Goal: Task Accomplishment & Management: Manage account settings

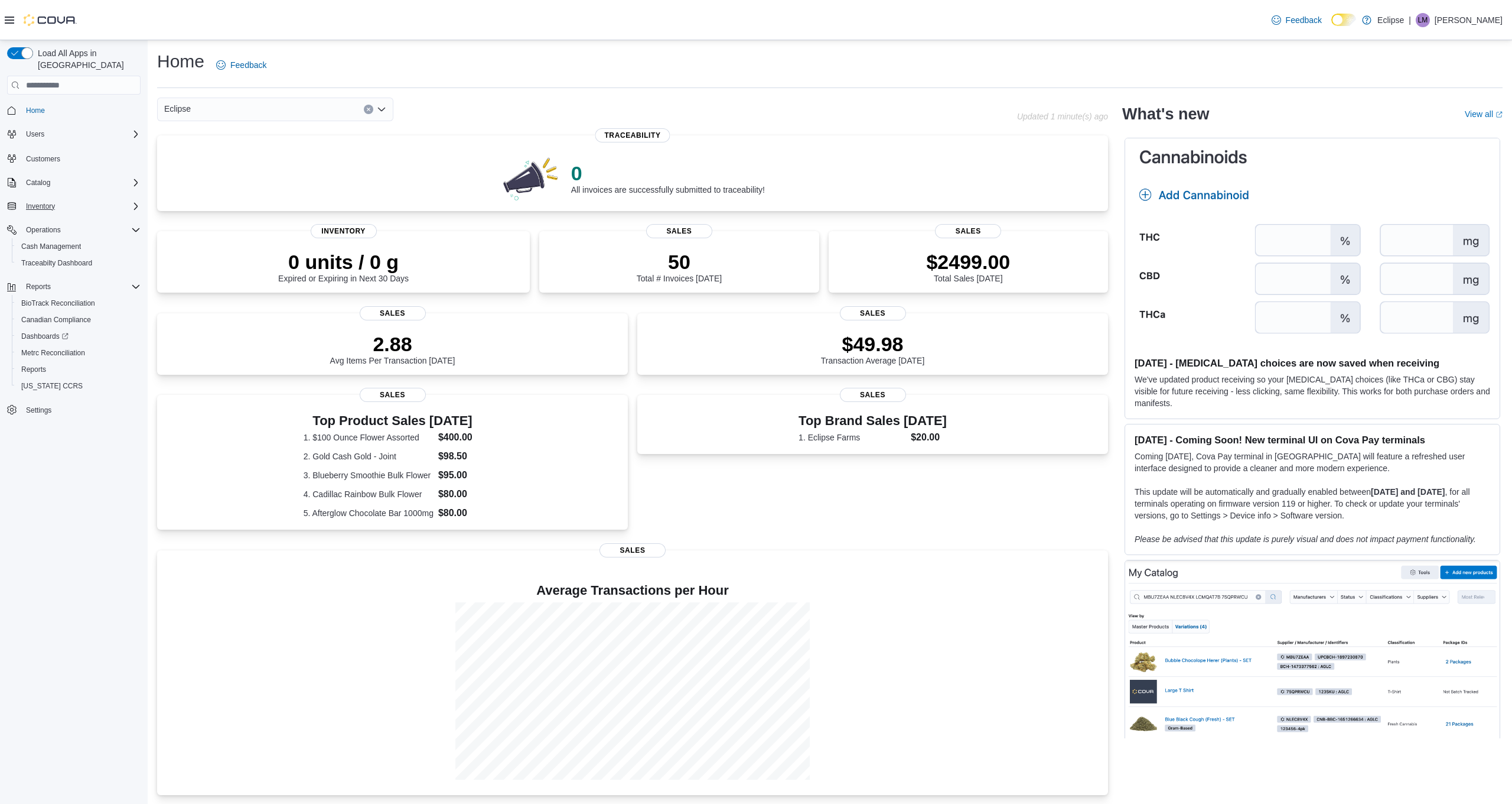
click at [48, 201] on span "Inventory" at bounding box center [40, 206] width 29 height 9
click at [53, 175] on button "Catalog" at bounding box center [39, 182] width 34 height 14
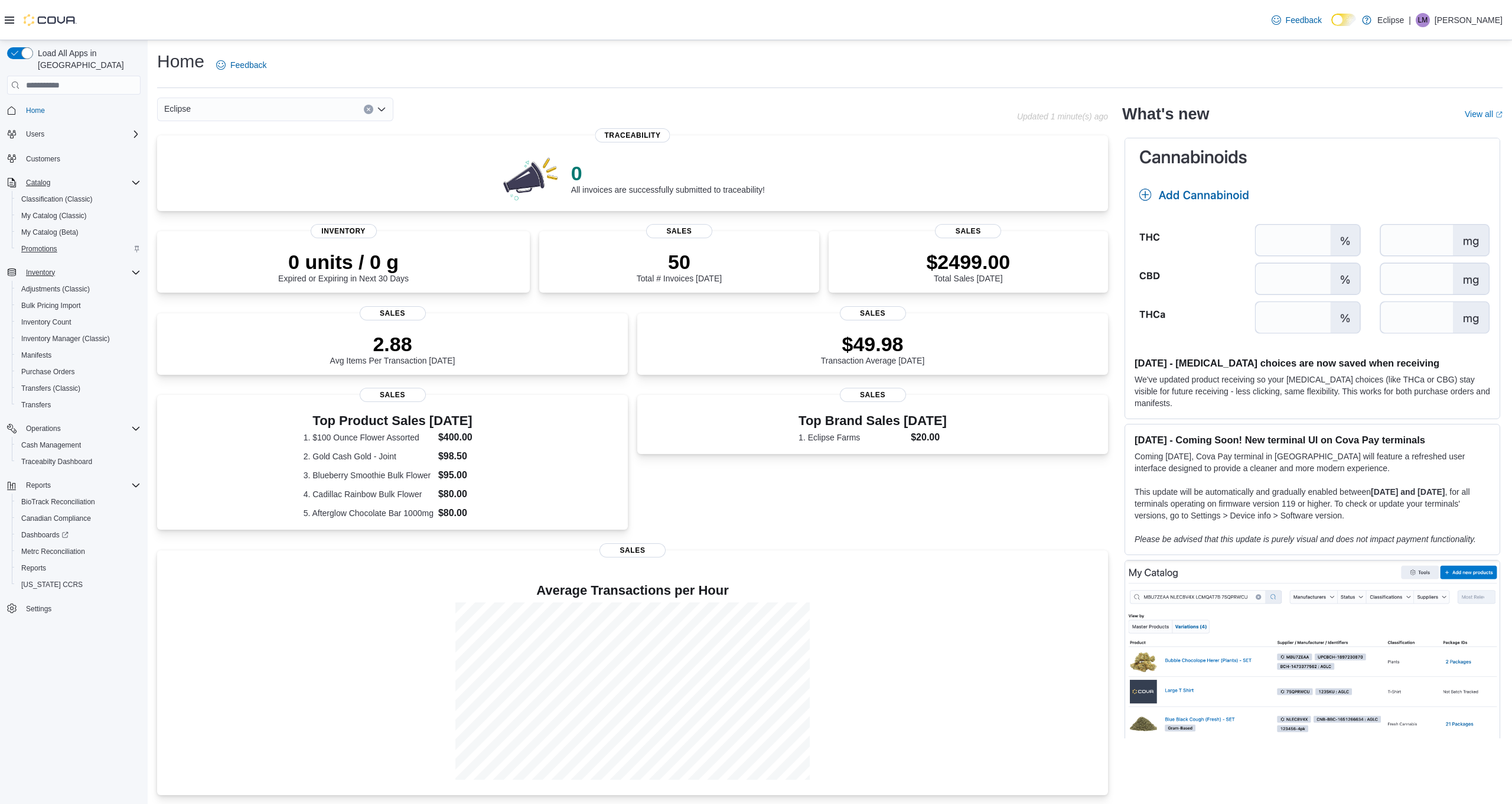
click at [44, 244] on span "Promotions" at bounding box center [40, 249] width 36 height 9
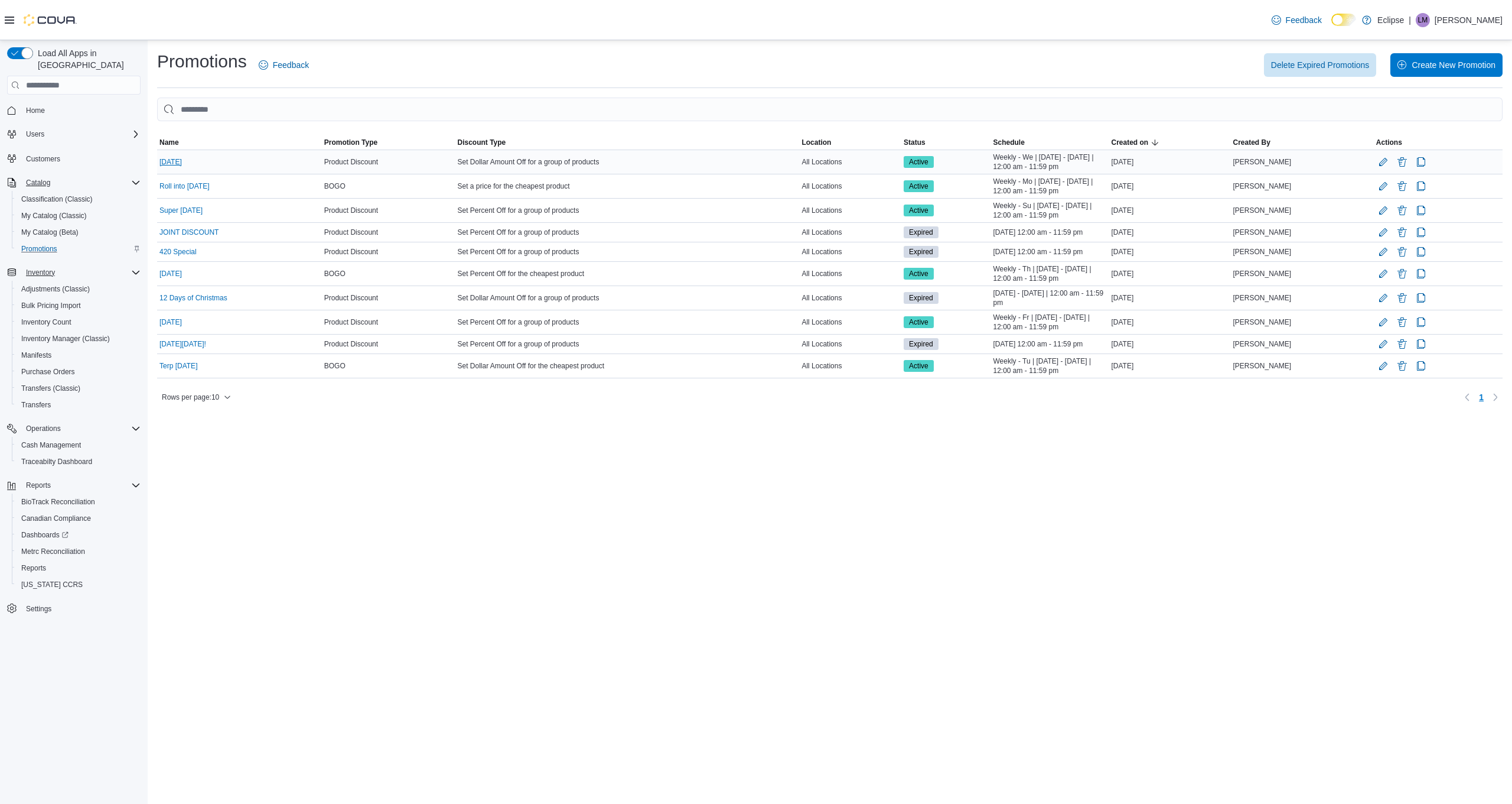
click at [182, 163] on link "[DATE]" at bounding box center [170, 162] width 23 height 9
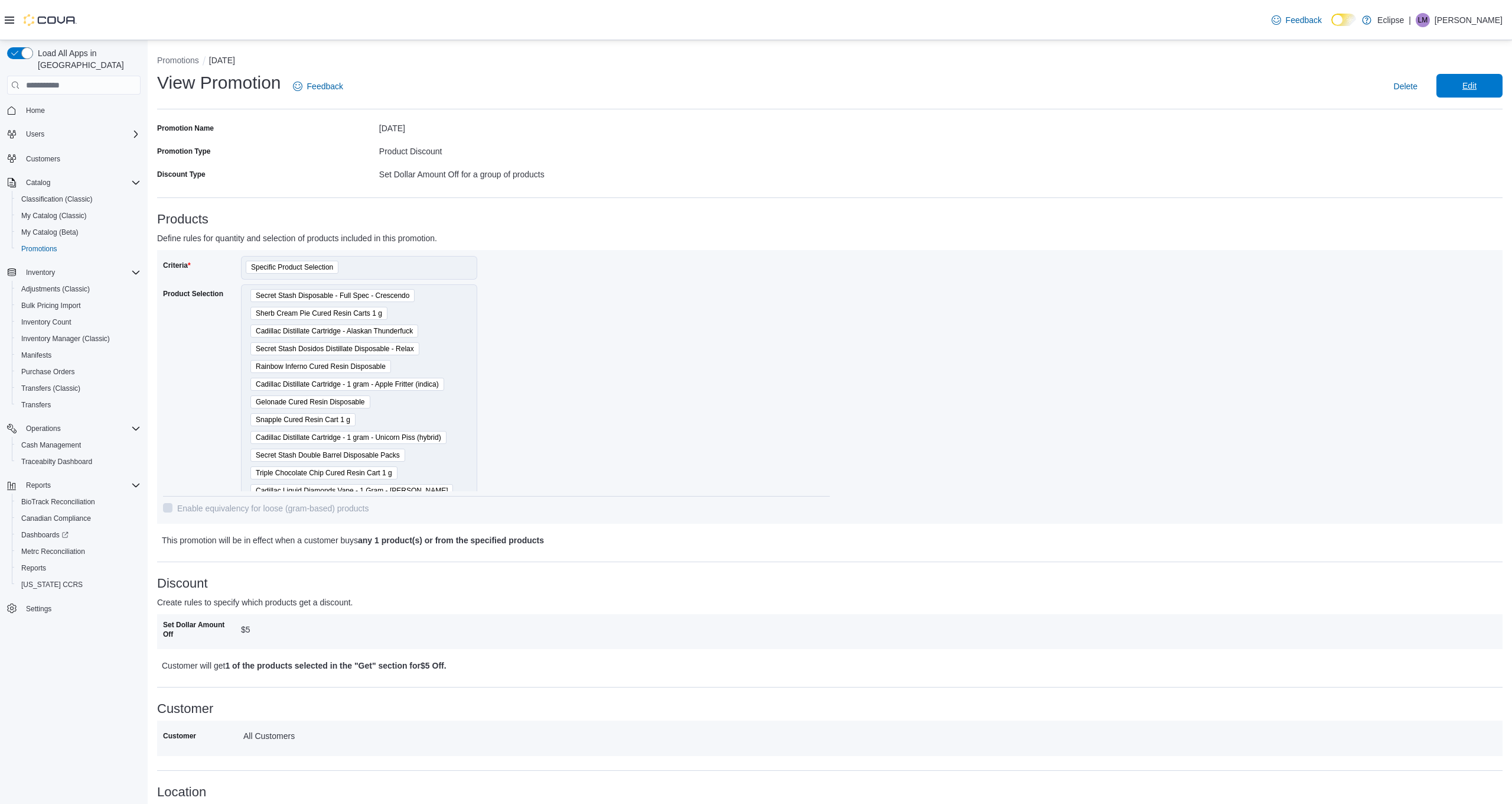
click at [1463, 89] on span "Edit" at bounding box center [1469, 86] width 14 height 12
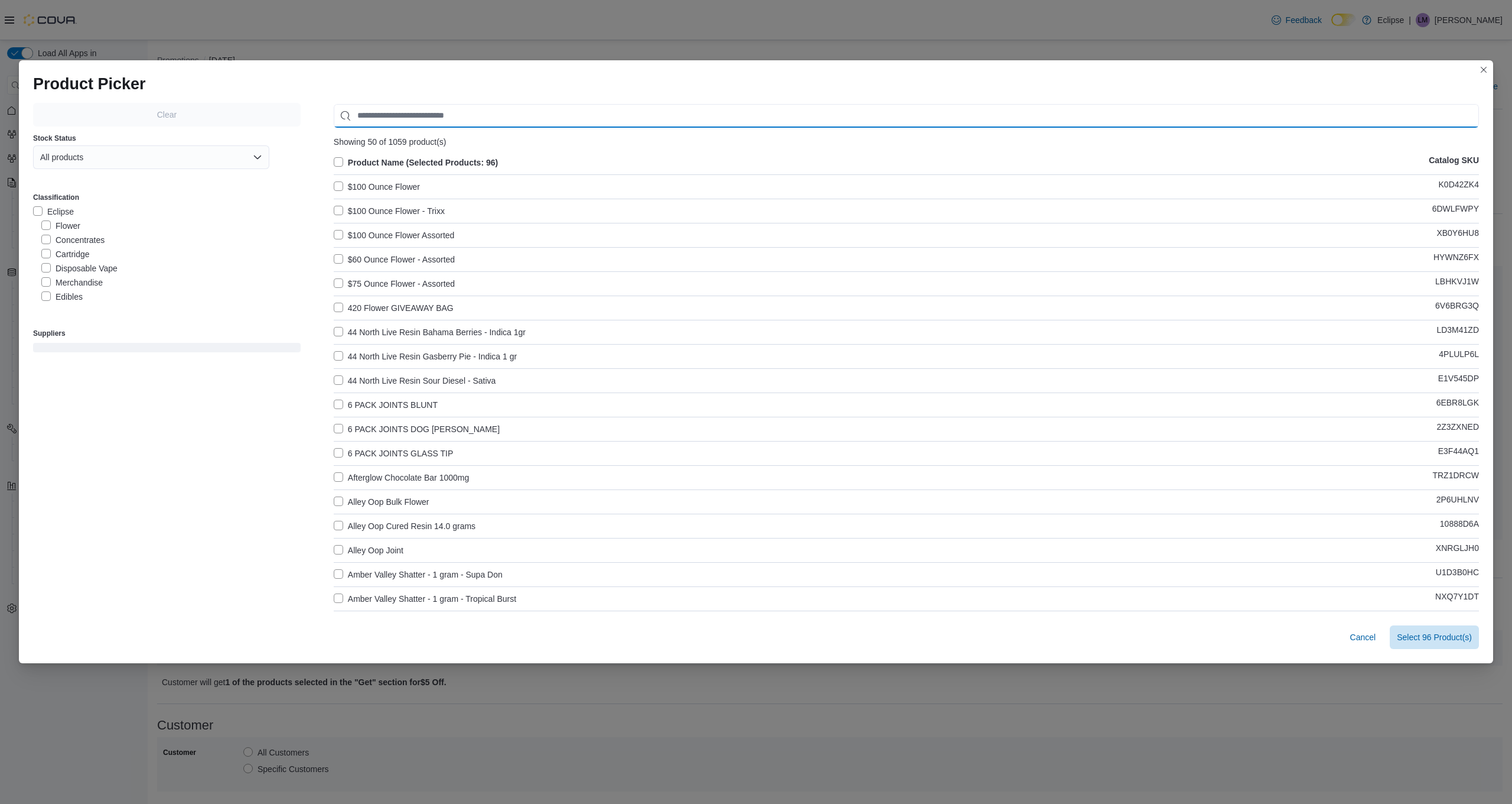
click at [380, 110] on input "Use aria labels when no actual label is in use" at bounding box center [906, 115] width 1145 height 24
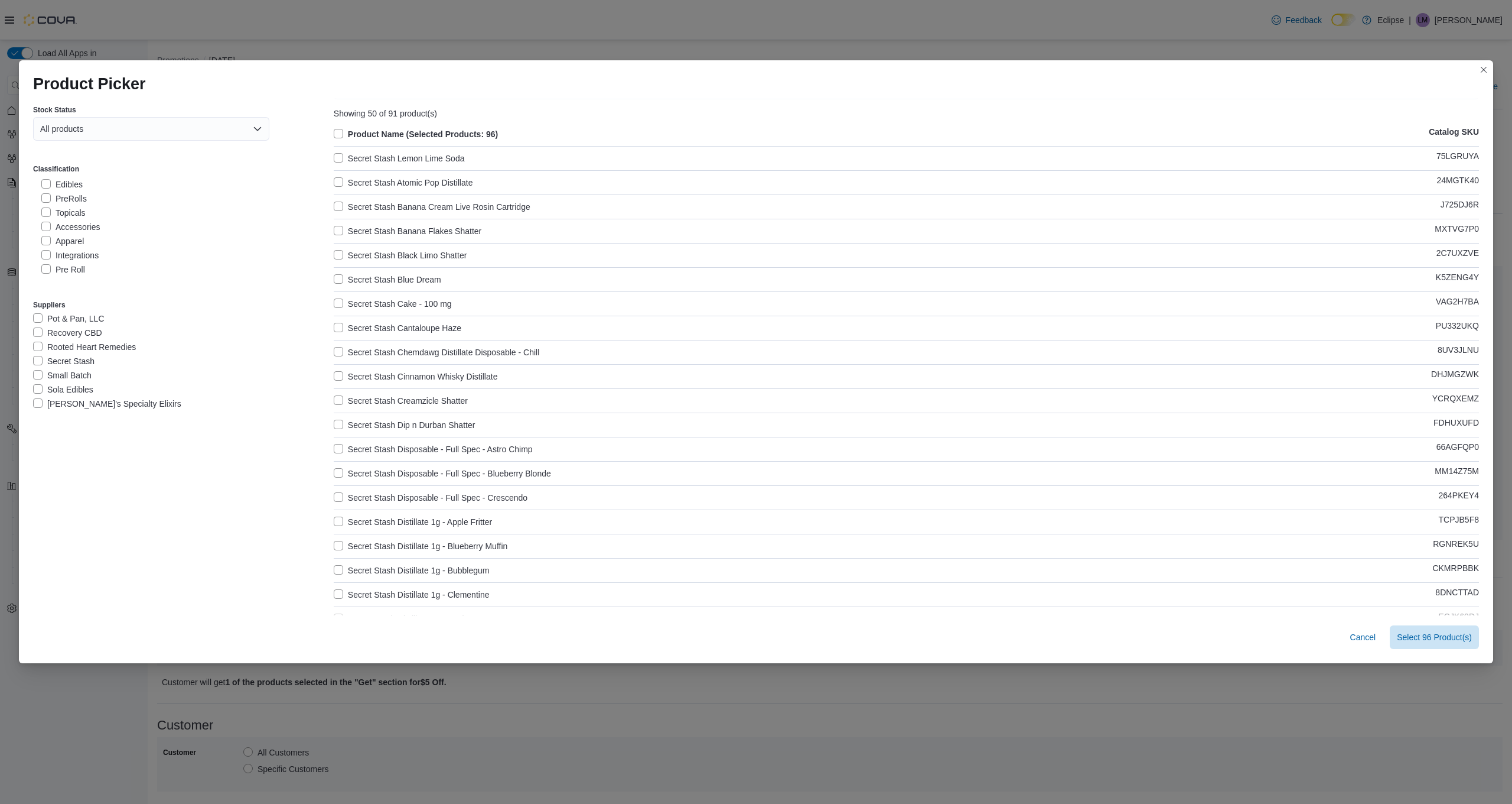
scroll to position [302, 0]
click at [40, 356] on label "Secret Stash" at bounding box center [63, 357] width 61 height 14
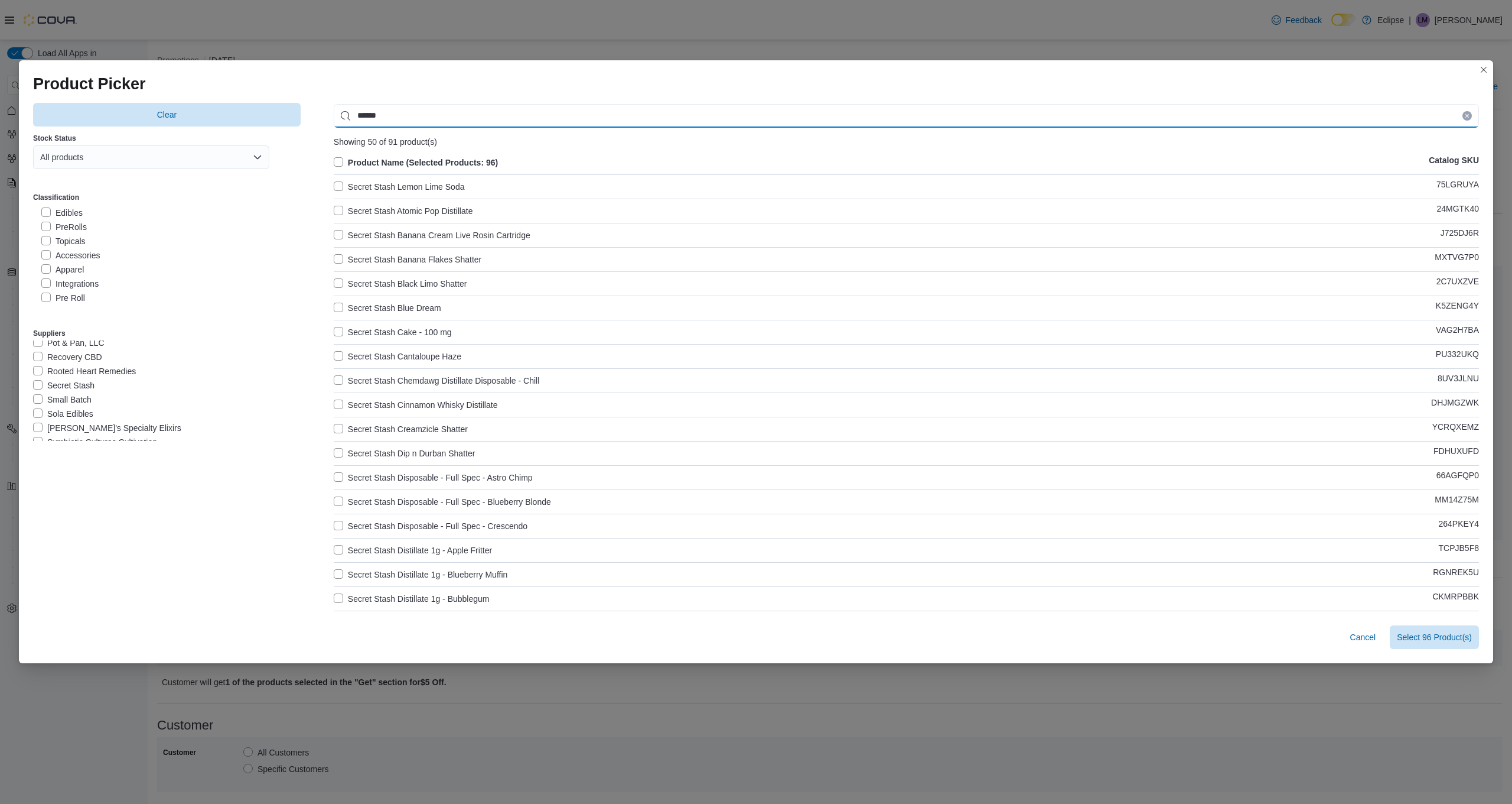
drag, startPoint x: 415, startPoint y: 117, endPoint x: 337, endPoint y: 114, distance: 78.1
click at [337, 114] on input "******" at bounding box center [906, 115] width 1145 height 24
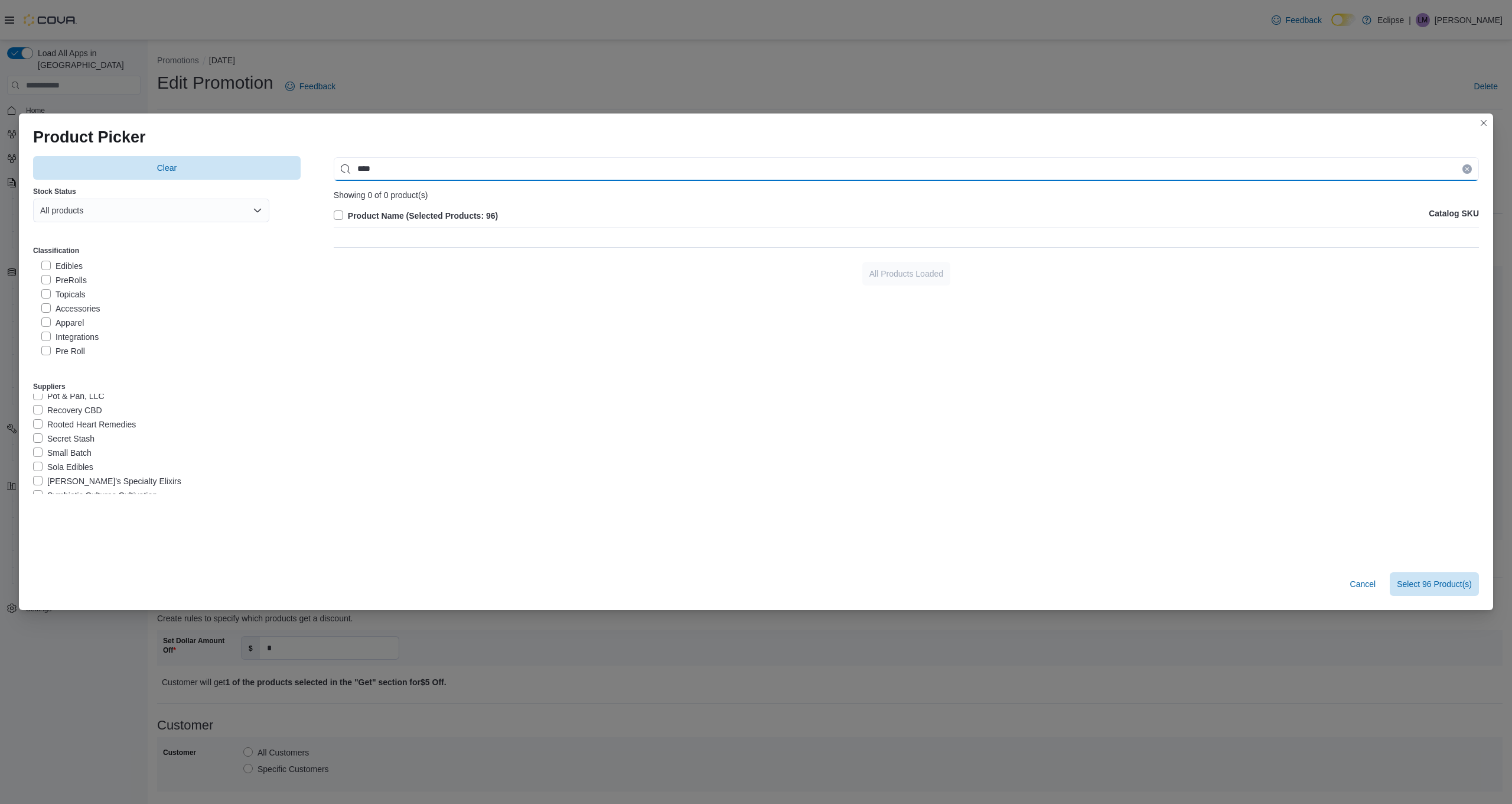
drag, startPoint x: 343, startPoint y: 169, endPoint x: 311, endPoint y: 167, distance: 32.1
click at [311, 167] on div "Clear Stock Status All products Classification Eclipse Flower Concentrates Cart…" at bounding box center [756, 357] width 1446 height 402
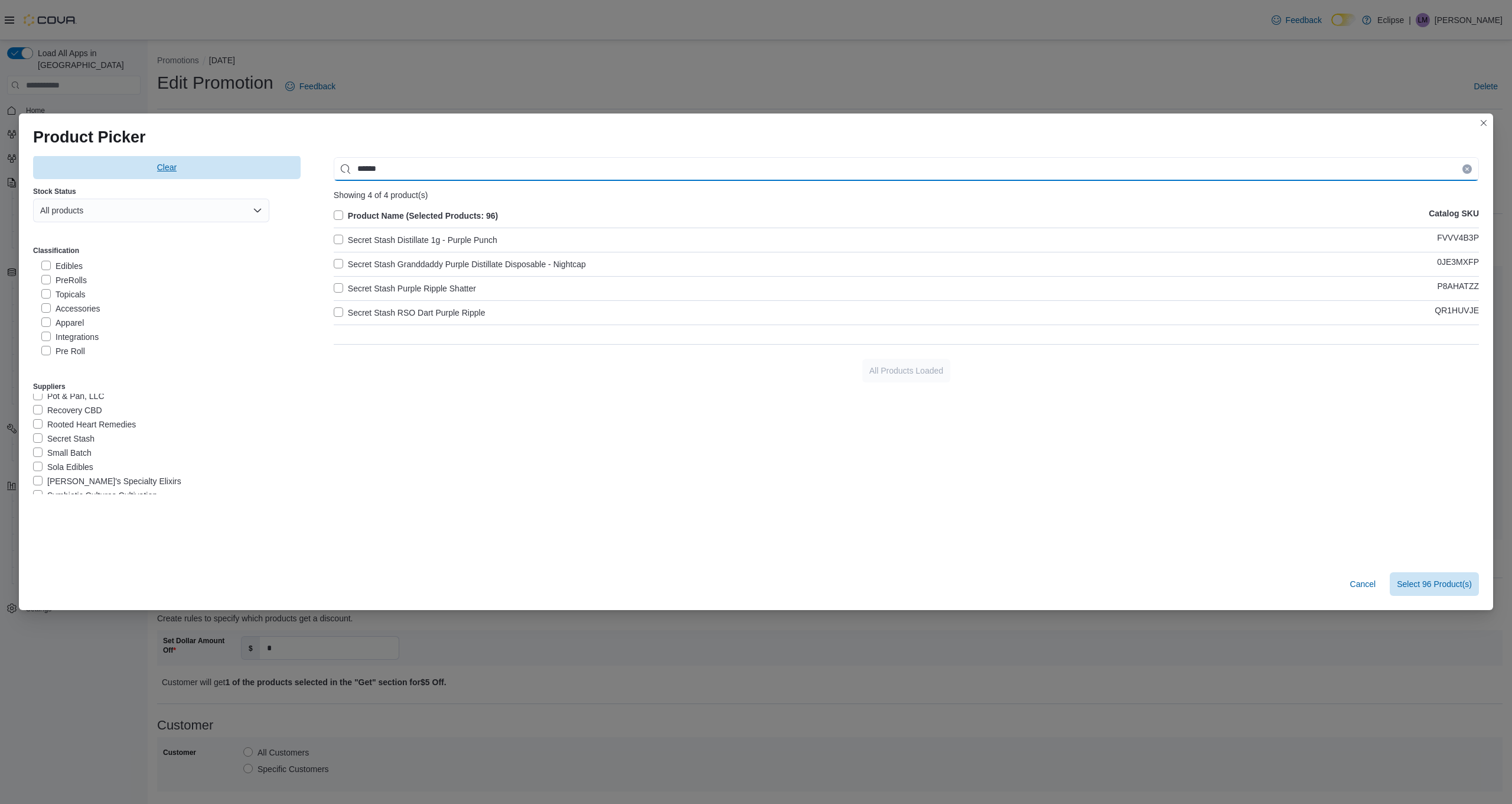
drag, startPoint x: 422, startPoint y: 167, endPoint x: 279, endPoint y: 163, distance: 143.1
click at [279, 163] on div "Clear Stock Status All products Classification Eclipse Flower Concentrates Cart…" at bounding box center [756, 357] width 1446 height 402
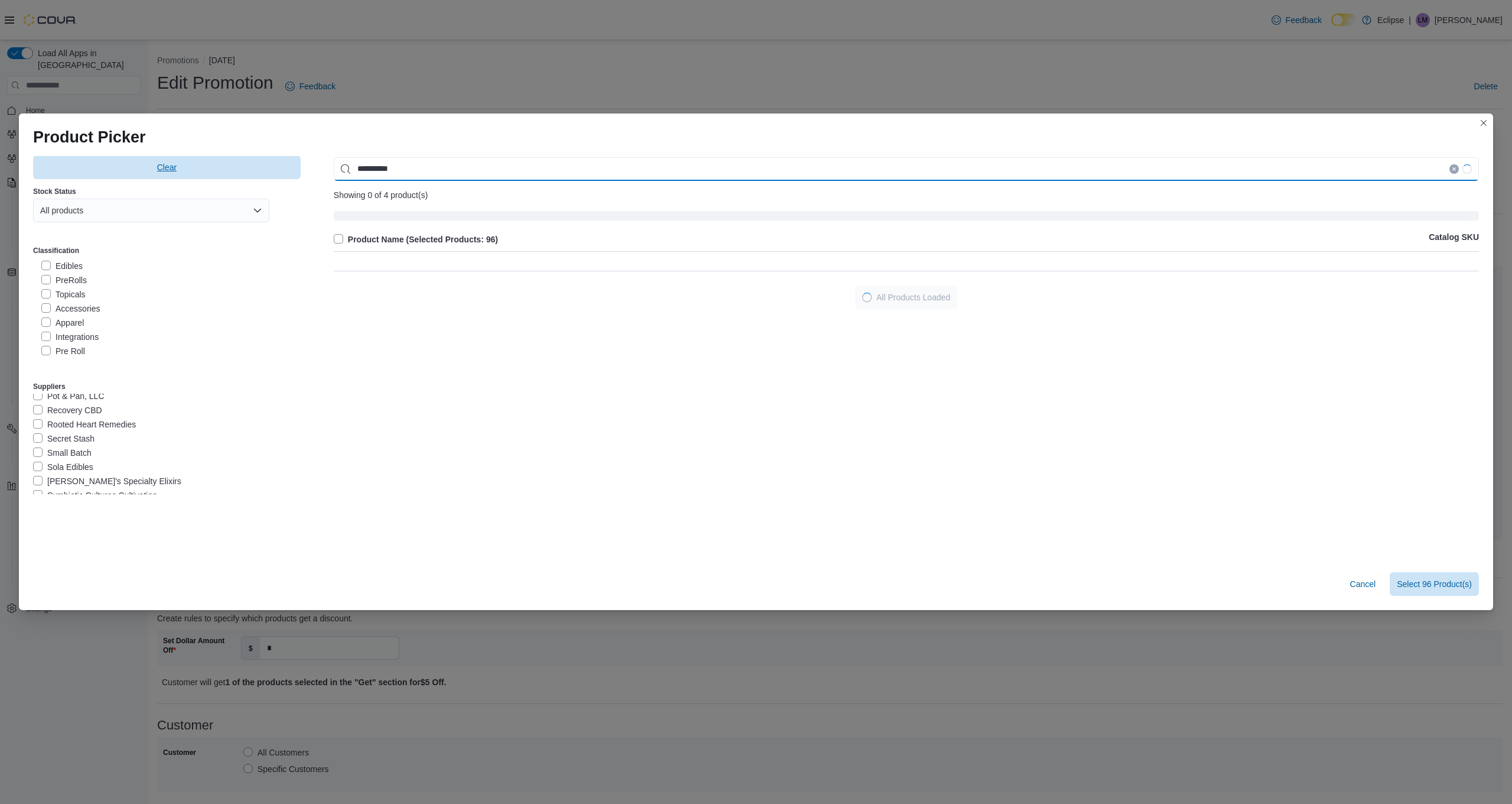
type input "**********"
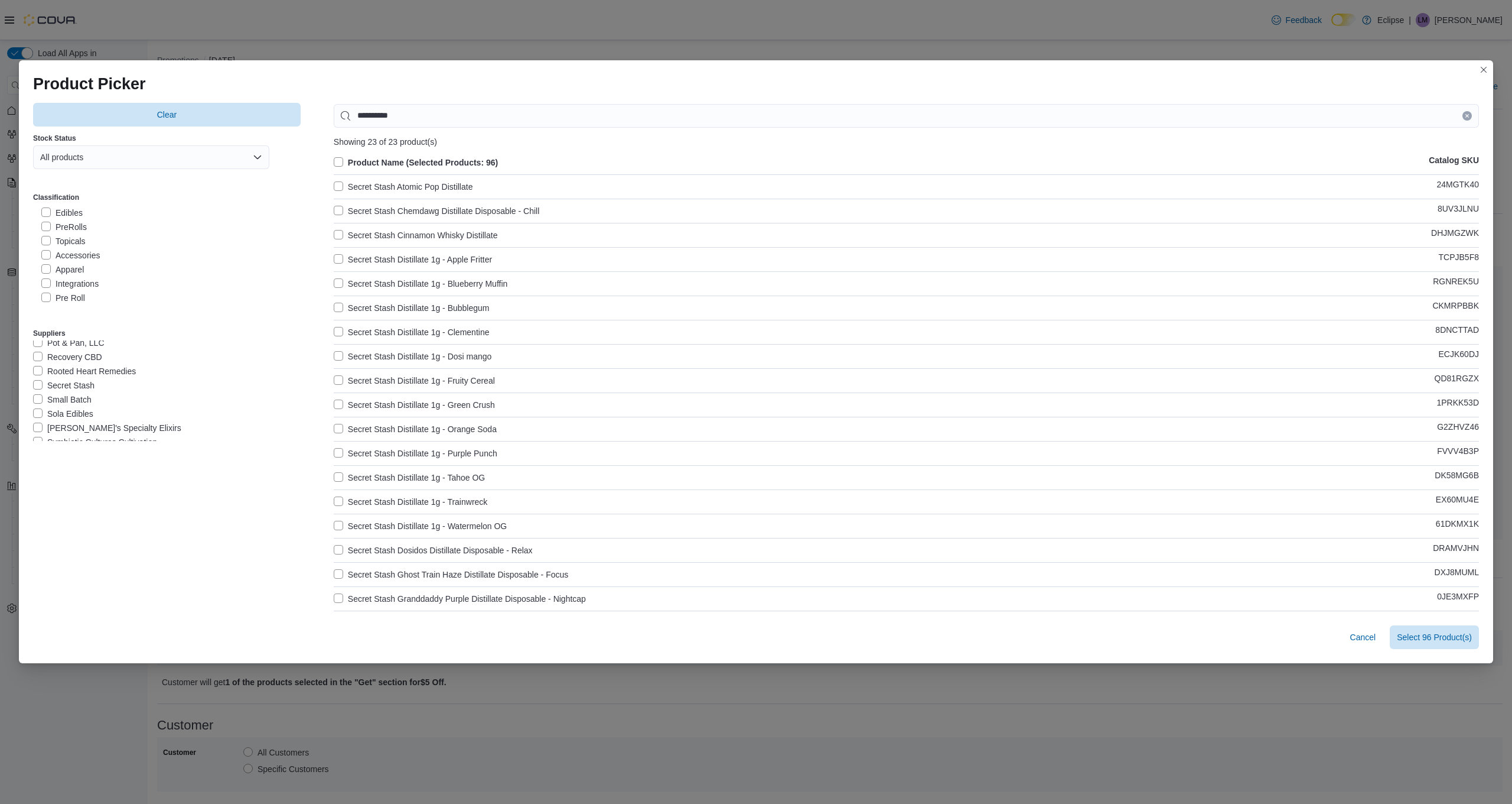
click at [339, 158] on label "Product Name (Selected Products: 96)" at bounding box center [416, 162] width 164 height 14
click at [1435, 637] on span "Select 23 Product(s)" at bounding box center [1434, 636] width 75 height 12
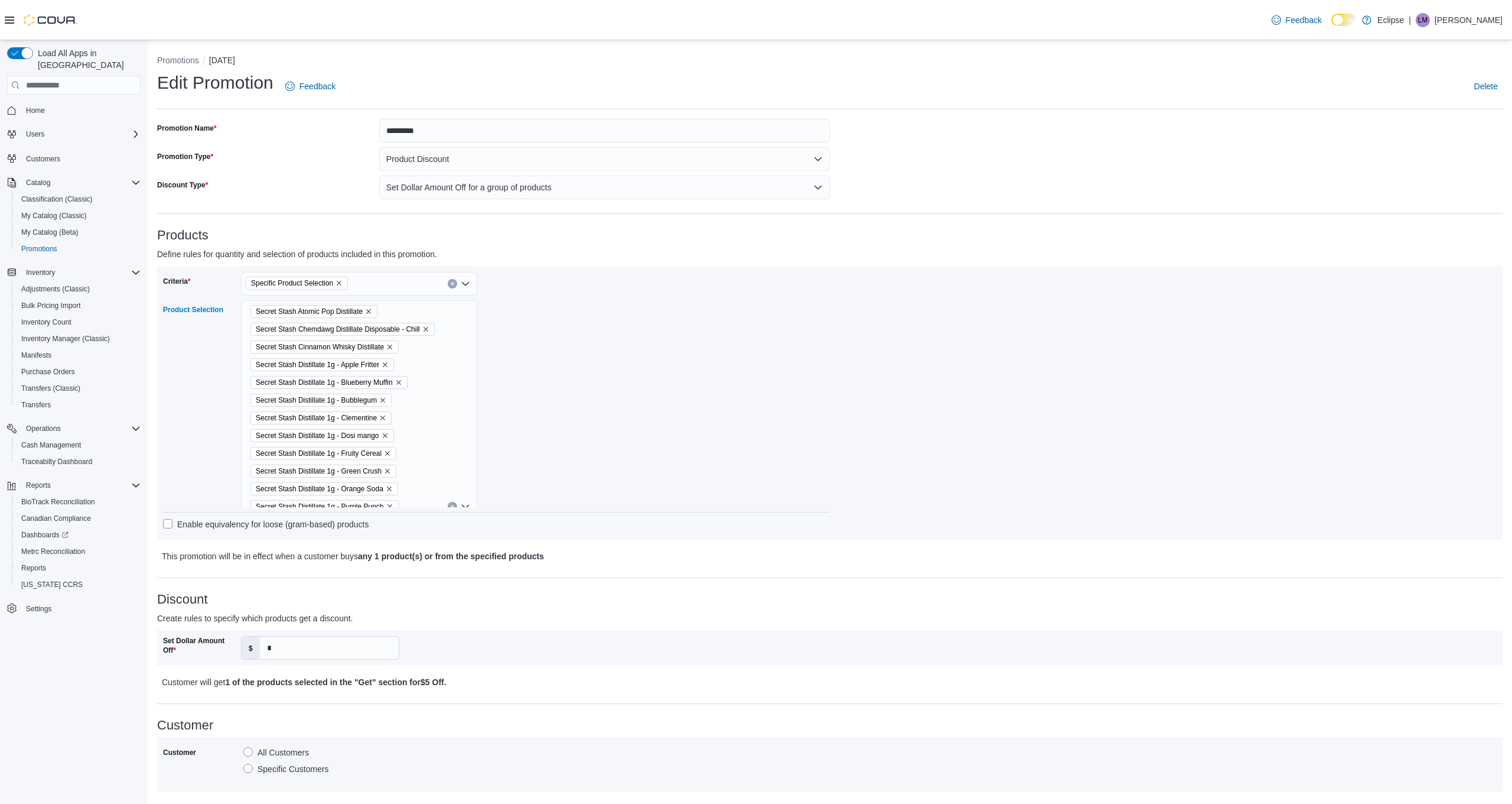
click at [459, 403] on div "Secret Stash Atomic Pop Distillate Secret Stash Chemdawg Distillate Disposable …" at bounding box center [358, 507] width 236 height 412
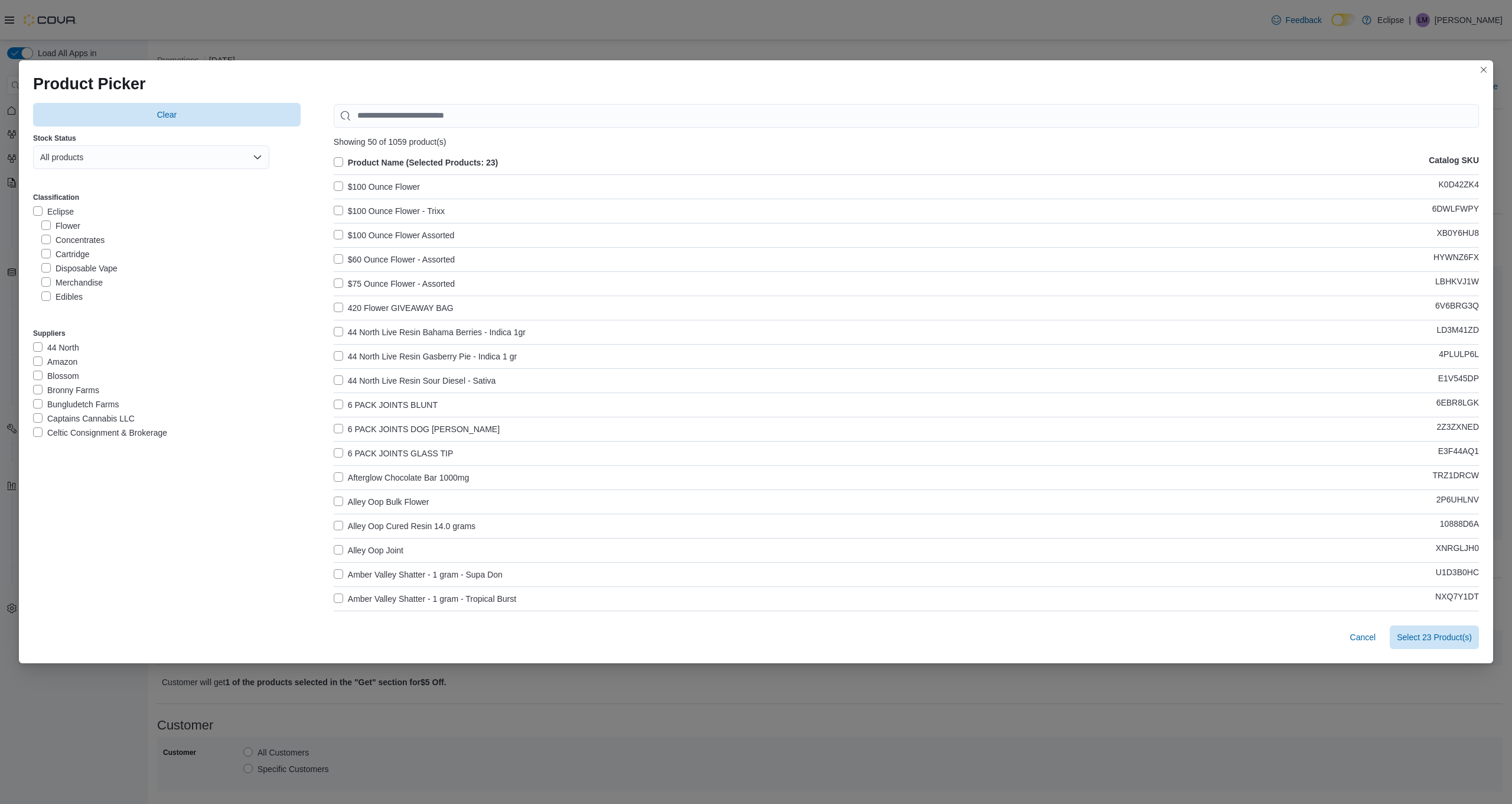
click at [46, 254] on label "Cartridge" at bounding box center [65, 253] width 48 height 14
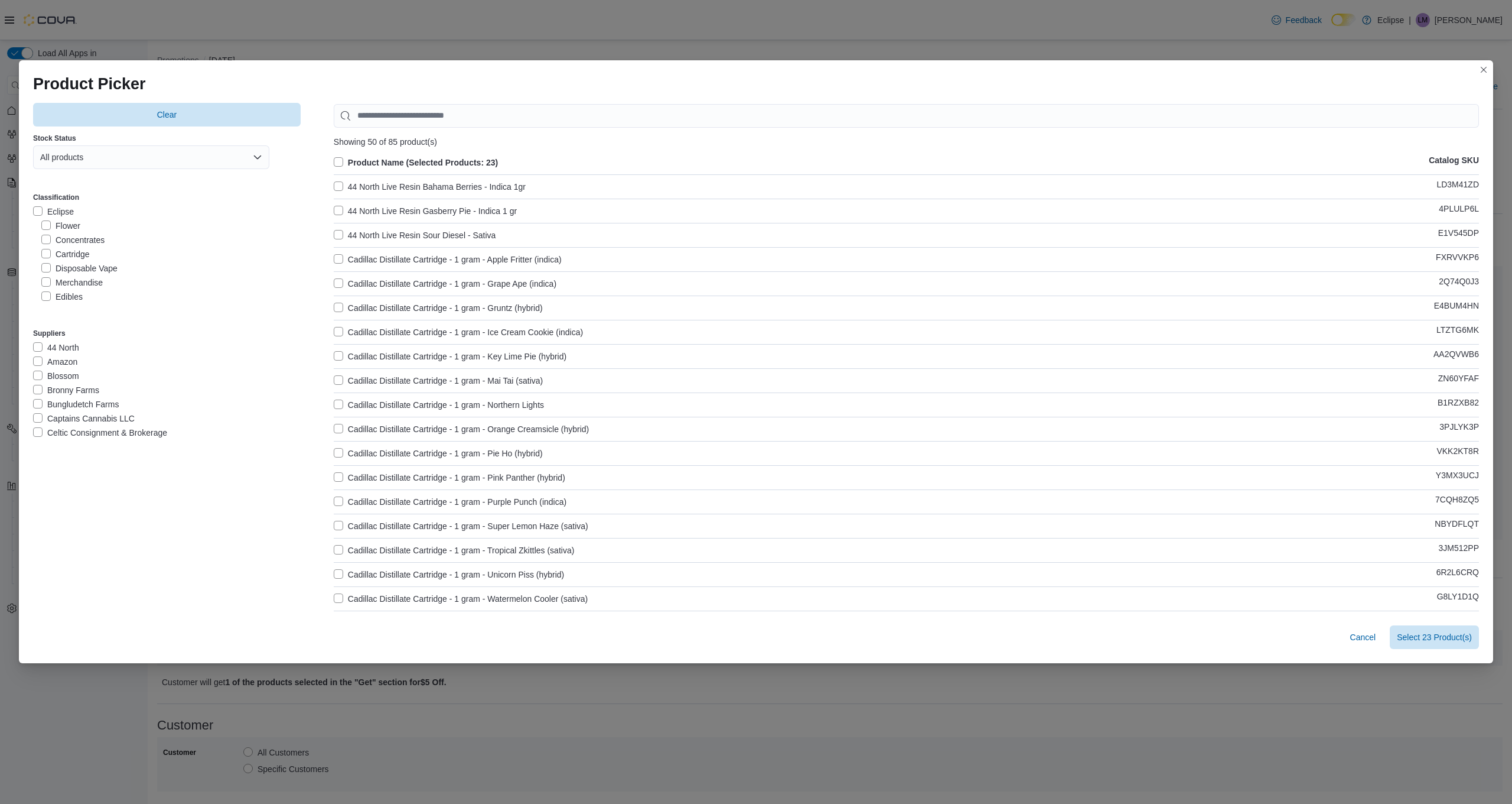
click at [342, 161] on label "Product Name (Selected Products: 23)" at bounding box center [416, 162] width 164 height 14
click at [49, 265] on label "Disposable Vape" at bounding box center [79, 267] width 76 height 14
click at [43, 378] on label "Secret Stash" at bounding box center [63, 376] width 61 height 14
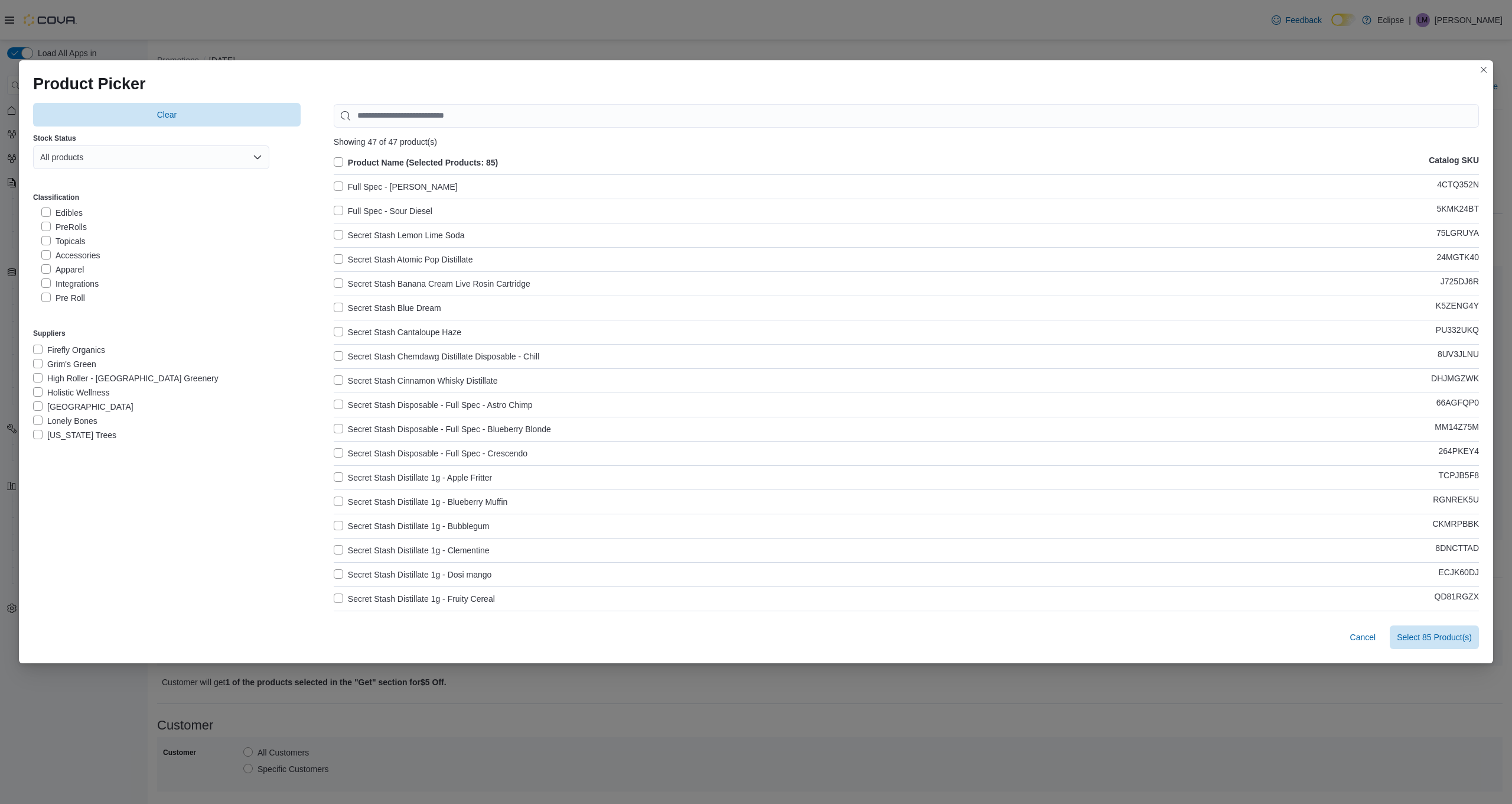
scroll to position [175, 0]
click at [40, 398] on label "Holistic Wellness" at bounding box center [72, 398] width 77 height 14
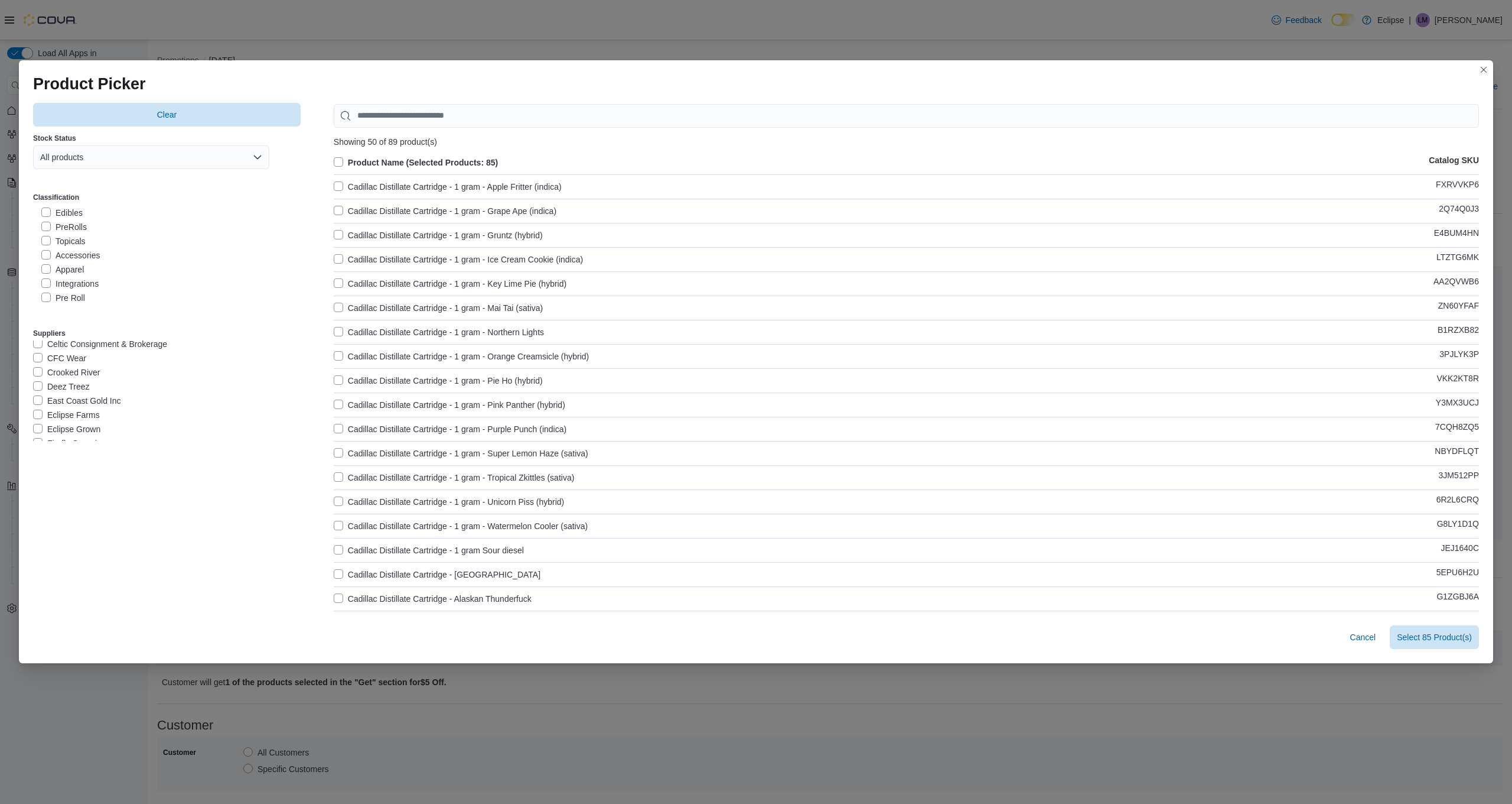
scroll to position [90, 0]
click at [66, 412] on label "Eclipse Farms" at bounding box center [66, 412] width 67 height 14
click at [69, 407] on label "Vice Cannabis" at bounding box center [67, 405] width 68 height 14
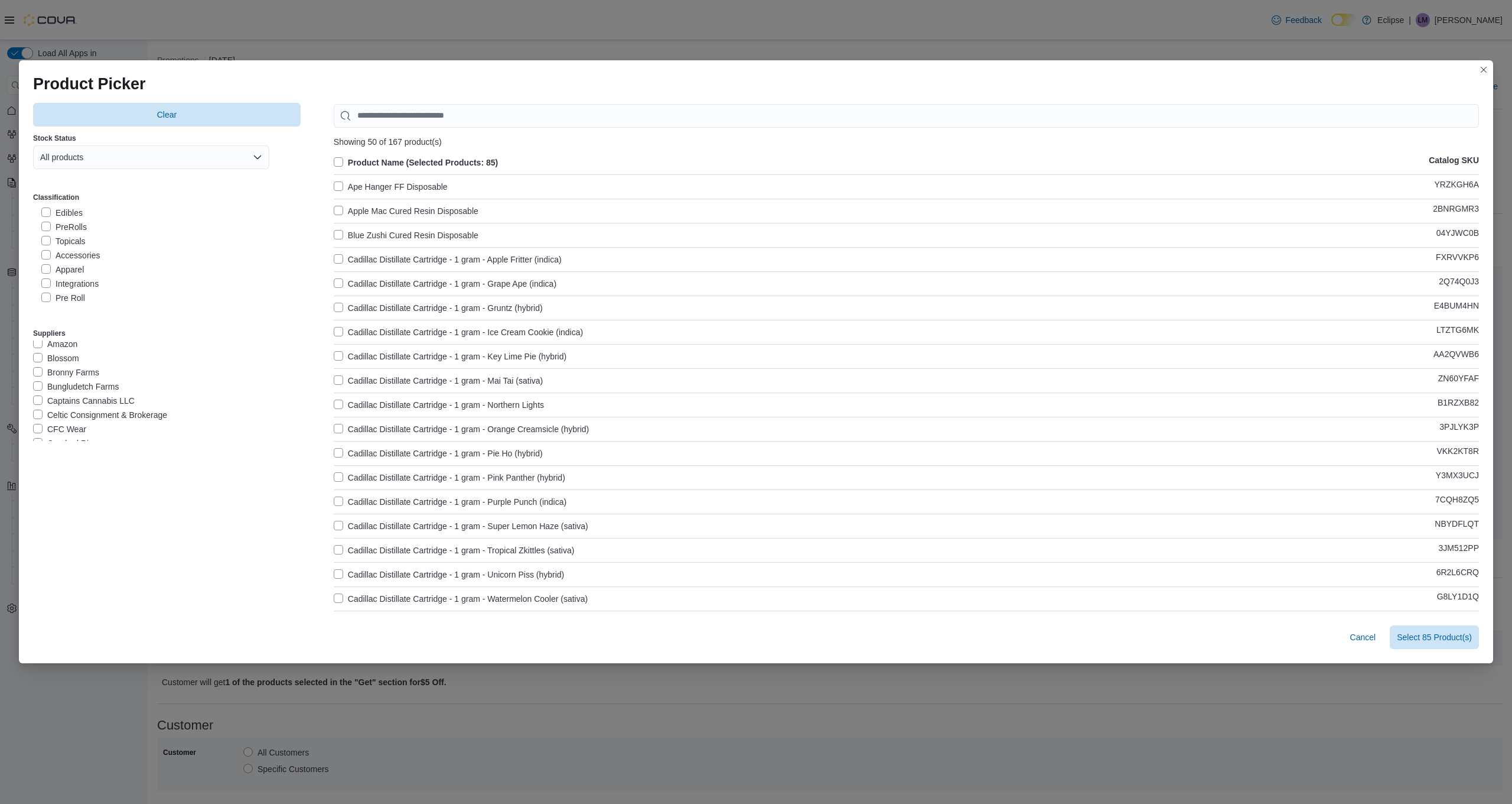
click at [342, 184] on label "Ape Hanger FF Disposable" at bounding box center [390, 186] width 114 height 14
click at [337, 210] on label "Apple Mac Cured Resin Disposable" at bounding box center [406, 211] width 145 height 14
click at [342, 235] on label "Blue Zushi Cured Resin Disposable" at bounding box center [406, 234] width 145 height 14
click at [341, 161] on label "Product Name (Selected Products: 88)" at bounding box center [416, 162] width 164 height 14
click at [339, 162] on label "Product Name (Selected Products: 0)" at bounding box center [414, 162] width 160 height 14
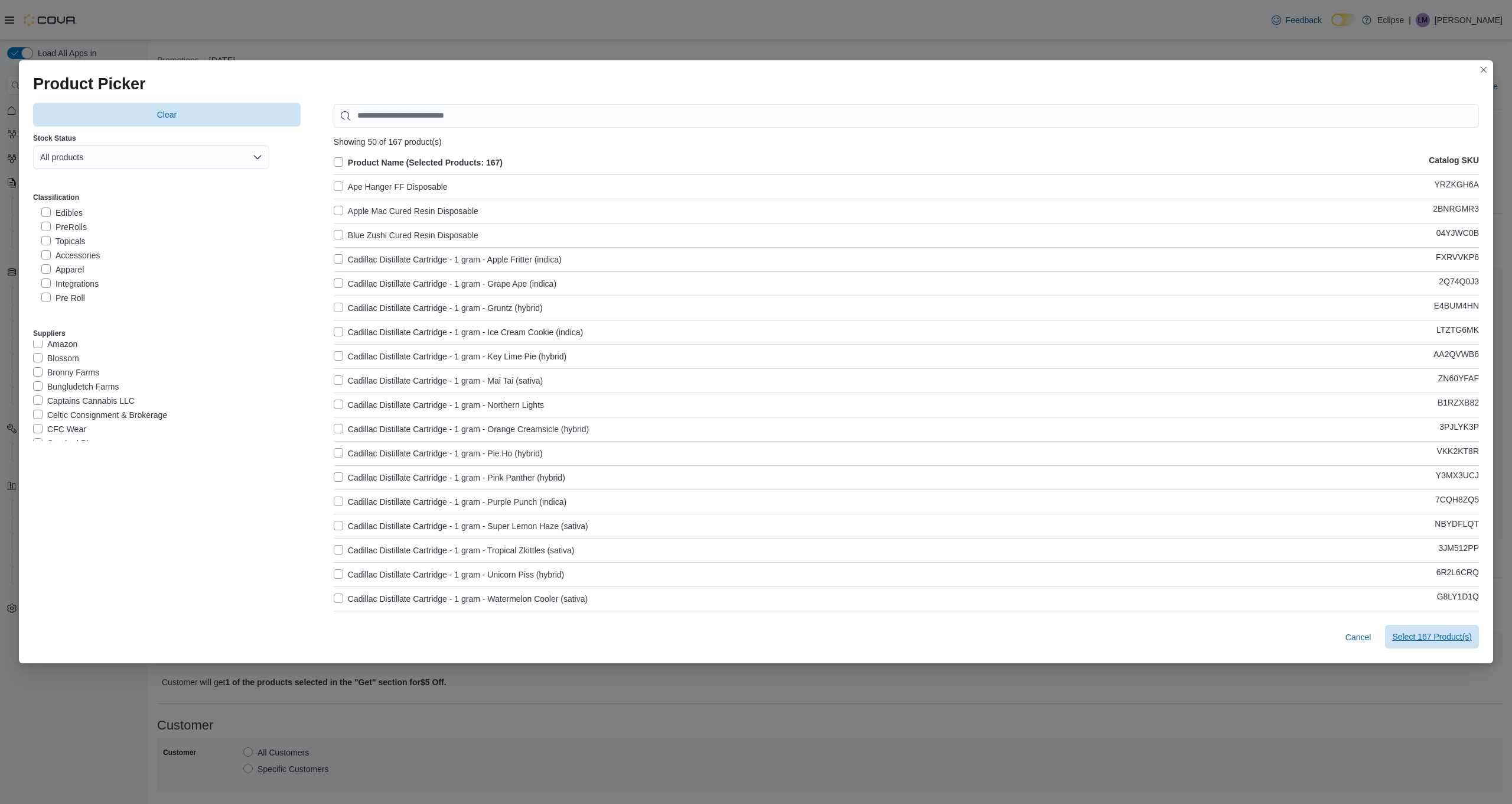
click at [1449, 637] on span "Select 167 Product(s)" at bounding box center [1431, 636] width 80 height 12
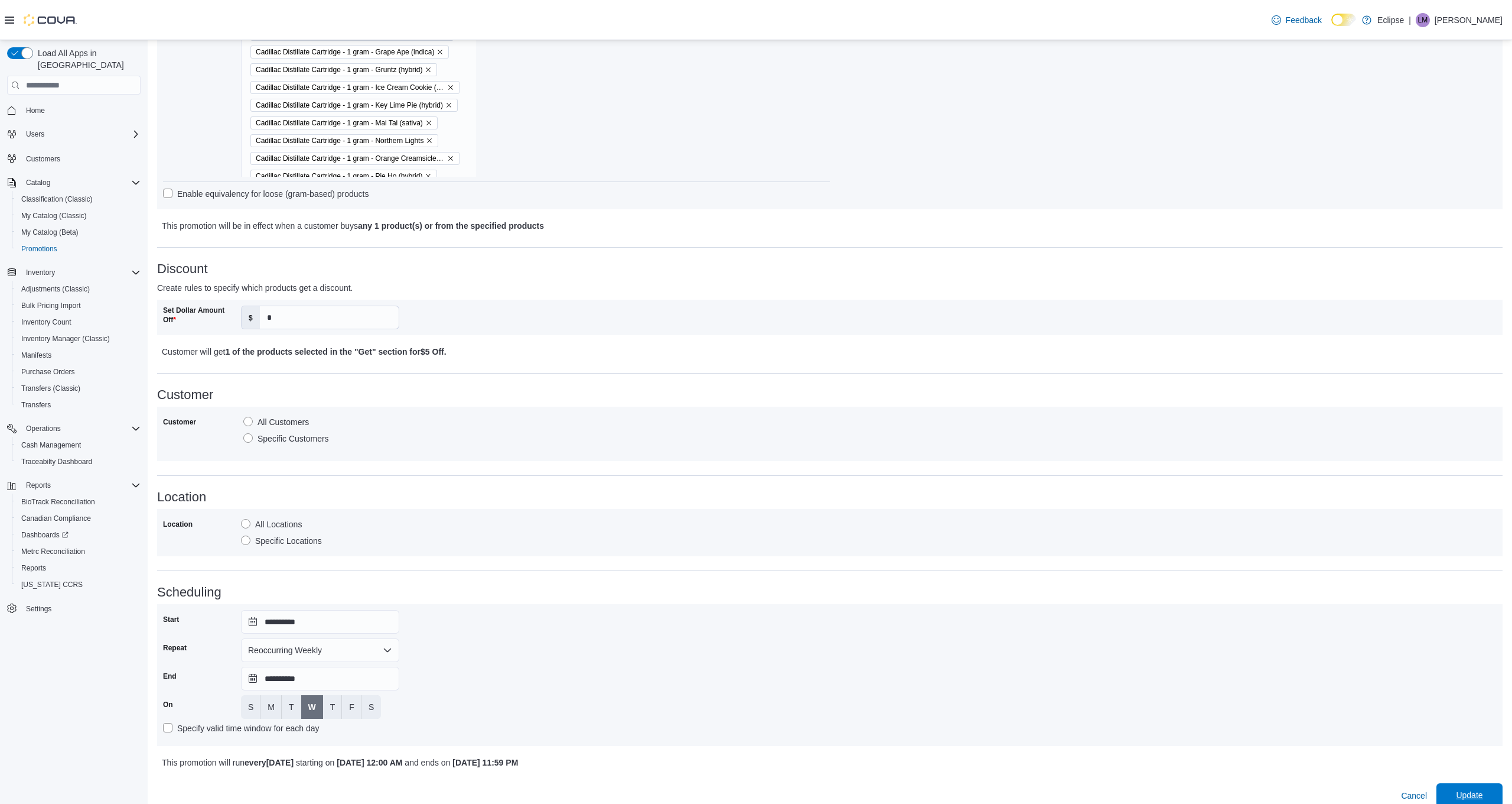
click at [1461, 796] on span "Update" at bounding box center [1469, 795] width 26 height 12
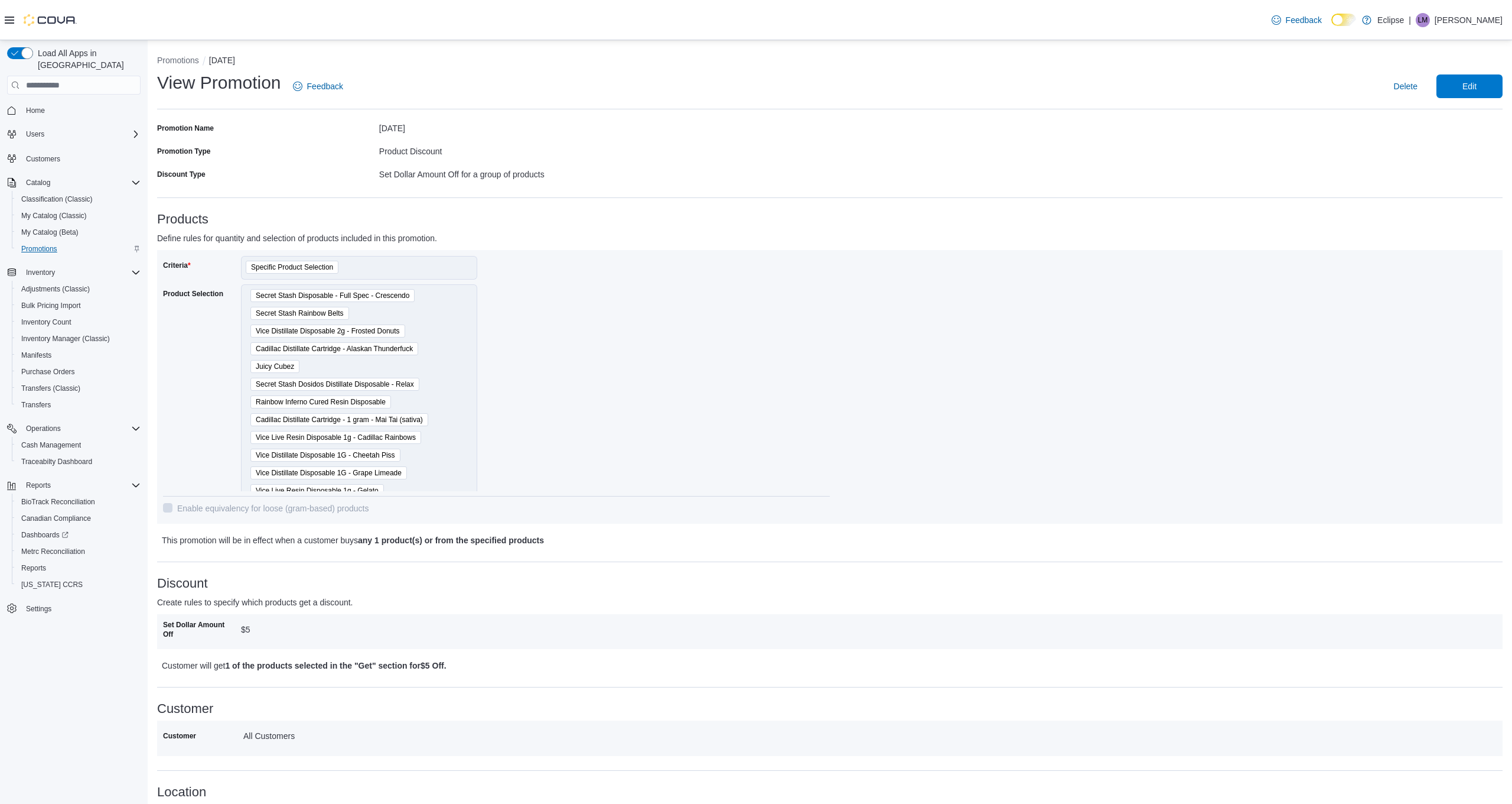
click at [42, 244] on span "Promotions" at bounding box center [40, 249] width 36 height 9
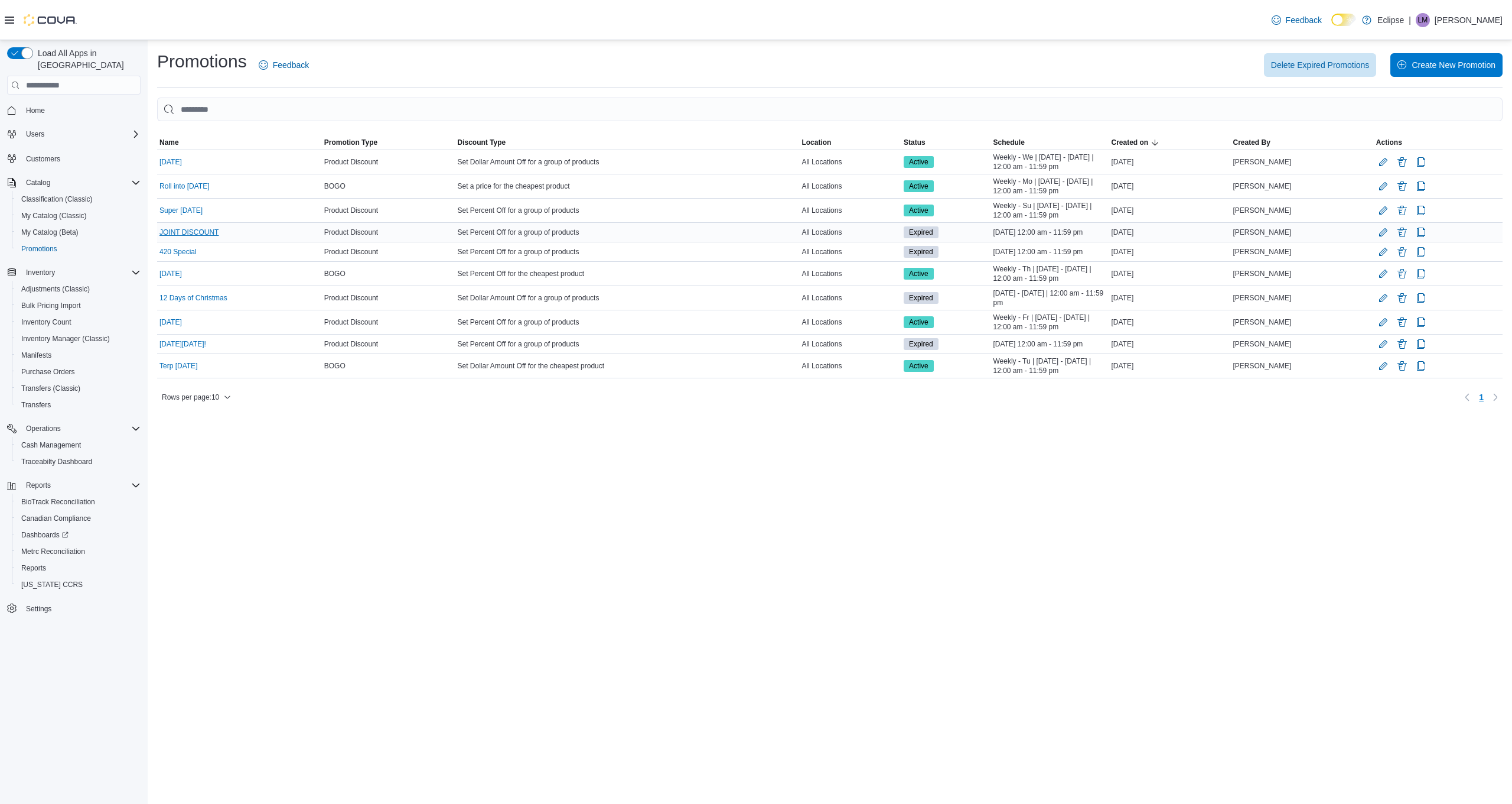
click at [189, 230] on link "JOINT DISCOUNT" at bounding box center [188, 233] width 59 height 9
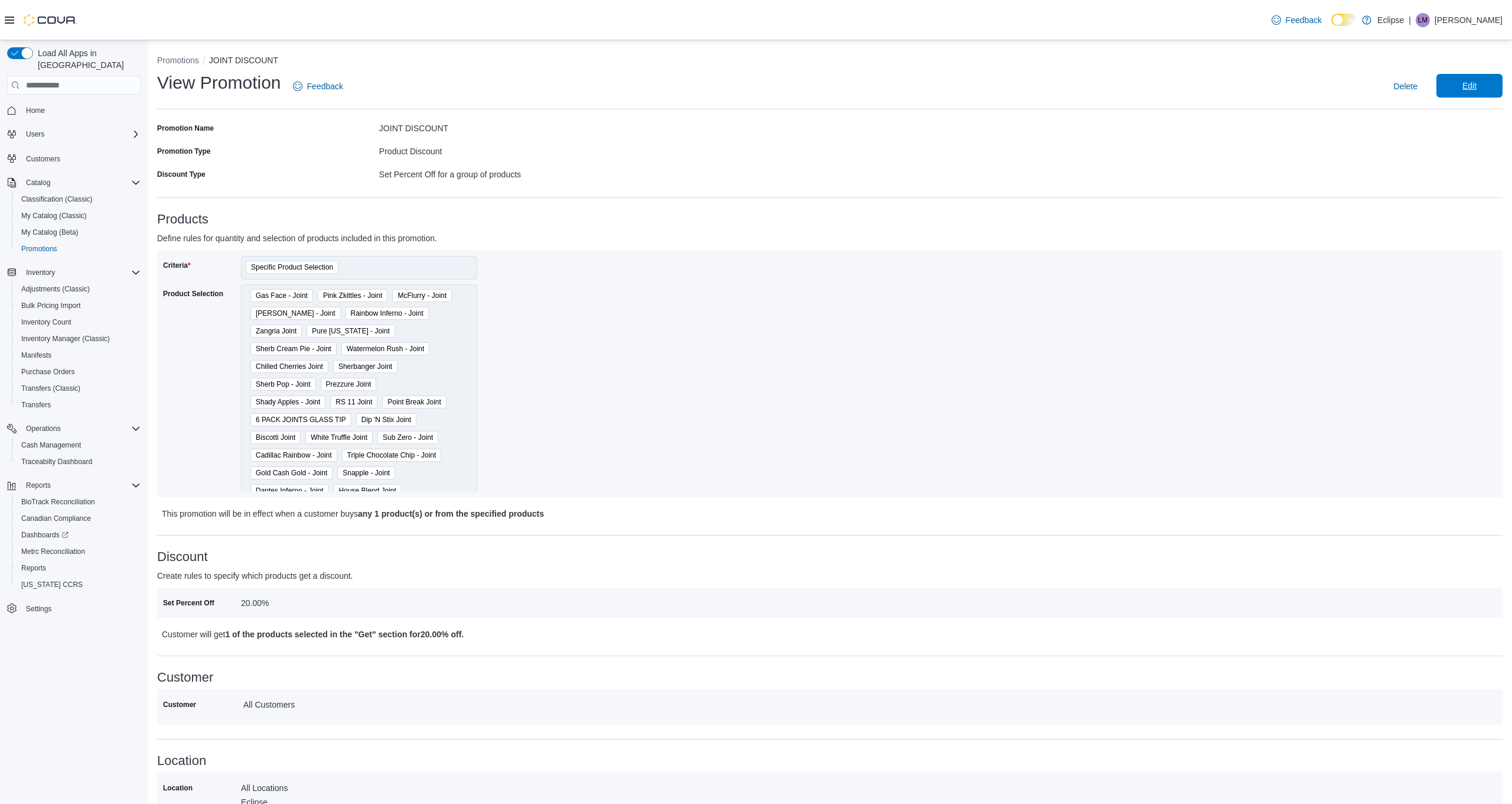
click at [1476, 87] on span "Edit" at bounding box center [1469, 86] width 14 height 12
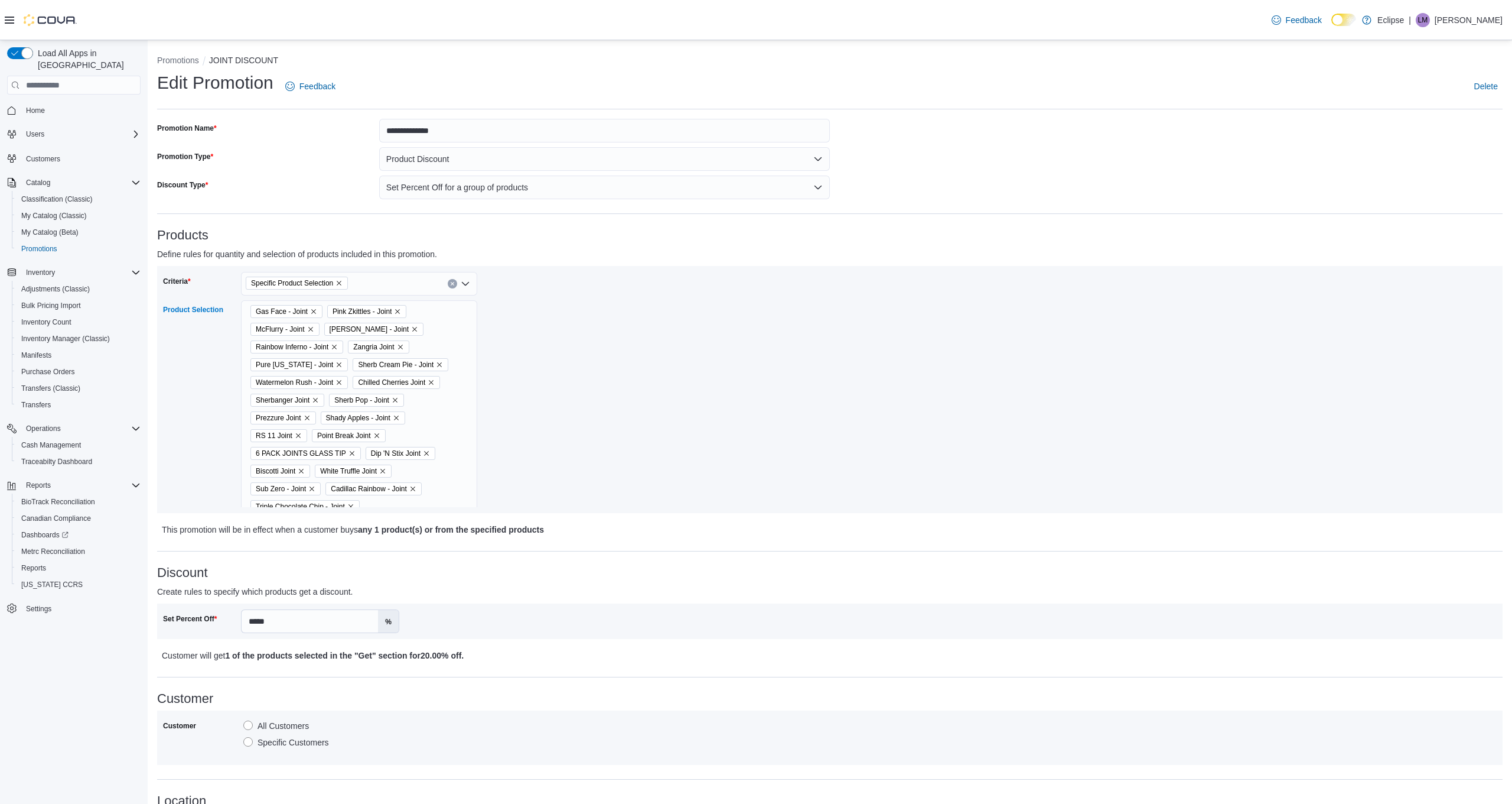
click at [434, 318] on div "Gas Face - Joint Pink Zkittles - Joint McFlurry - Joint Zev - Joint Rainbow Inf…" at bounding box center [358, 559] width 236 height 519
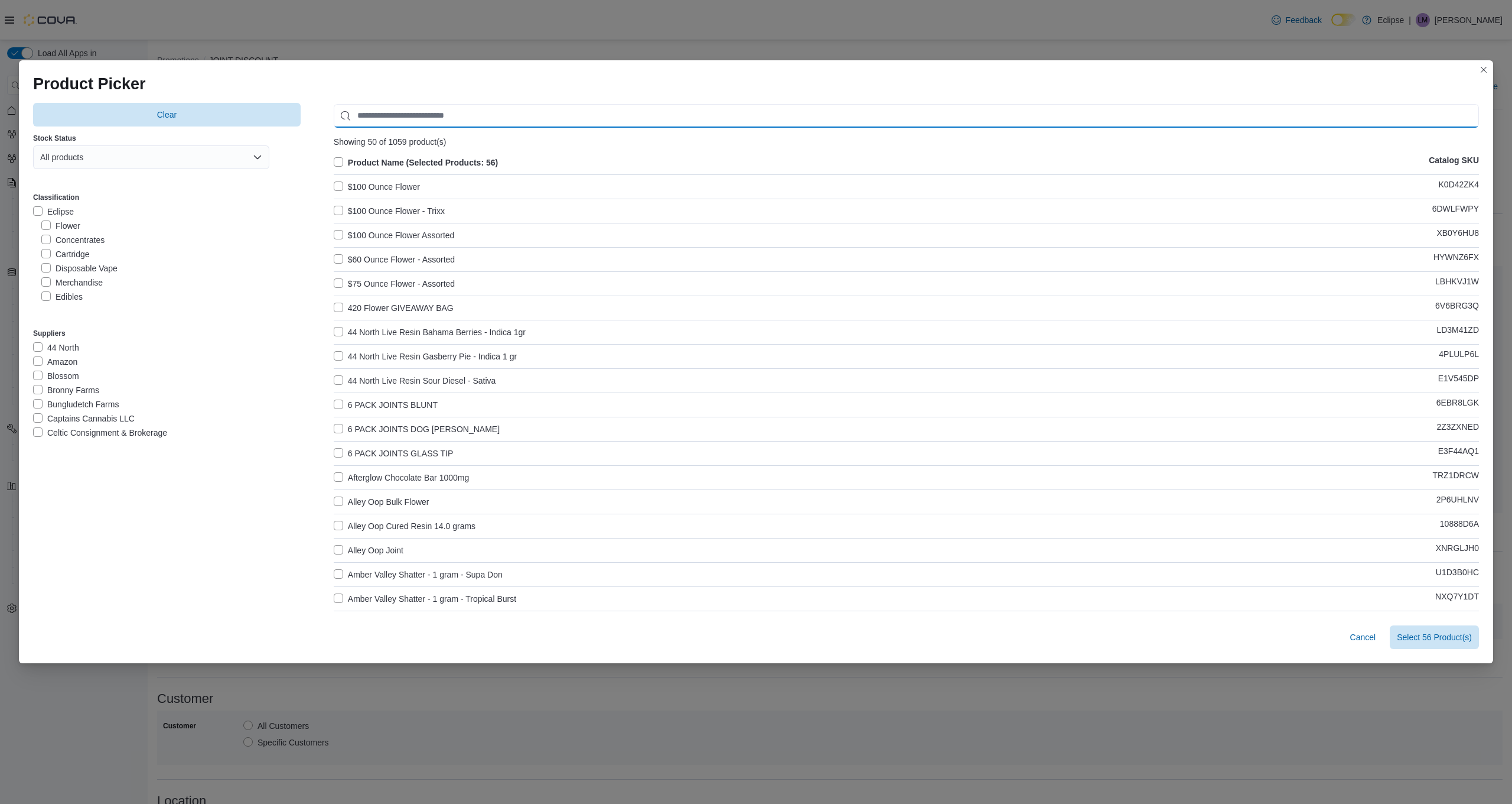
click at [404, 115] on input "Use aria labels when no actual label is in use" at bounding box center [906, 115] width 1145 height 24
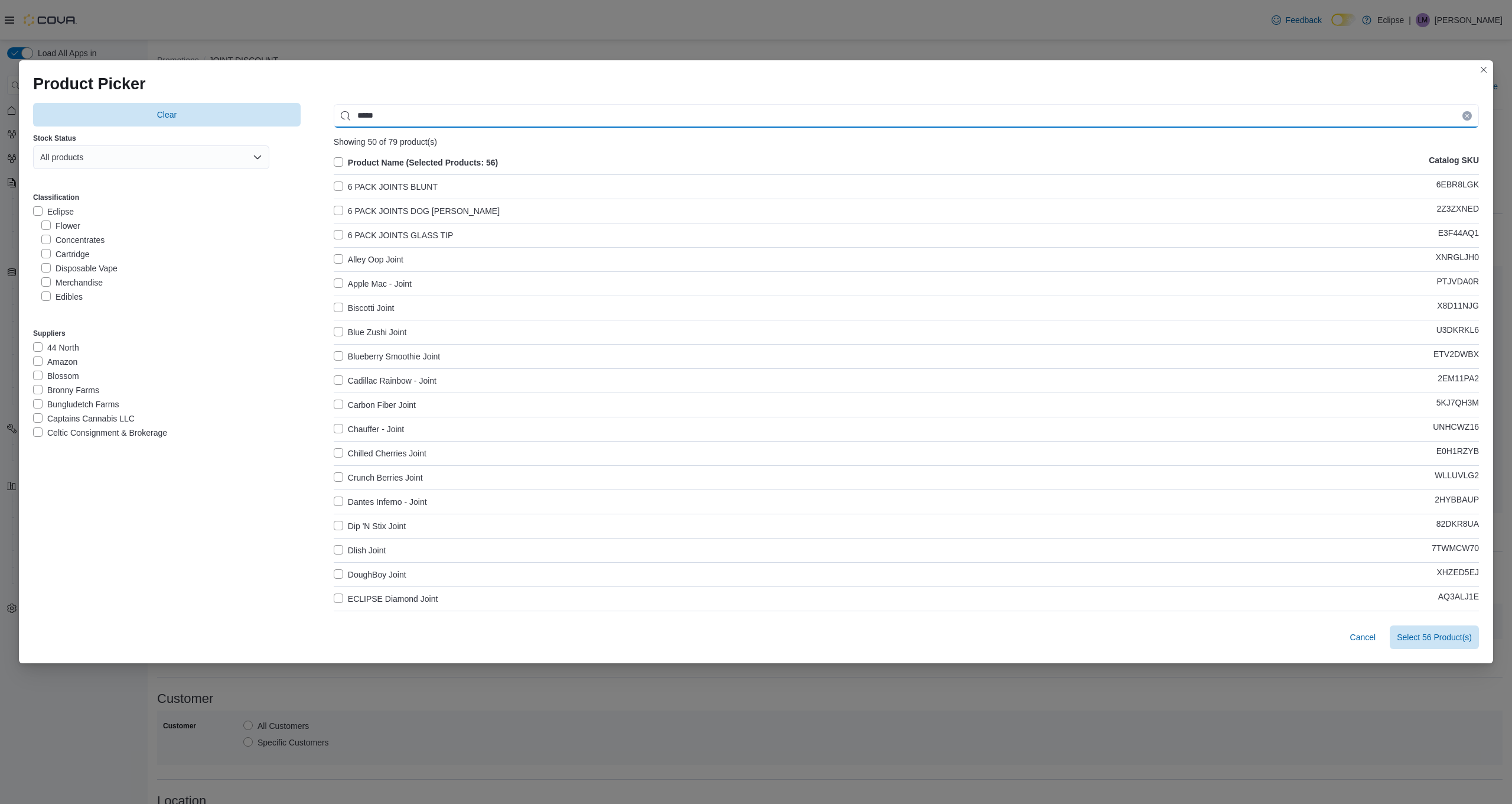
type input "*****"
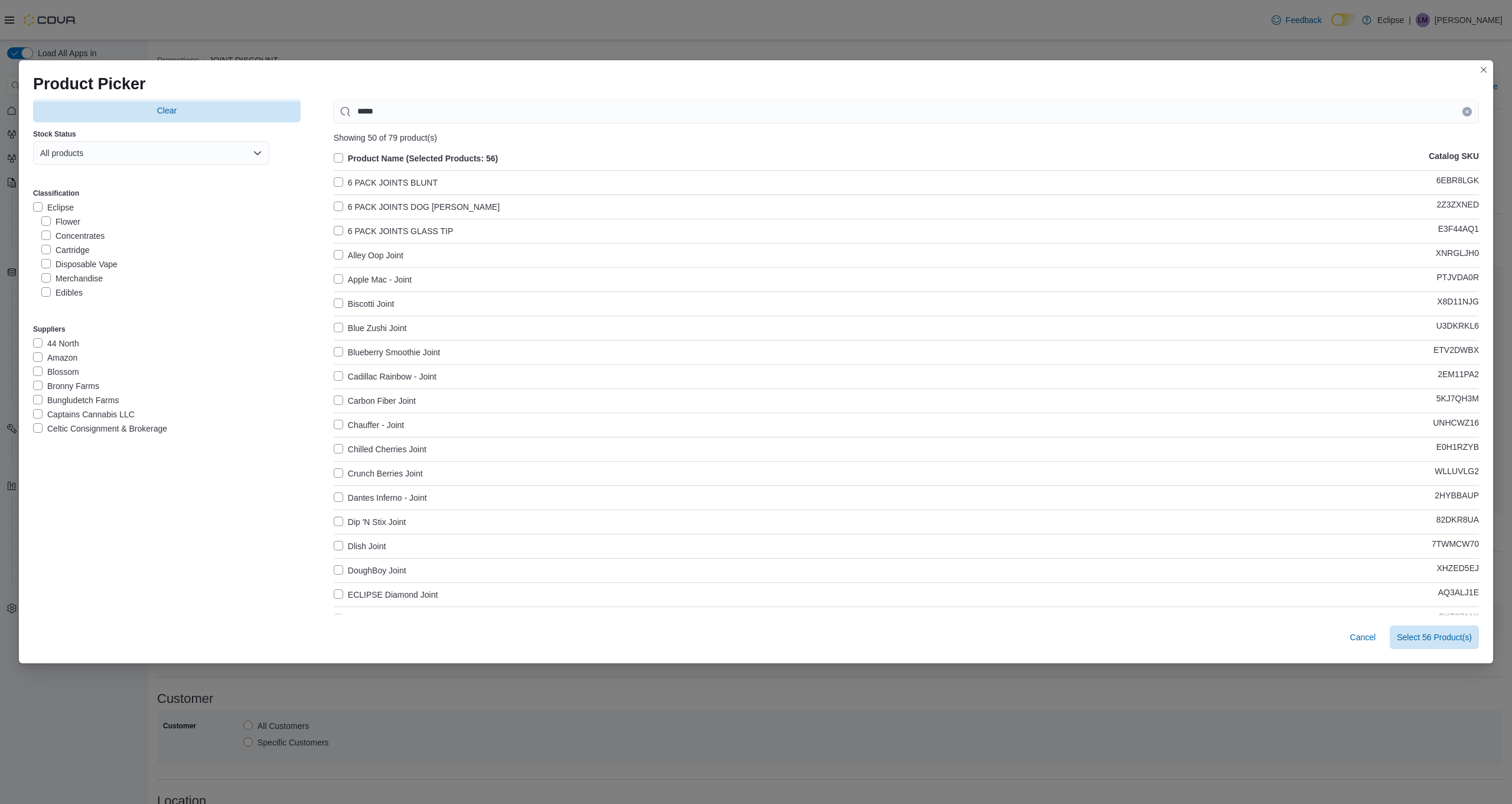
click at [338, 354] on label "Blueberry Smoothie Joint" at bounding box center [387, 352] width 106 height 14
drag, startPoint x: 337, startPoint y: 544, endPoint x: 345, endPoint y: 573, distance: 30.1
click at [337, 544] on label "Dlish Joint" at bounding box center [360, 545] width 53 height 14
click at [340, 572] on label "DoughBoy Joint" at bounding box center [370, 570] width 72 height 14
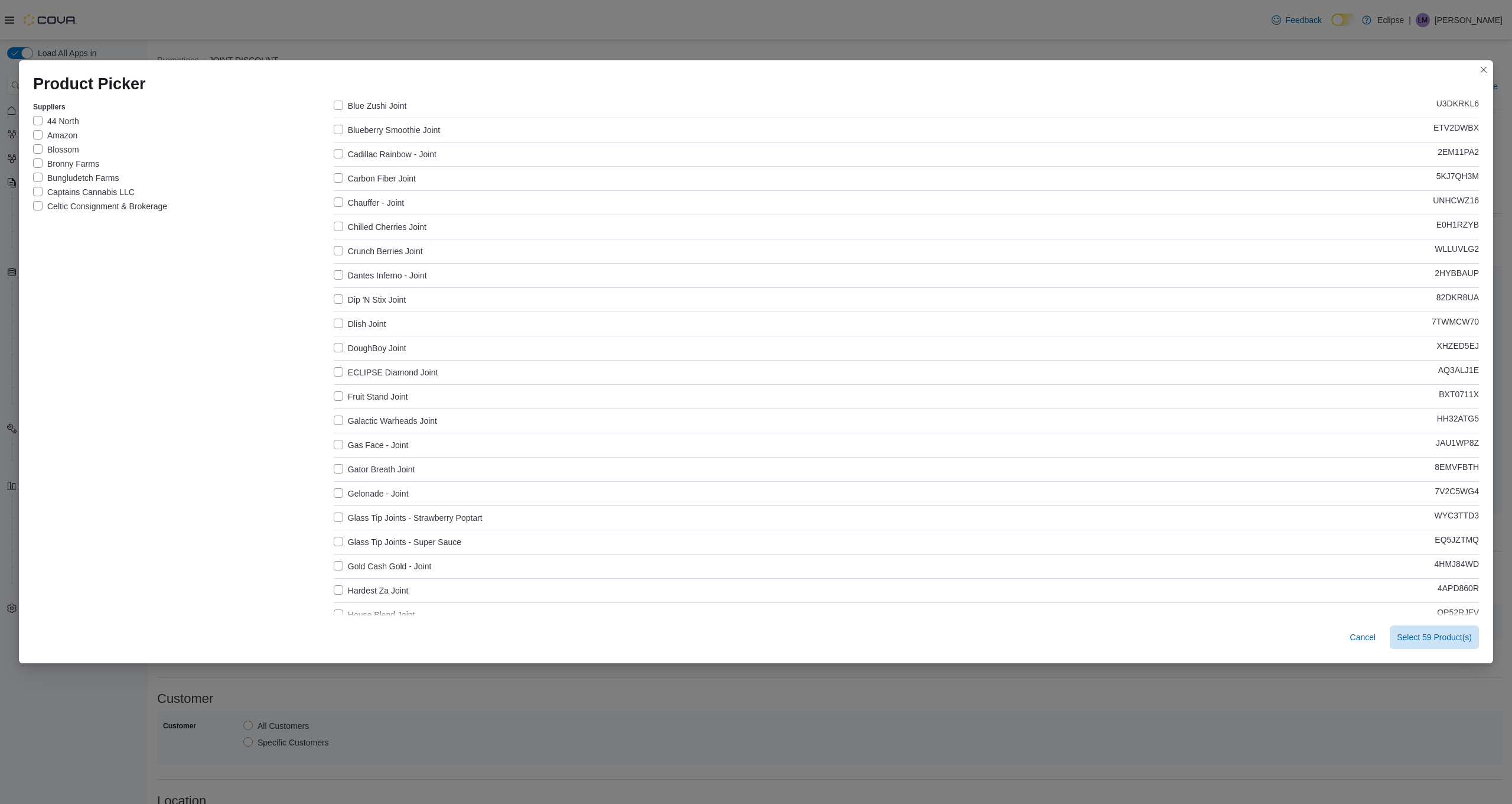
scroll to position [230, 0]
drag, startPoint x: 343, startPoint y: 417, endPoint x: 342, endPoint y: 427, distance: 10.0
click at [343, 417] on label "Galactic Warheads Joint" at bounding box center [386, 417] width 103 height 14
click at [335, 510] on label "Glass Tip Joints - Strawberry Poptart" at bounding box center [408, 514] width 149 height 14
click at [342, 513] on label "Glass Tip Joints - Strawberry Poptart" at bounding box center [408, 514] width 149 height 14
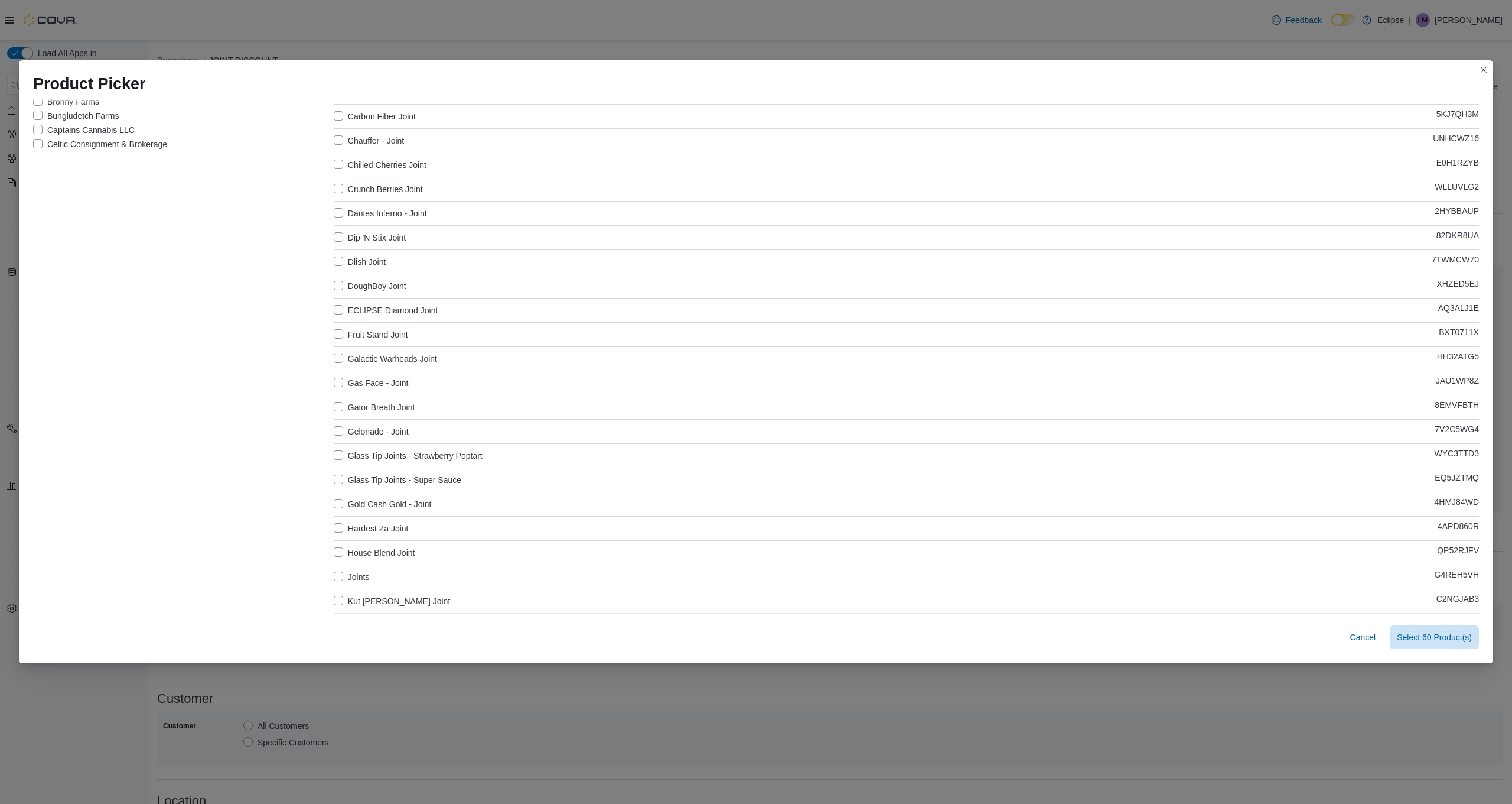
scroll to position [311, 0]
click at [340, 507] on label "Hardest Za Joint" at bounding box center [372, 506] width 75 height 14
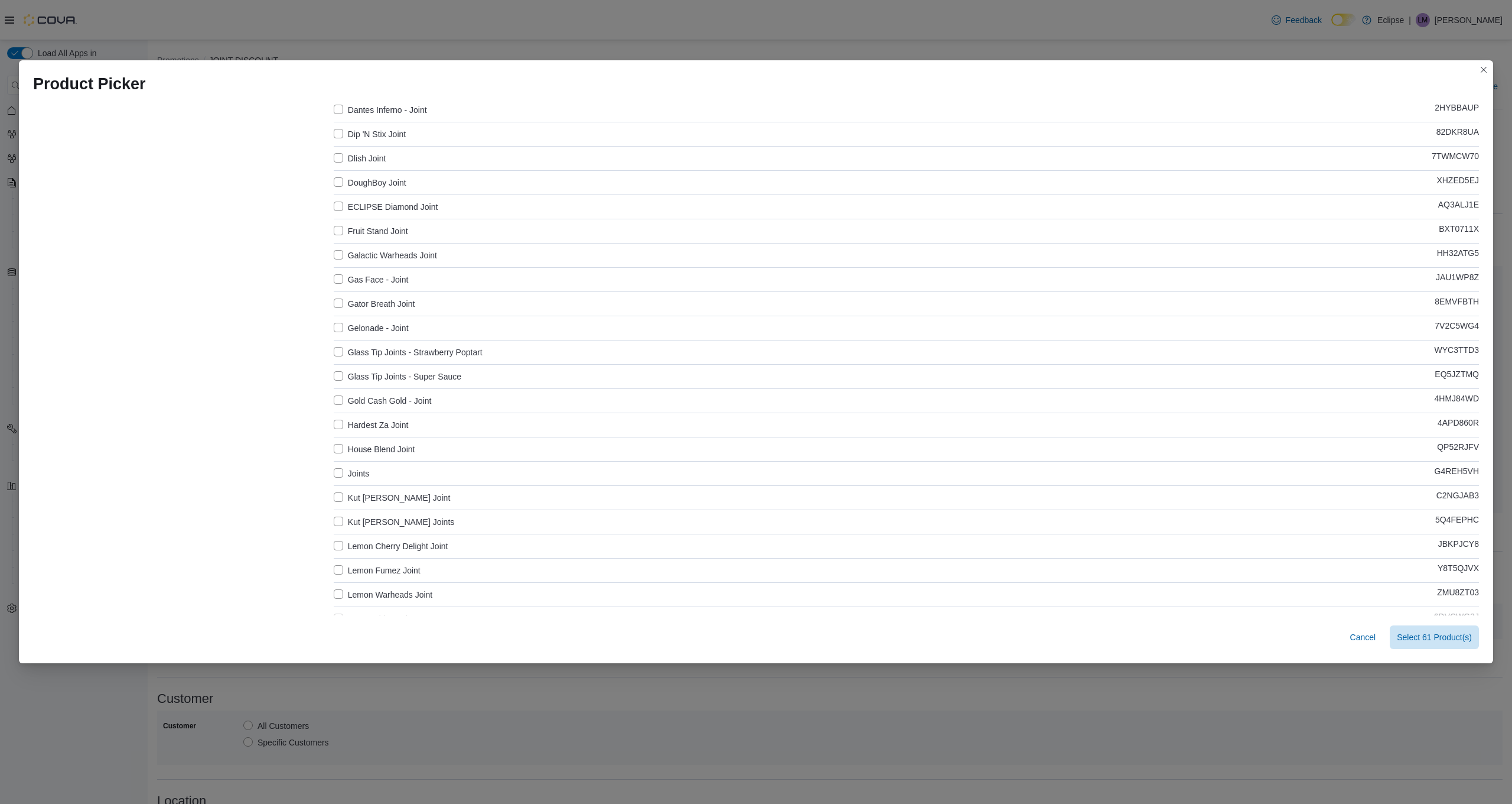
click at [337, 495] on label "Kut Throat Kandy Joint" at bounding box center [392, 497] width 117 height 14
click at [339, 518] on label "Kut Throat Kandy Joints" at bounding box center [394, 522] width 121 height 14
click at [339, 545] on label "Lemon Cherry Delight Joint" at bounding box center [391, 545] width 115 height 14
click at [338, 569] on label "Lemon Fumez Joint" at bounding box center [377, 570] width 87 height 14
click at [338, 594] on label "Lemon Warheads Joint" at bounding box center [383, 594] width 99 height 14
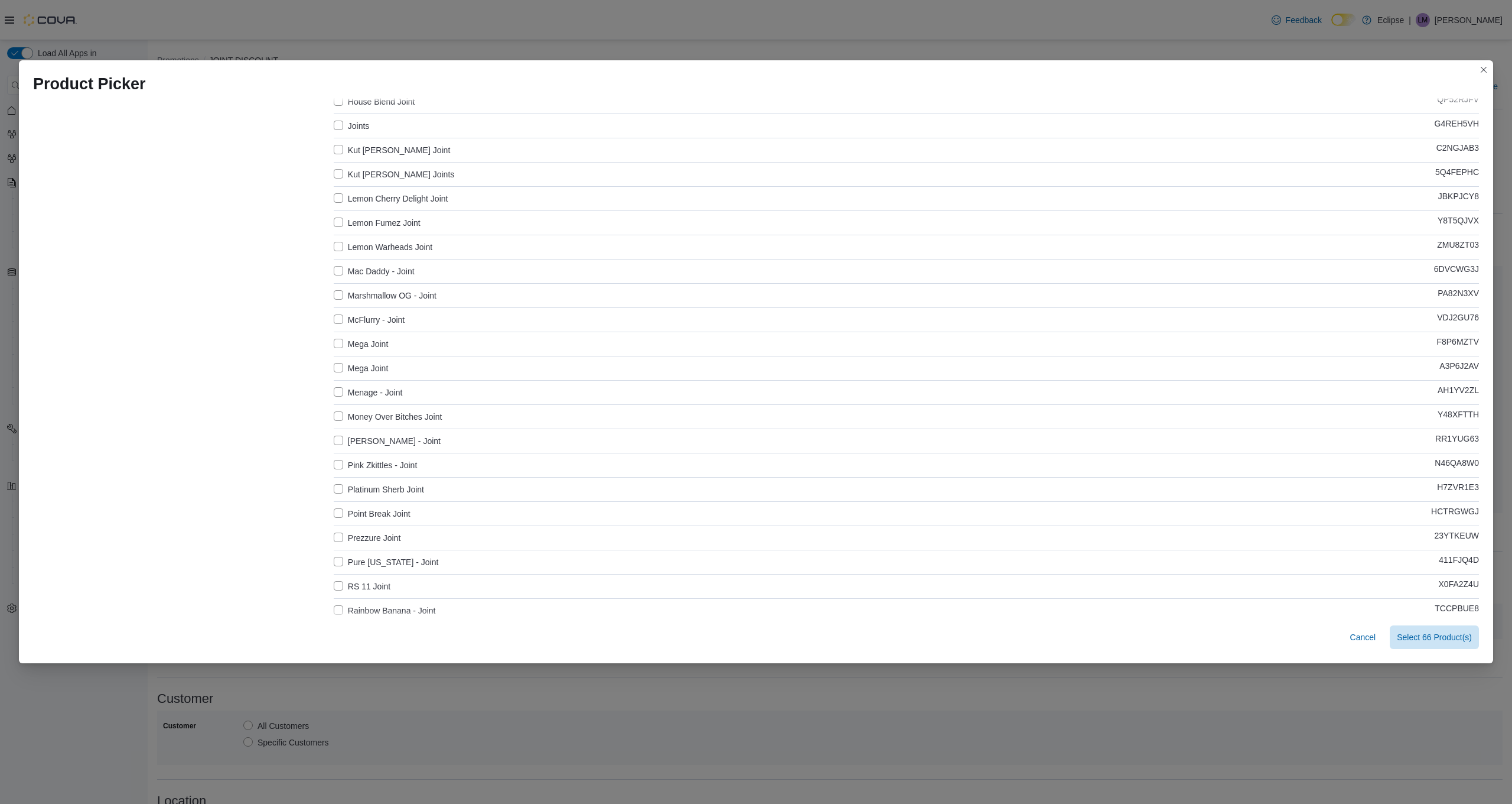
scroll to position [741, 0]
click at [339, 343] on label "Mega Joint" at bounding box center [361, 342] width 55 height 14
drag, startPoint x: 339, startPoint y: 367, endPoint x: 339, endPoint y: 377, distance: 10.0
click at [339, 367] on label "Mega Joint" at bounding box center [361, 366] width 55 height 14
click at [340, 412] on label "Money Over Bitches Joint" at bounding box center [388, 414] width 108 height 14
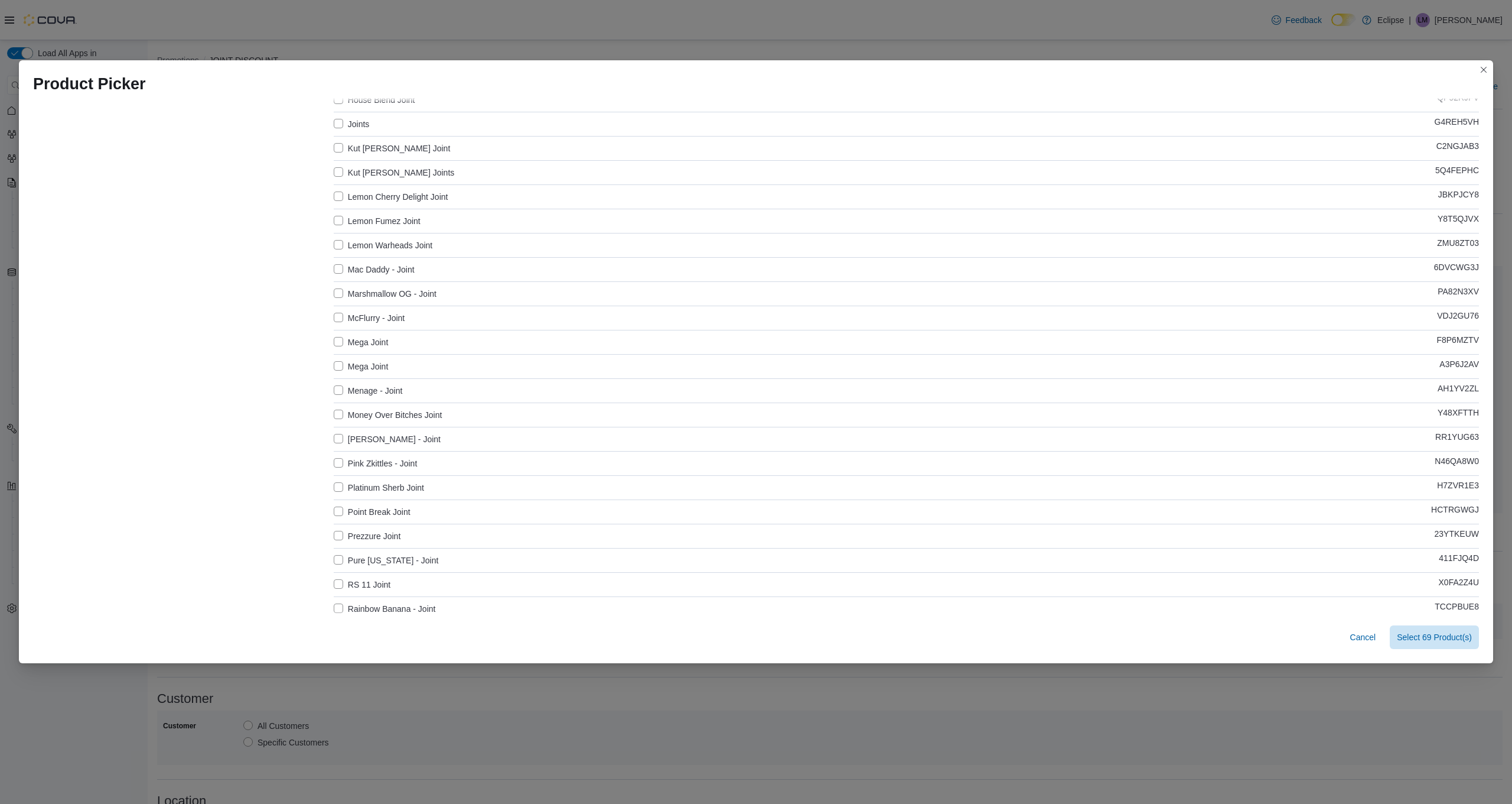
click at [338, 485] on label "Platinum Sherb Joint" at bounding box center [379, 487] width 90 height 14
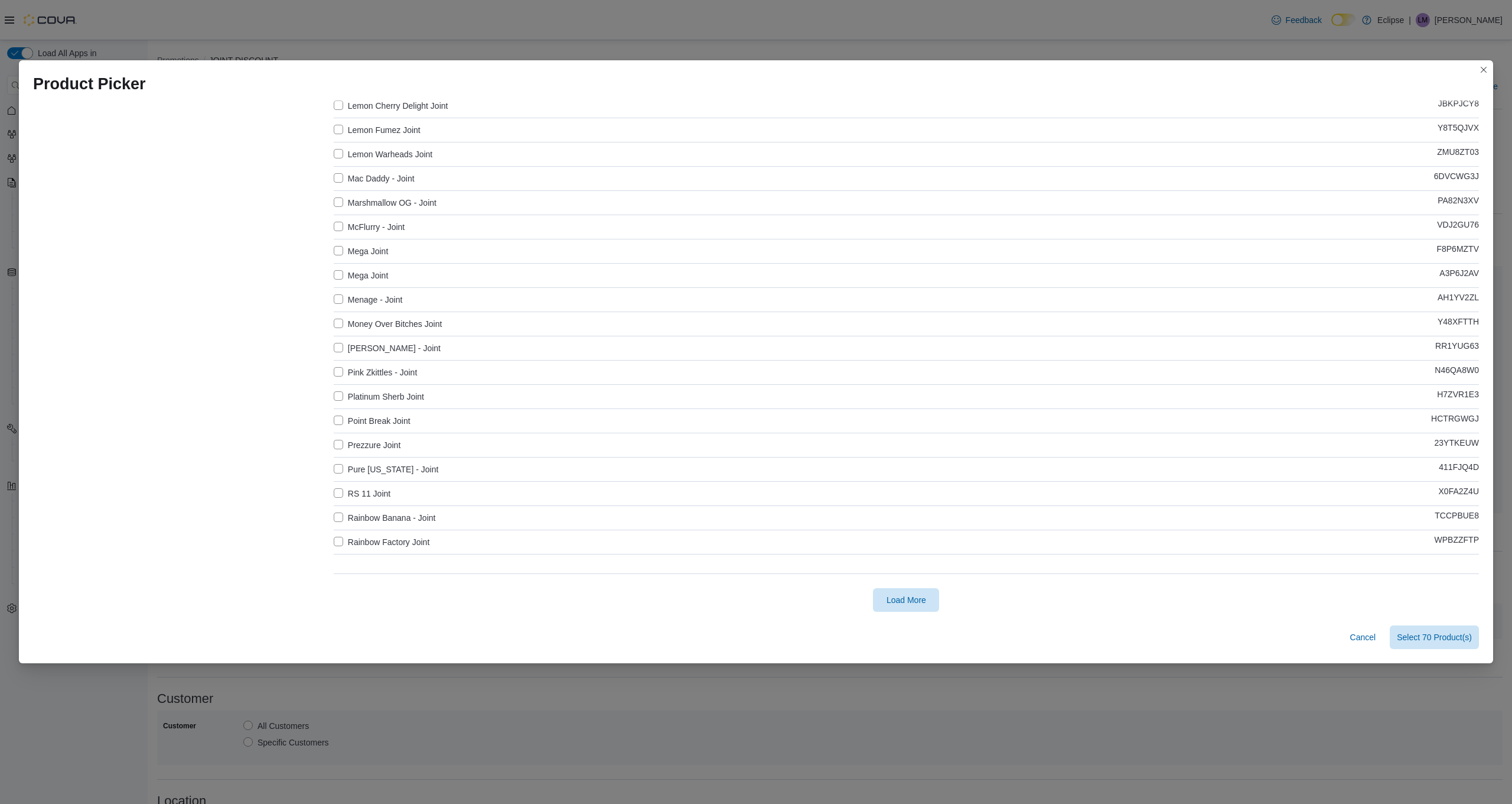
scroll to position [831, 0]
click at [353, 539] on label "Rainbow Factory Joint" at bounding box center [382, 542] width 96 height 14
click at [894, 601] on span "Load More" at bounding box center [906, 600] width 40 height 12
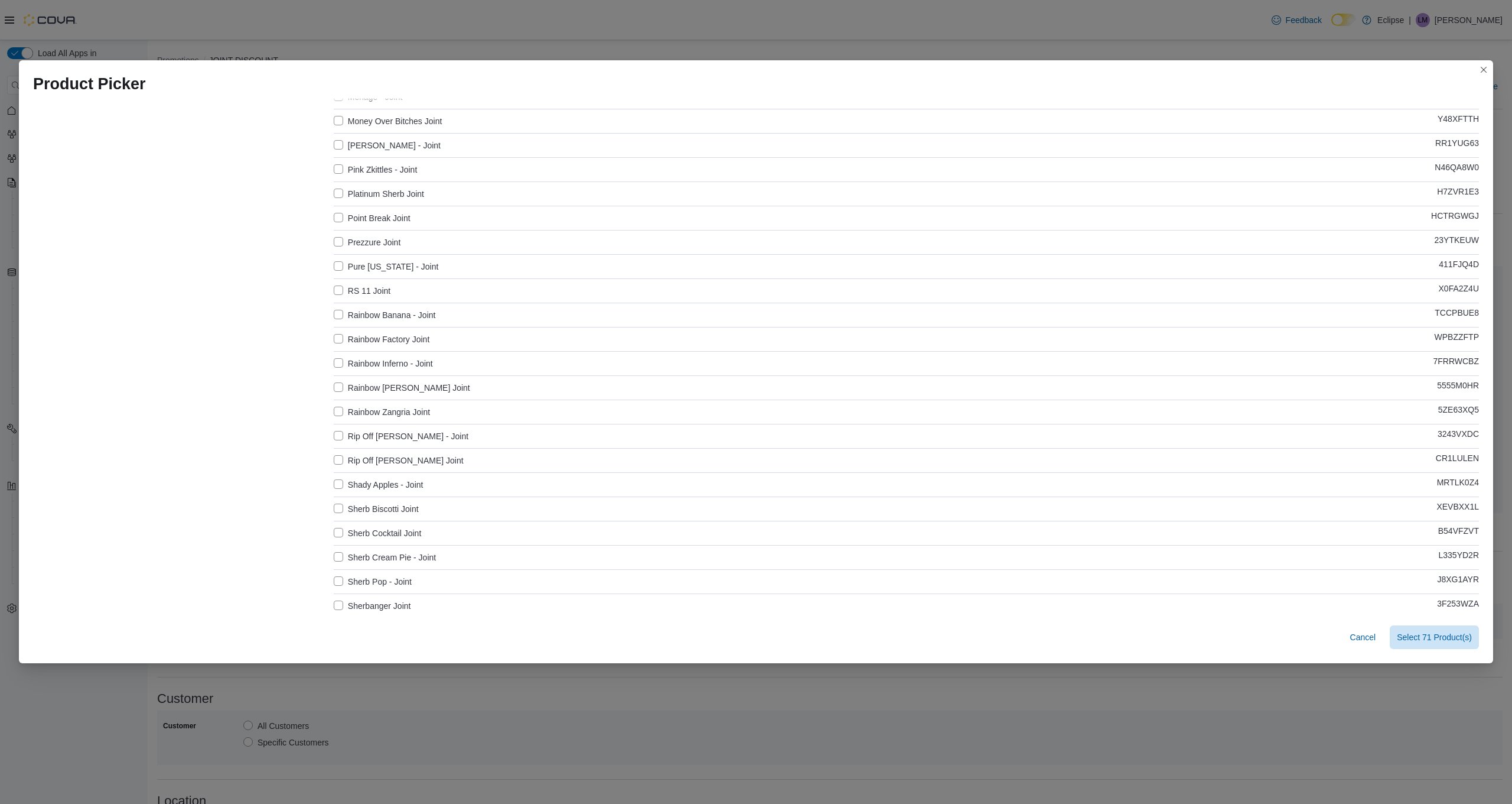
click at [377, 387] on label "Rainbow Kotton Kandy Joint" at bounding box center [402, 387] width 136 height 14
click at [378, 537] on label "Sherb Cocktail Joint" at bounding box center [378, 533] width 88 height 14
drag, startPoint x: 387, startPoint y: 539, endPoint x: 388, endPoint y: 545, distance: 6.1
click at [387, 539] on label "Super Sauce Joint" at bounding box center [374, 536] width 82 height 14
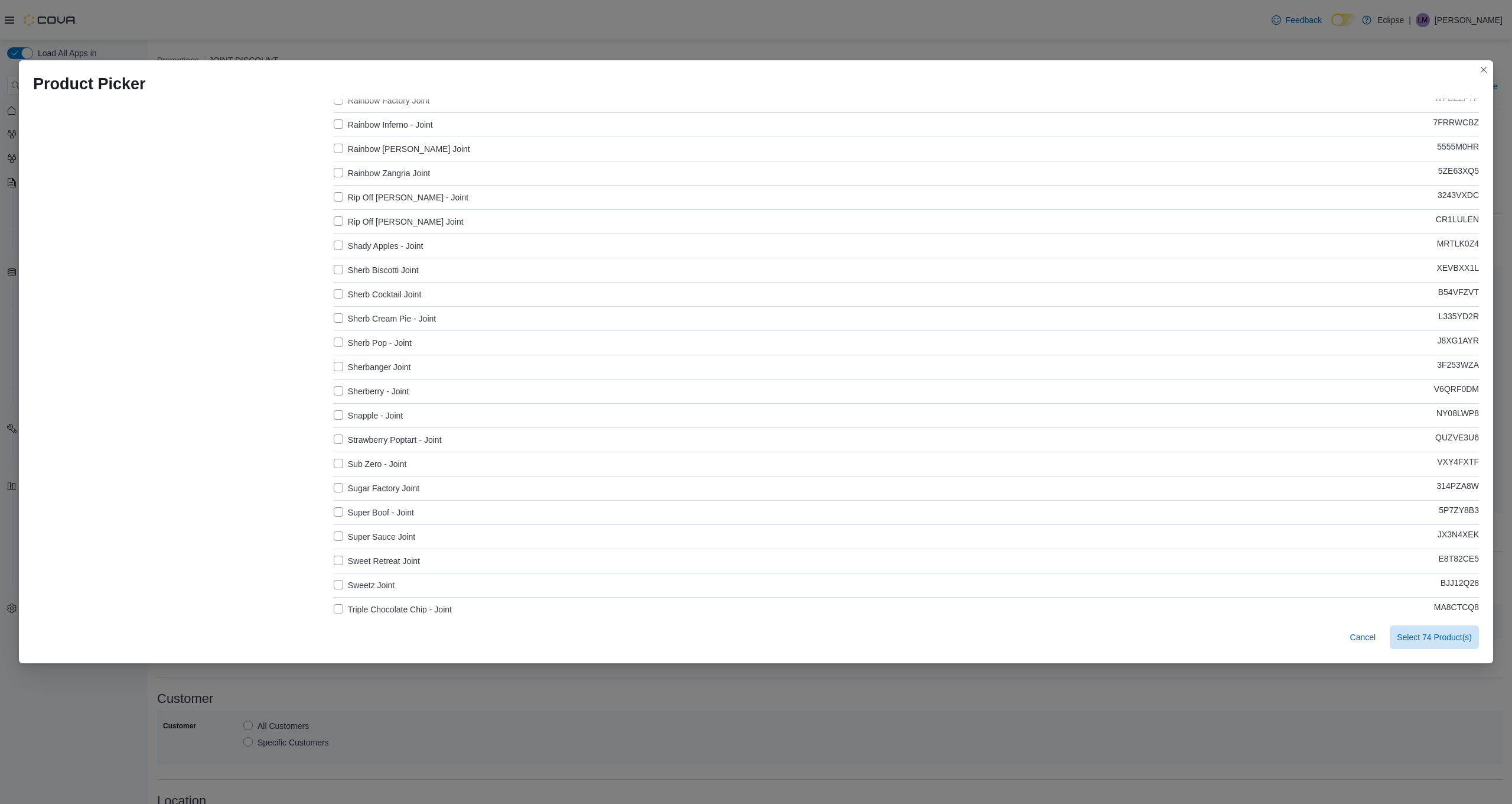
click at [390, 563] on label "Sweet Retreat Joint" at bounding box center [377, 560] width 87 height 14
drag, startPoint x: 376, startPoint y: 585, endPoint x: 402, endPoint y: 561, distance: 35.4
click at [376, 585] on label "Sweetz Joint" at bounding box center [364, 585] width 61 height 14
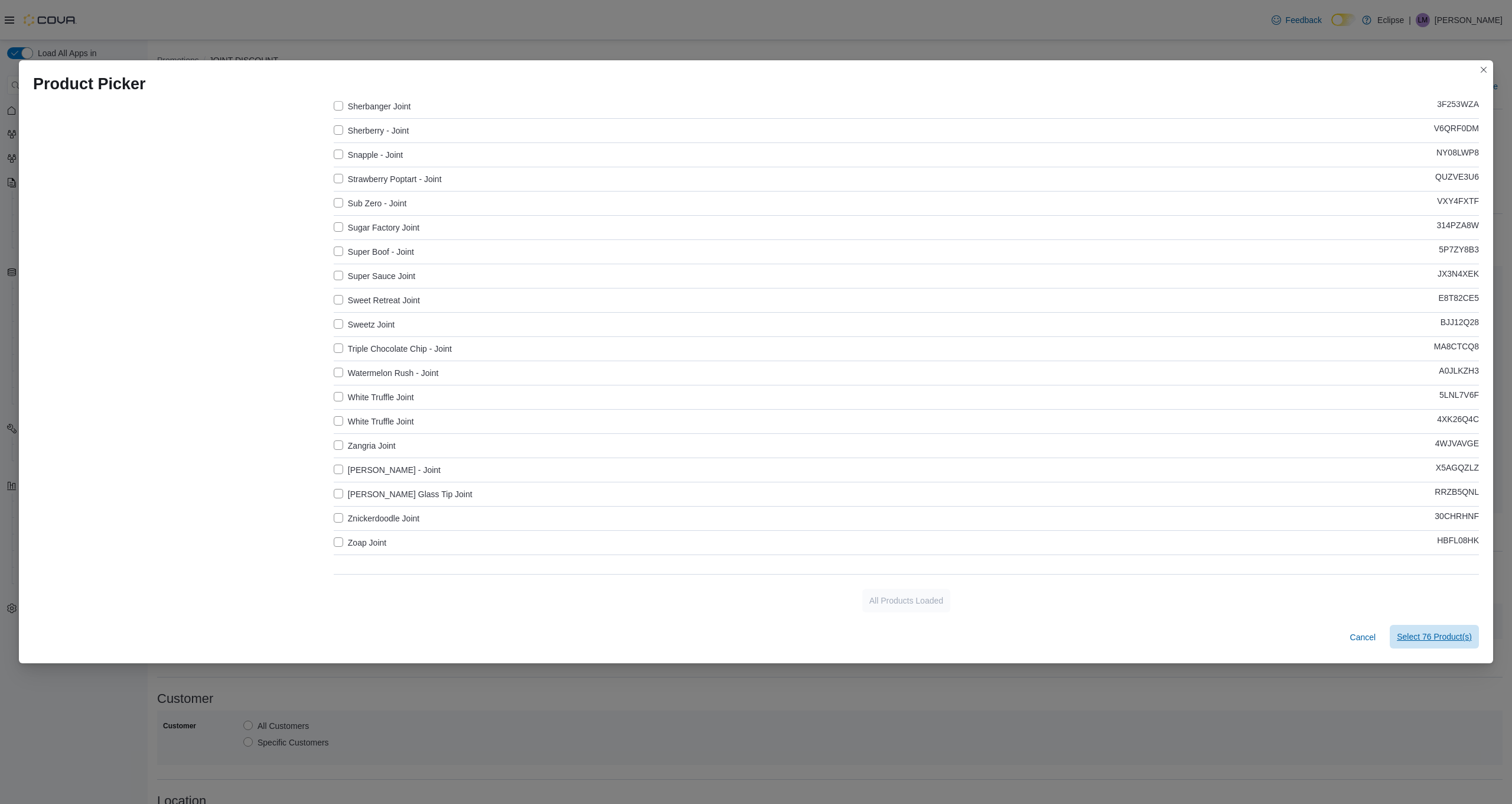
scroll to position [0, 1]
click at [1452, 640] on span "Select 76 Product(s)" at bounding box center [1434, 636] width 75 height 12
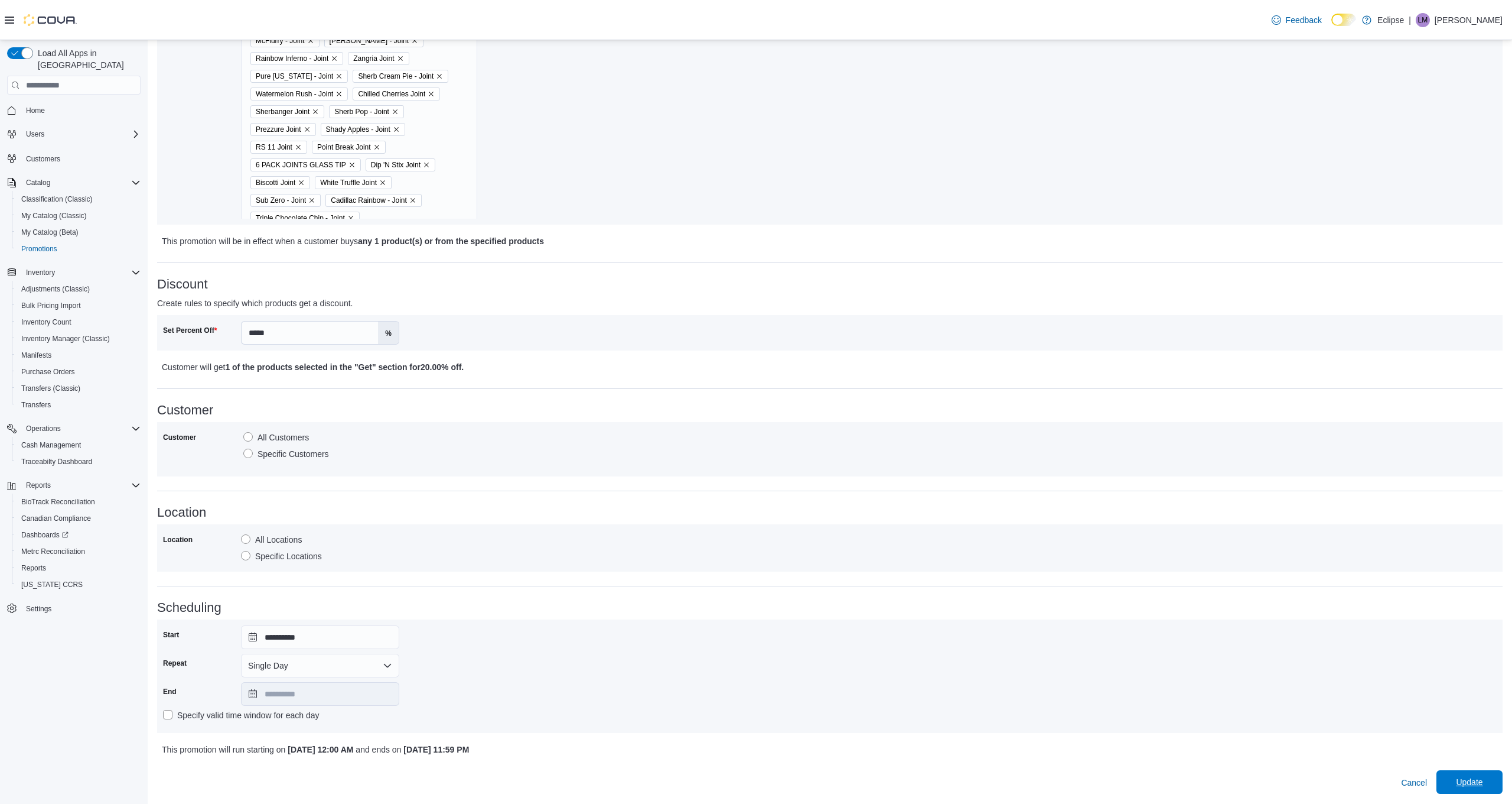
scroll to position [288, 0]
click at [1457, 786] on span "Update" at bounding box center [1469, 782] width 26 height 12
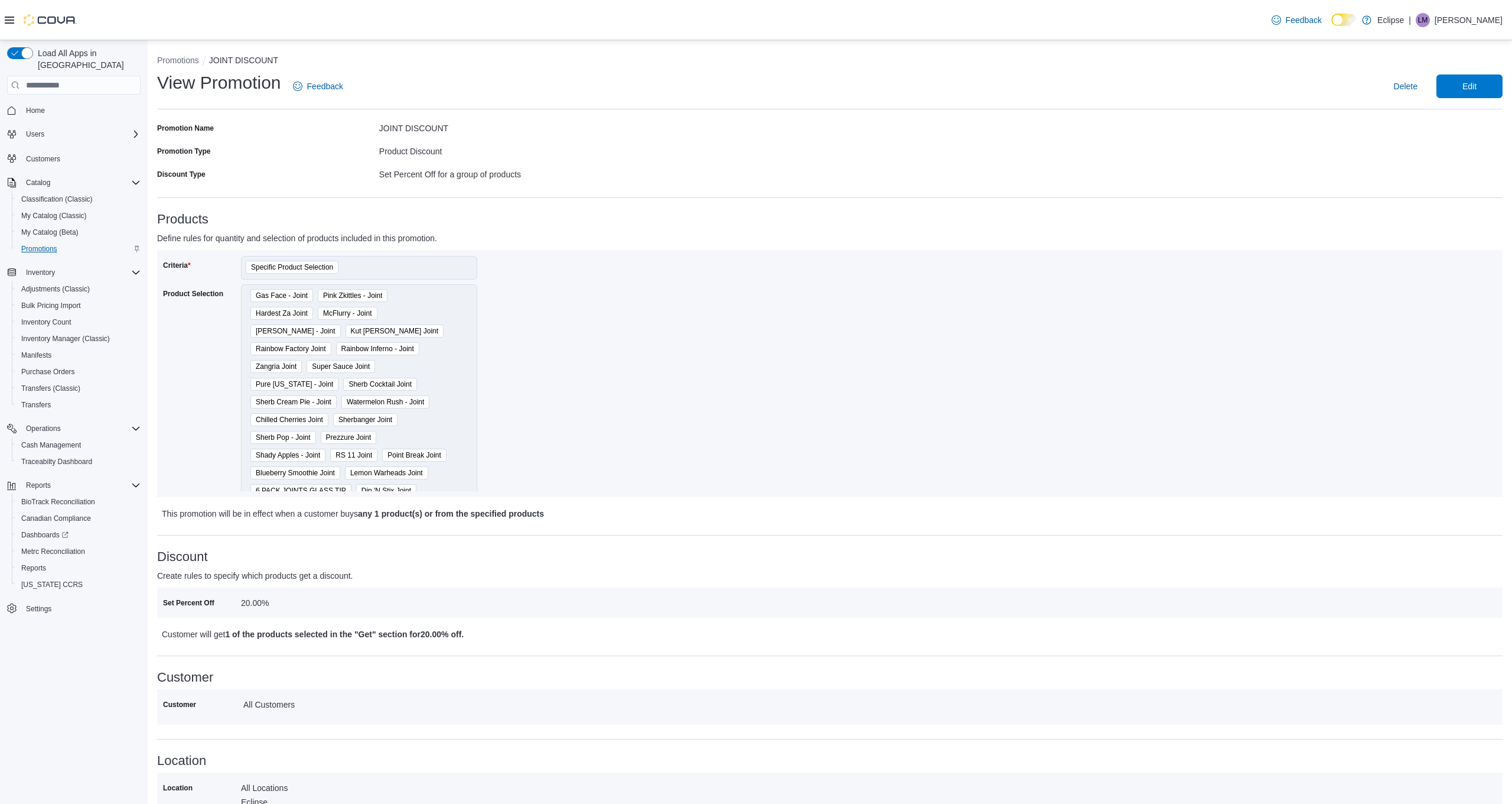
click at [42, 244] on span "Promotions" at bounding box center [40, 249] width 36 height 9
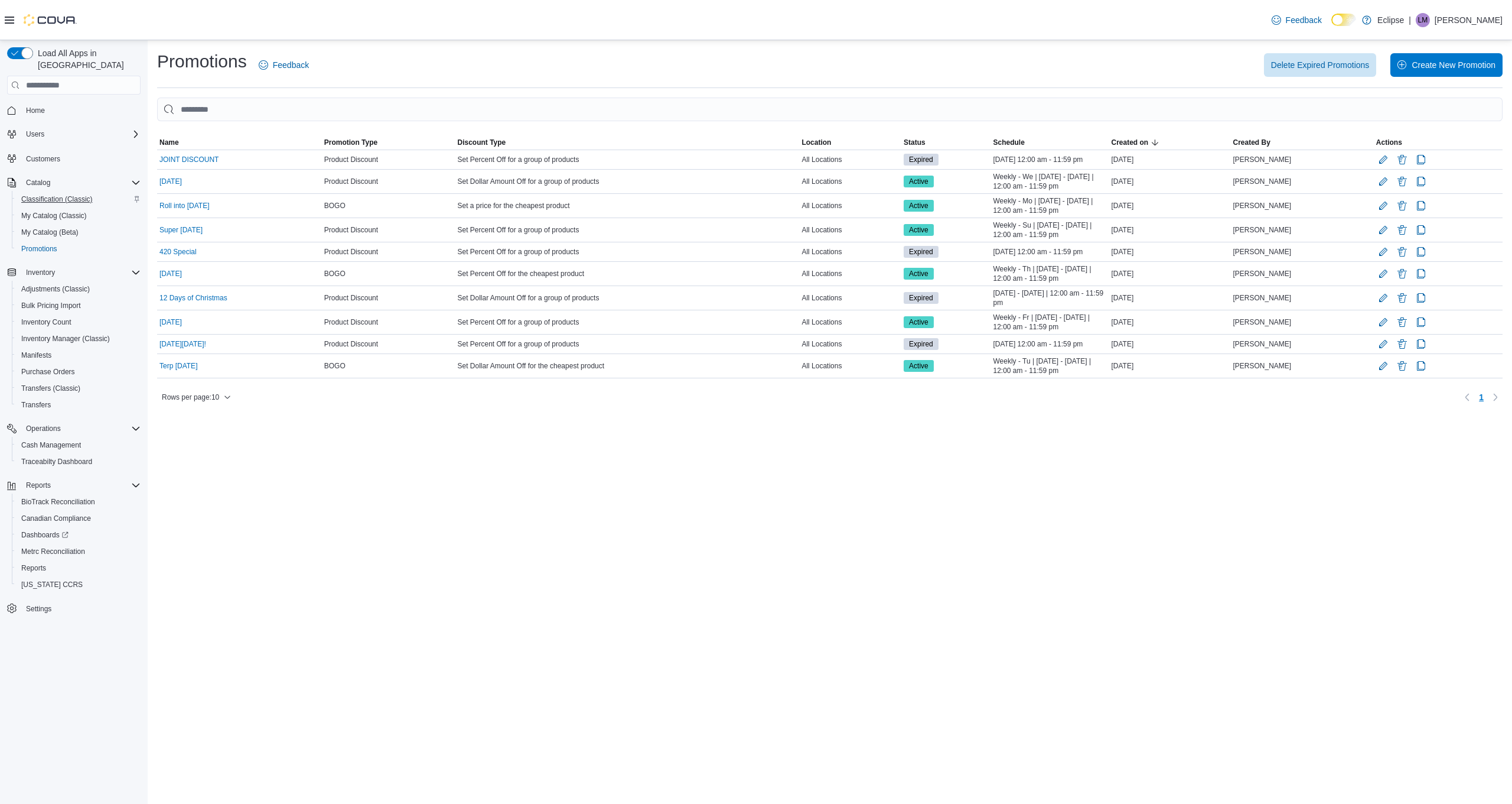
click at [47, 195] on span "Classification (Classic)" at bounding box center [57, 200] width 72 height 9
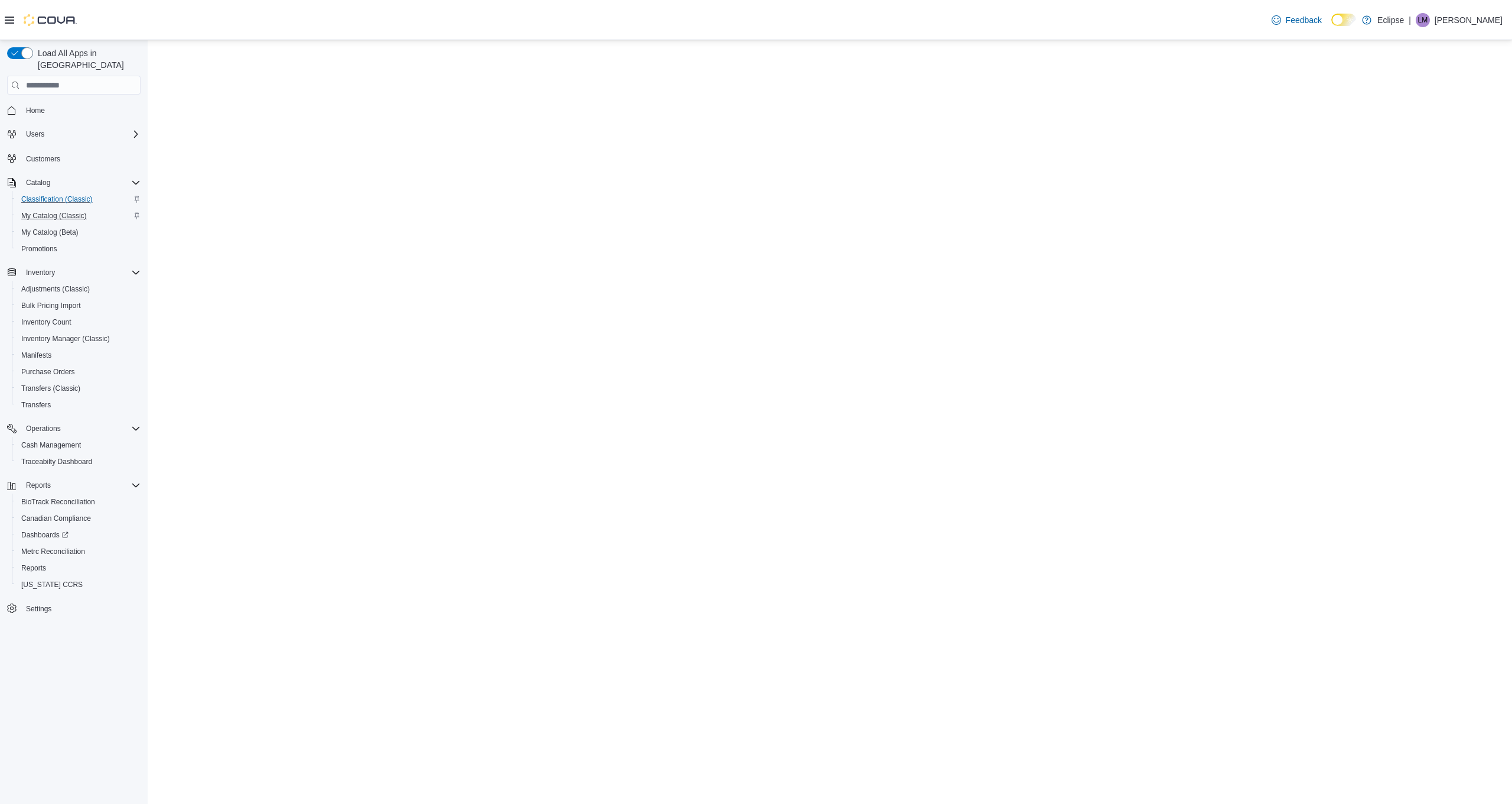
click at [40, 211] on span "My Catalog (Classic)" at bounding box center [55, 216] width 66 height 9
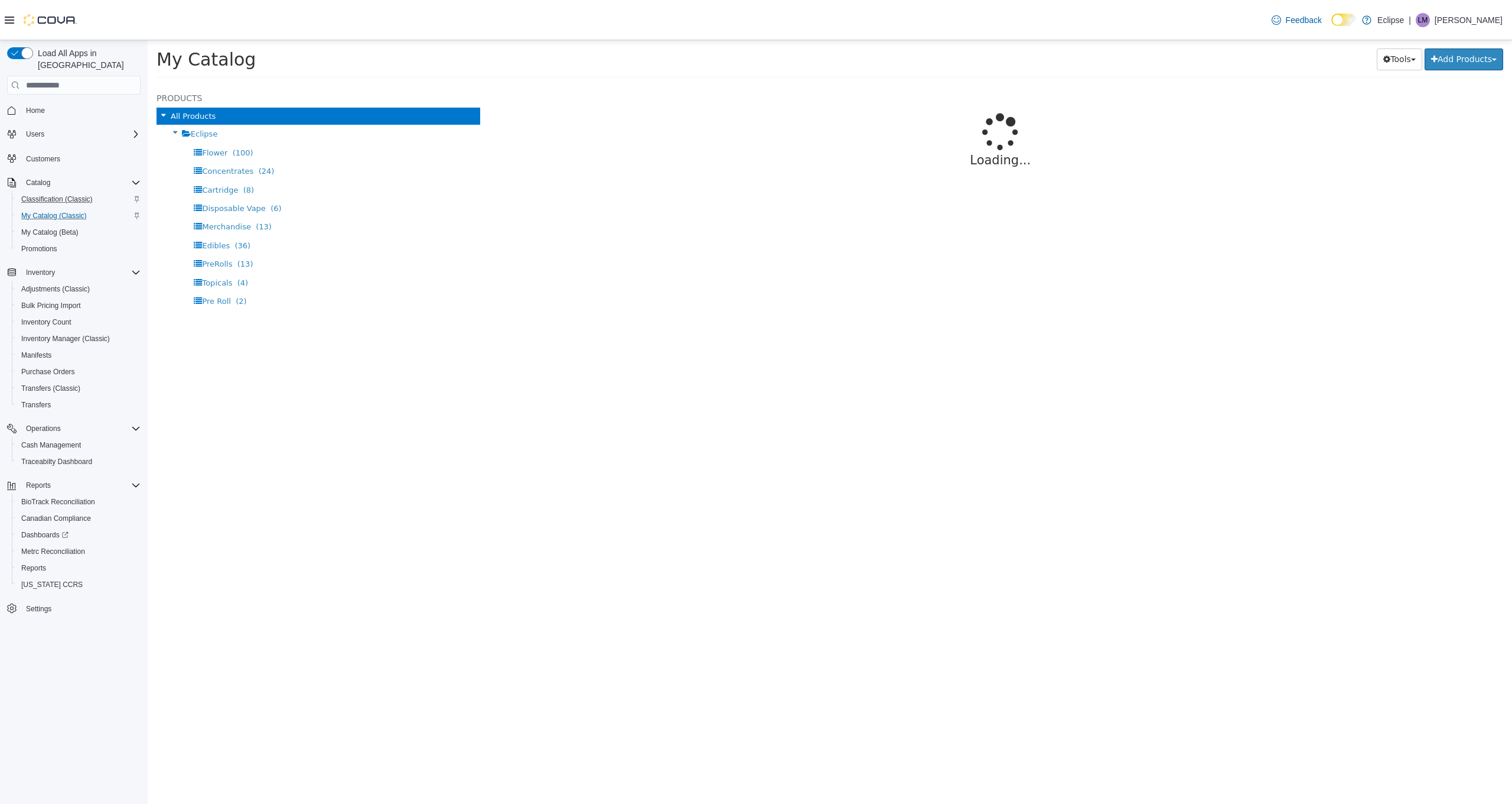
select select "**********"
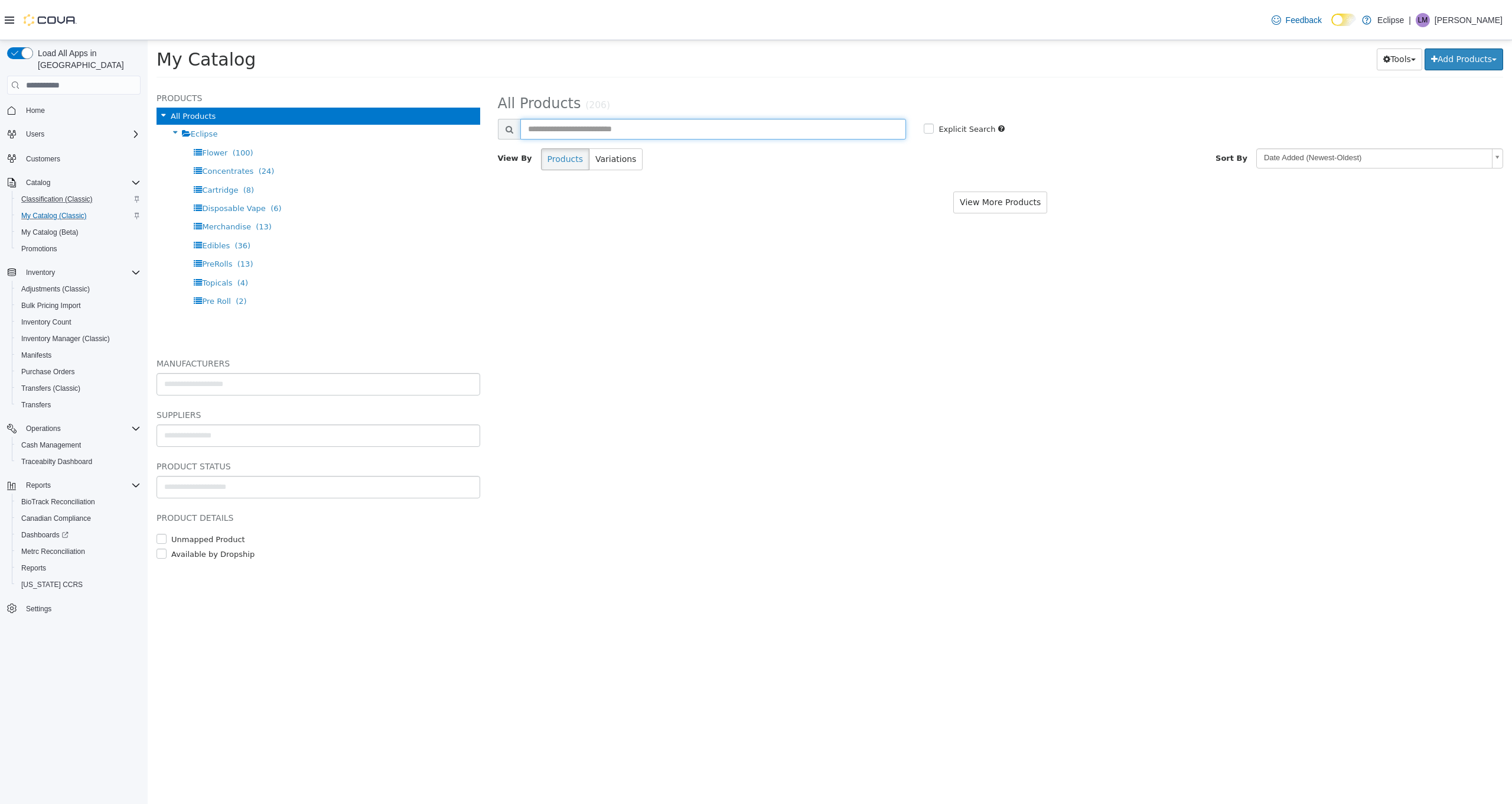
click at [831, 128] on input "text" at bounding box center [713, 129] width 387 height 21
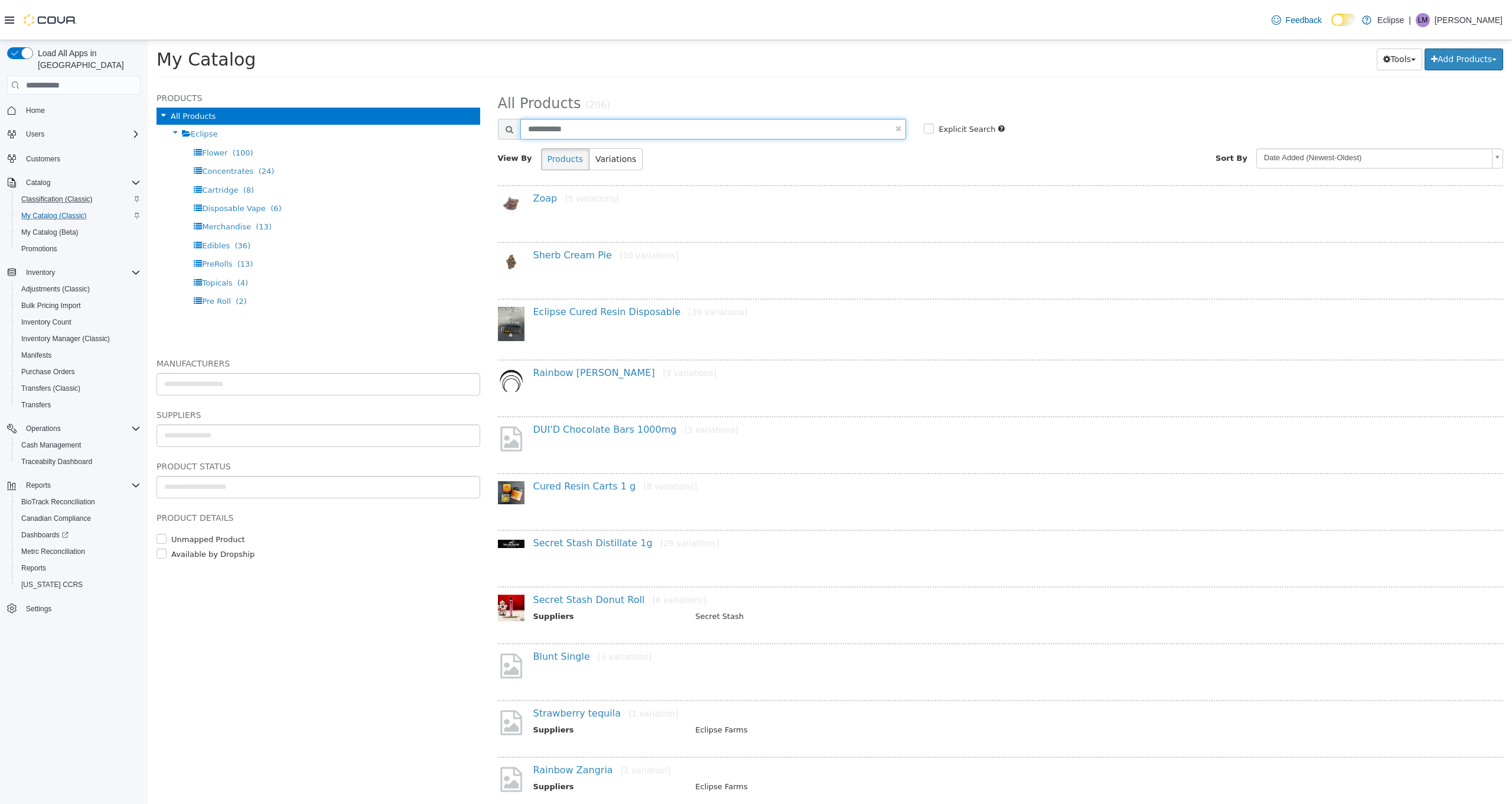
type input "**********"
select select "**********"
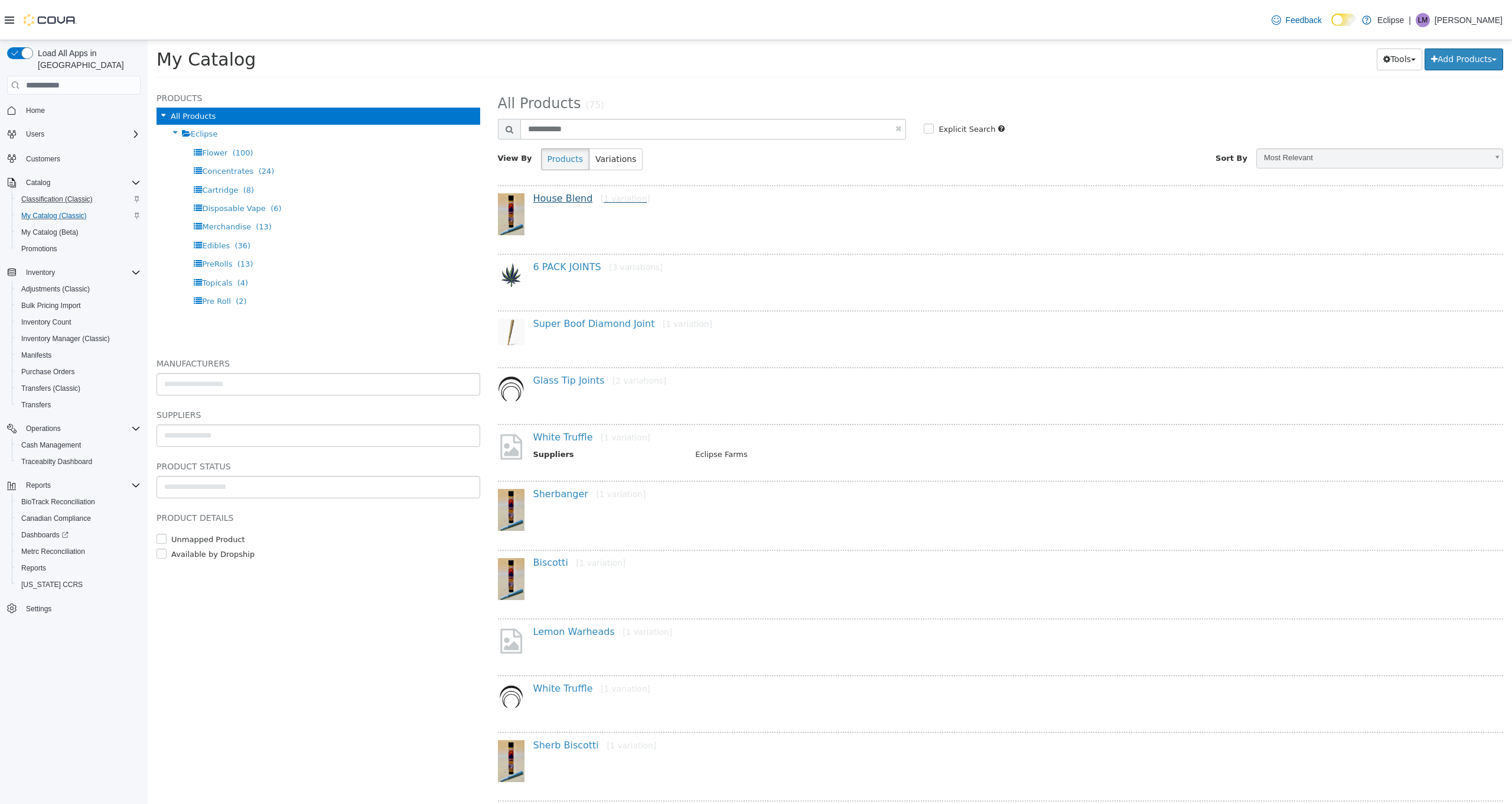
click at [575, 200] on link "House Blend [1 variation]" at bounding box center [592, 199] width 117 height 11
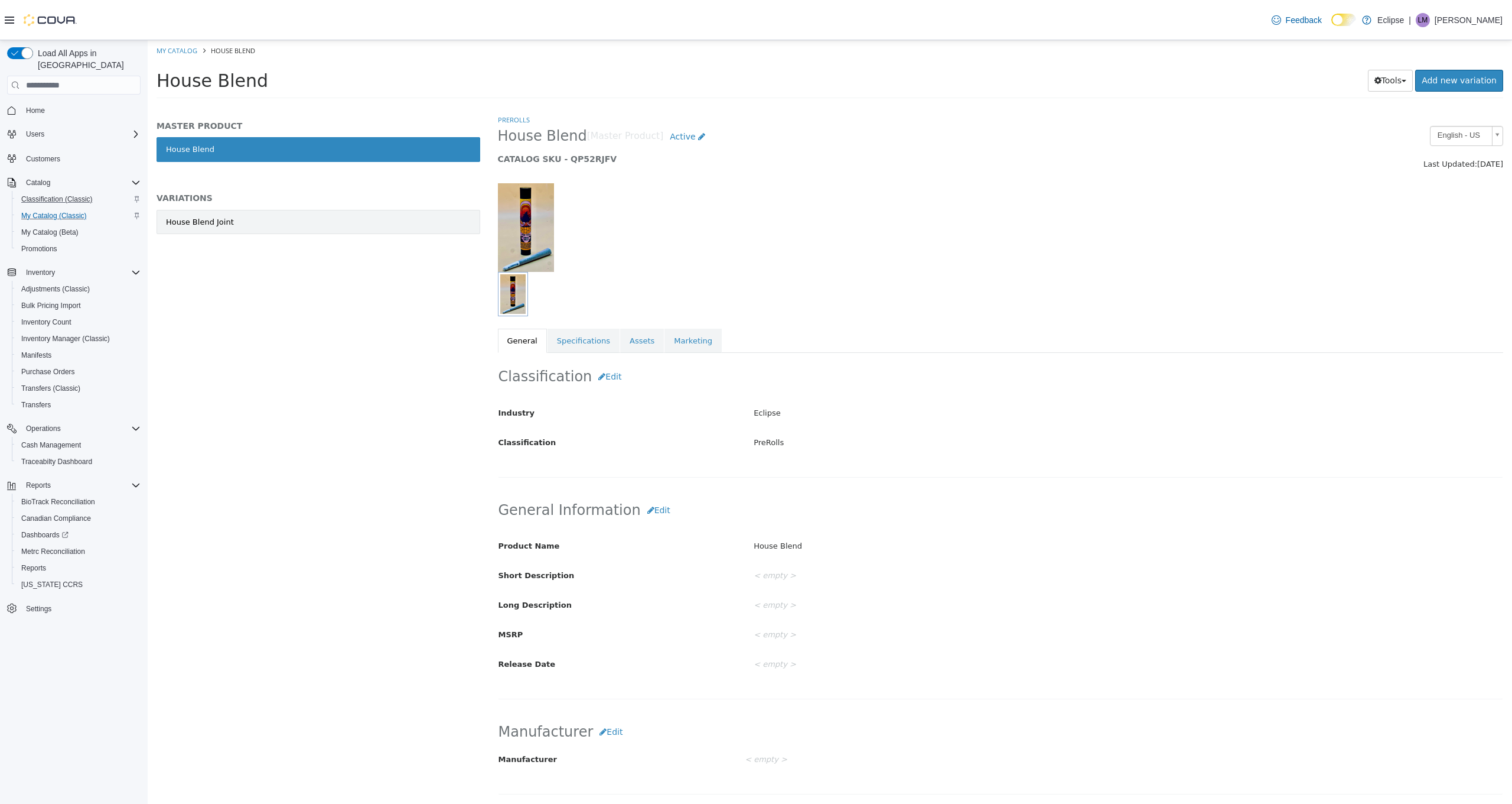
click at [210, 221] on div "House Blend Joint" at bounding box center [199, 222] width 68 height 12
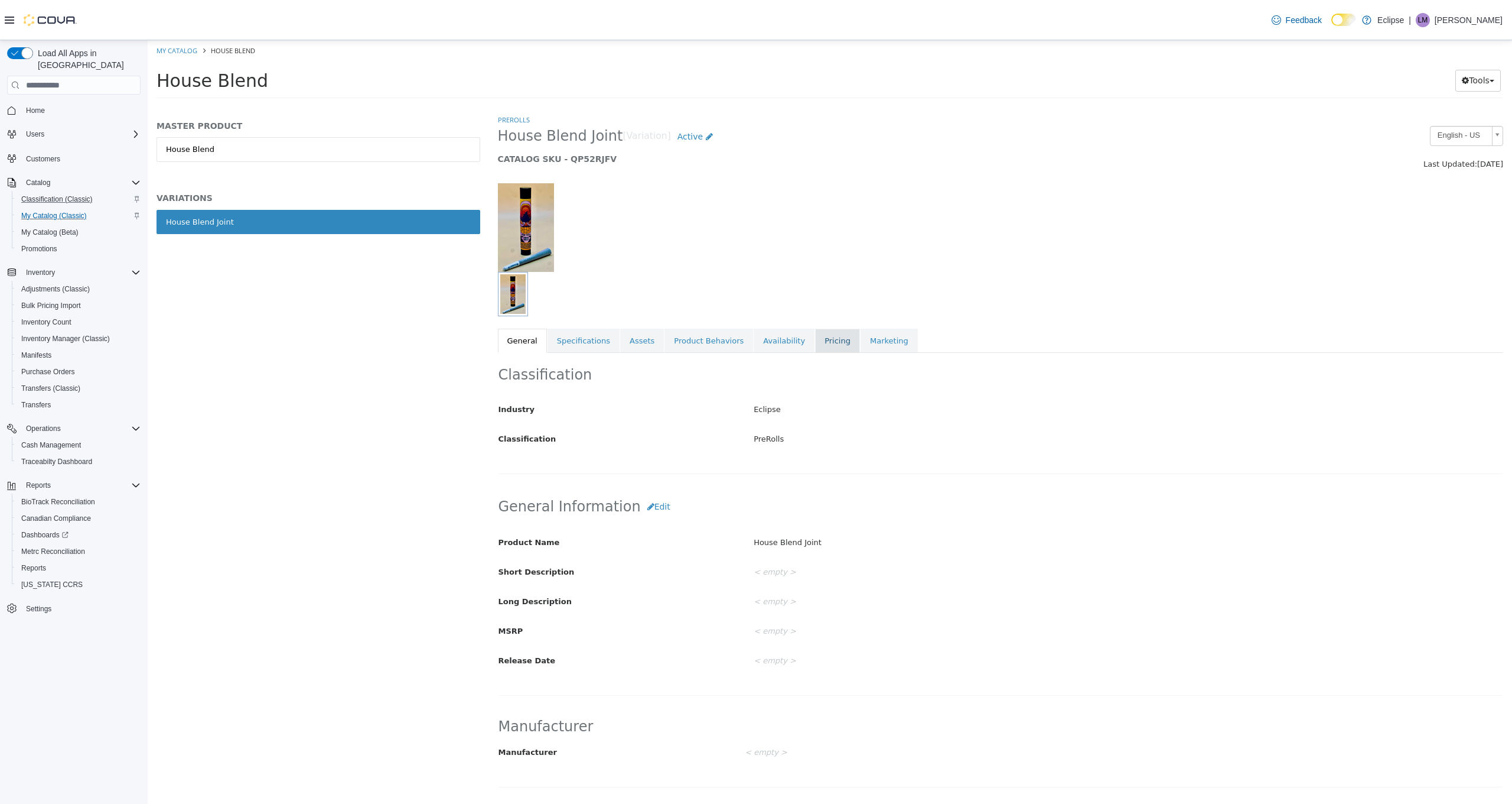
click at [823, 344] on link "Pricing" at bounding box center [837, 341] width 45 height 24
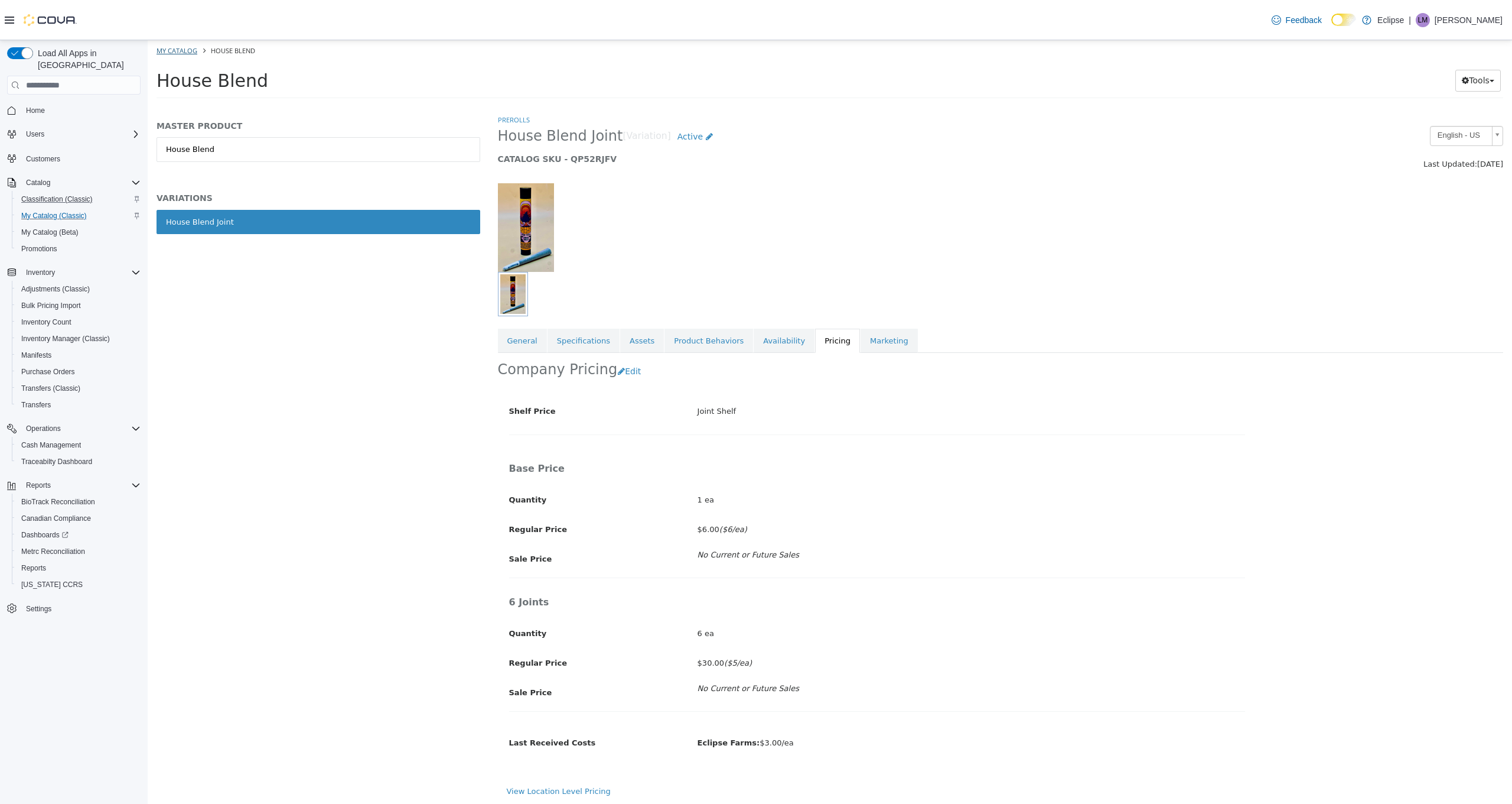
click at [178, 48] on link "My Catalog" at bounding box center [176, 50] width 40 height 8
select select "**********"
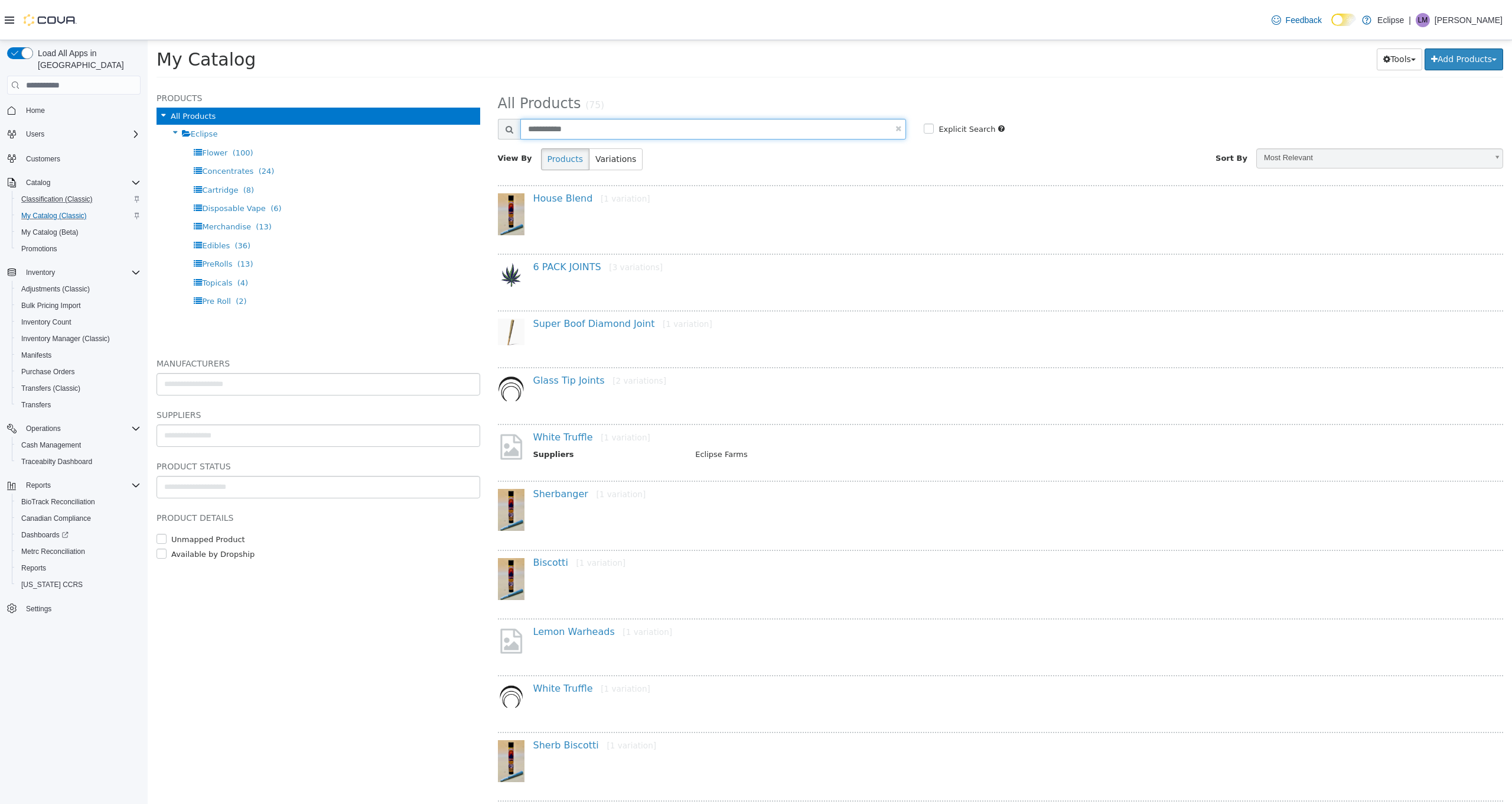
click at [629, 134] on input "**********" at bounding box center [713, 129] width 387 height 21
drag, startPoint x: 591, startPoint y: 131, endPoint x: 597, endPoint y: 129, distance: 6.3
click at [597, 129] on input "**********" at bounding box center [713, 129] width 387 height 21
type input "*****"
select select "**********"
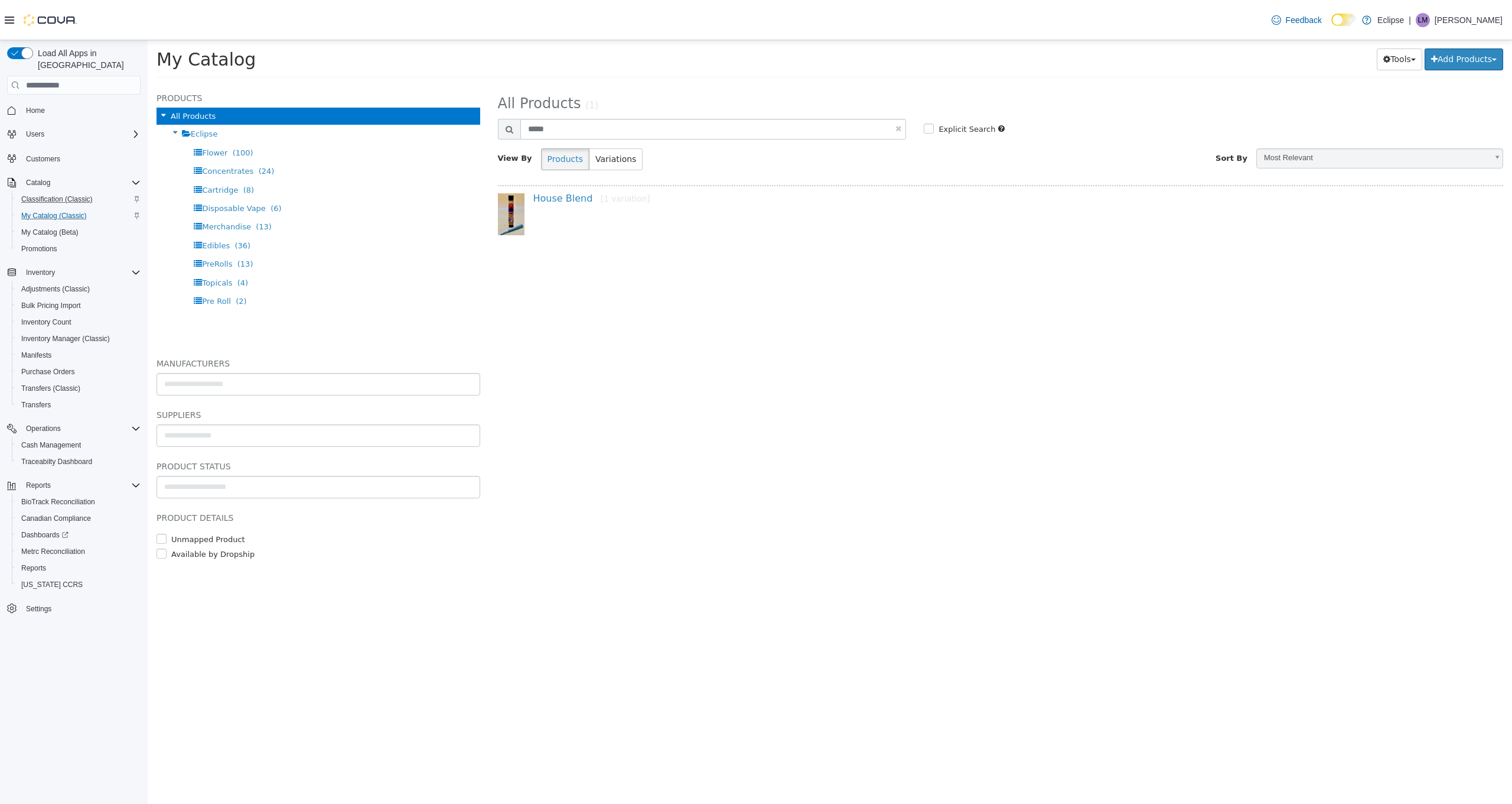
scroll to position [0, 1]
drag, startPoint x: 596, startPoint y: 134, endPoint x: 456, endPoint y: 121, distance: 140.6
click at [456, 85] on div "**********" at bounding box center [830, 85] width 1364 height 0
type input "**********"
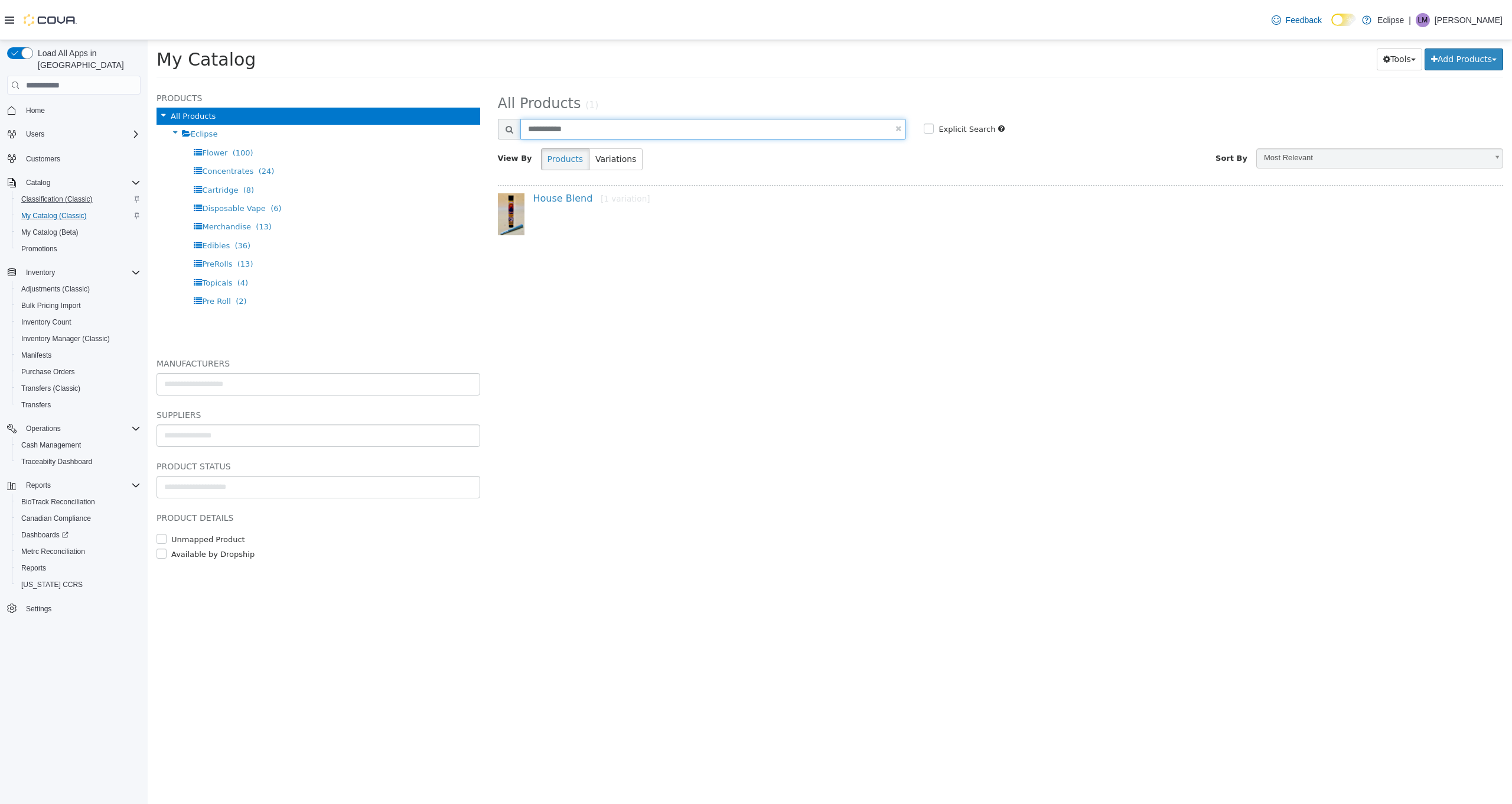
select select "**********"
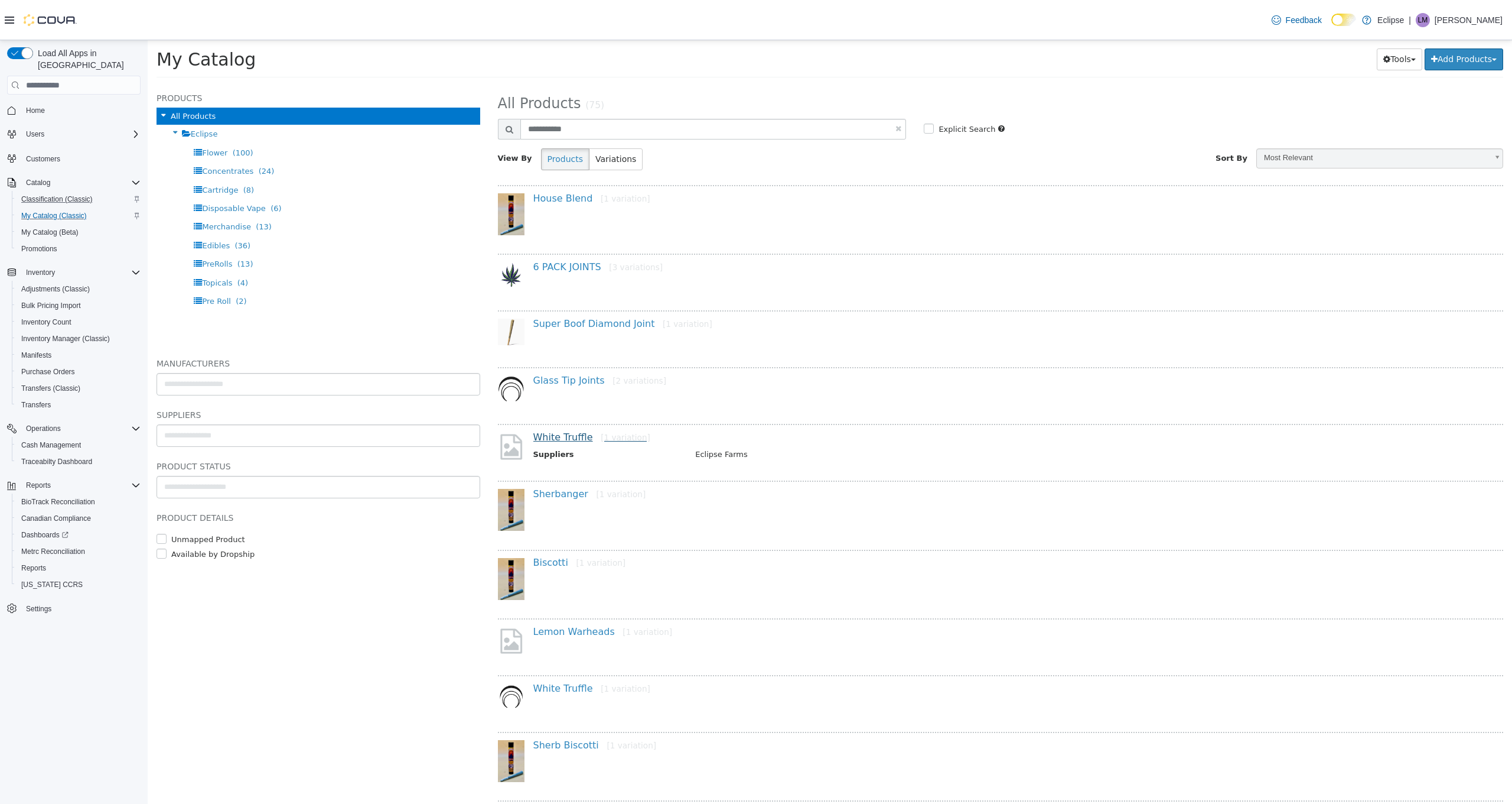
click at [555, 441] on link "White Truffle [1 variation]" at bounding box center [592, 437] width 117 height 11
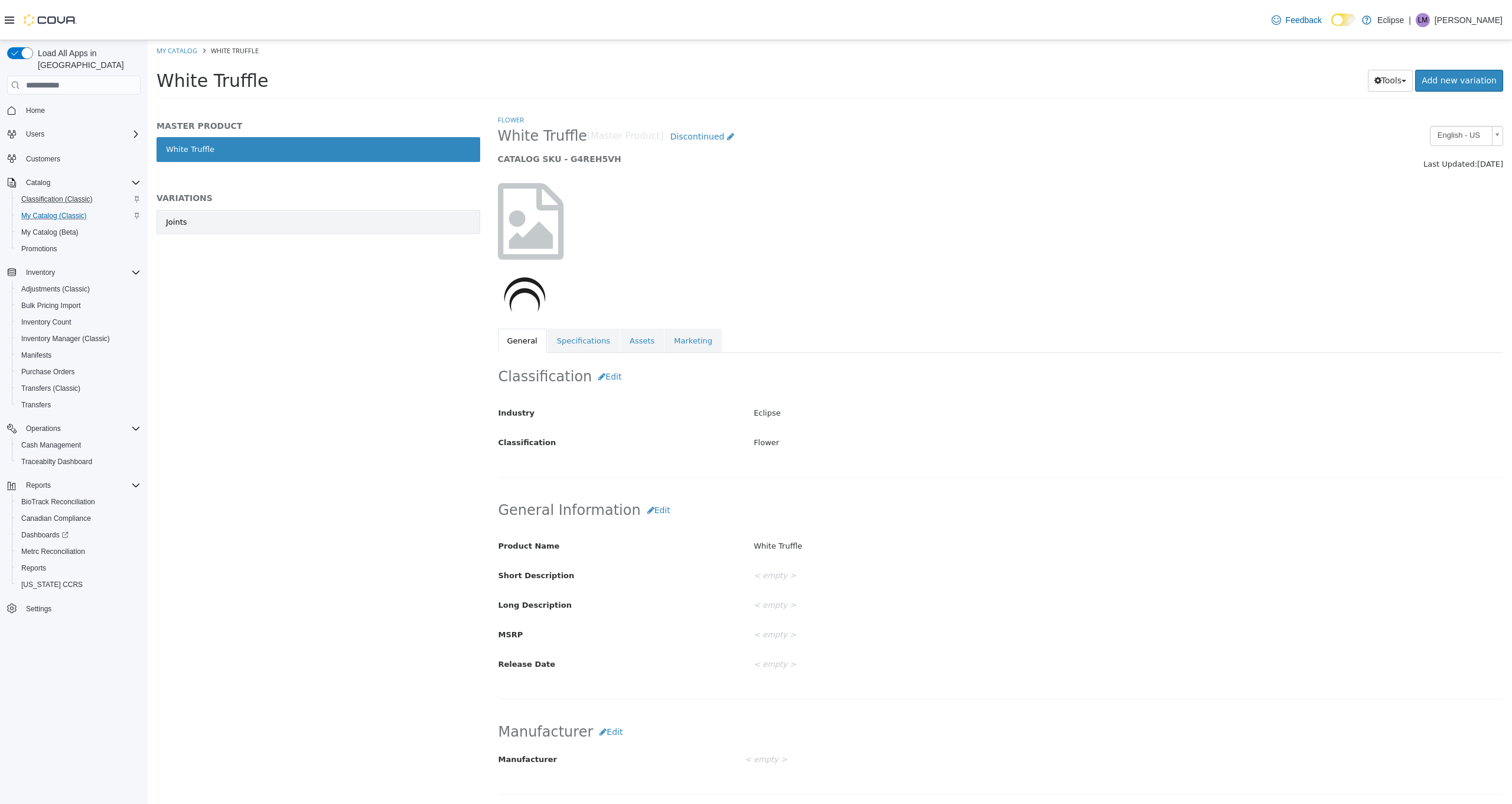
click at [237, 231] on link "Joints" at bounding box center [318, 222] width 324 height 24
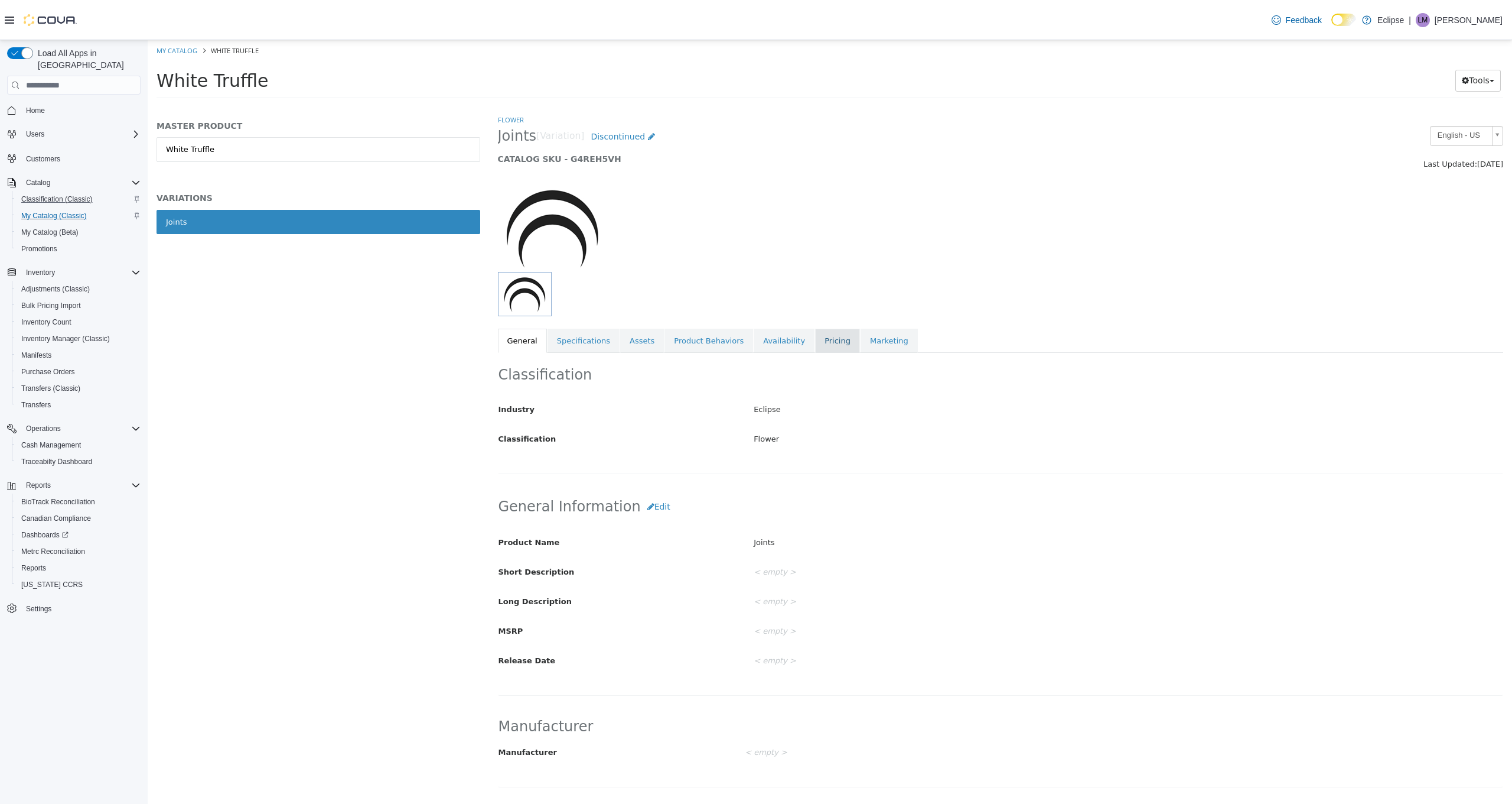
click at [830, 342] on link "Pricing" at bounding box center [837, 341] width 45 height 24
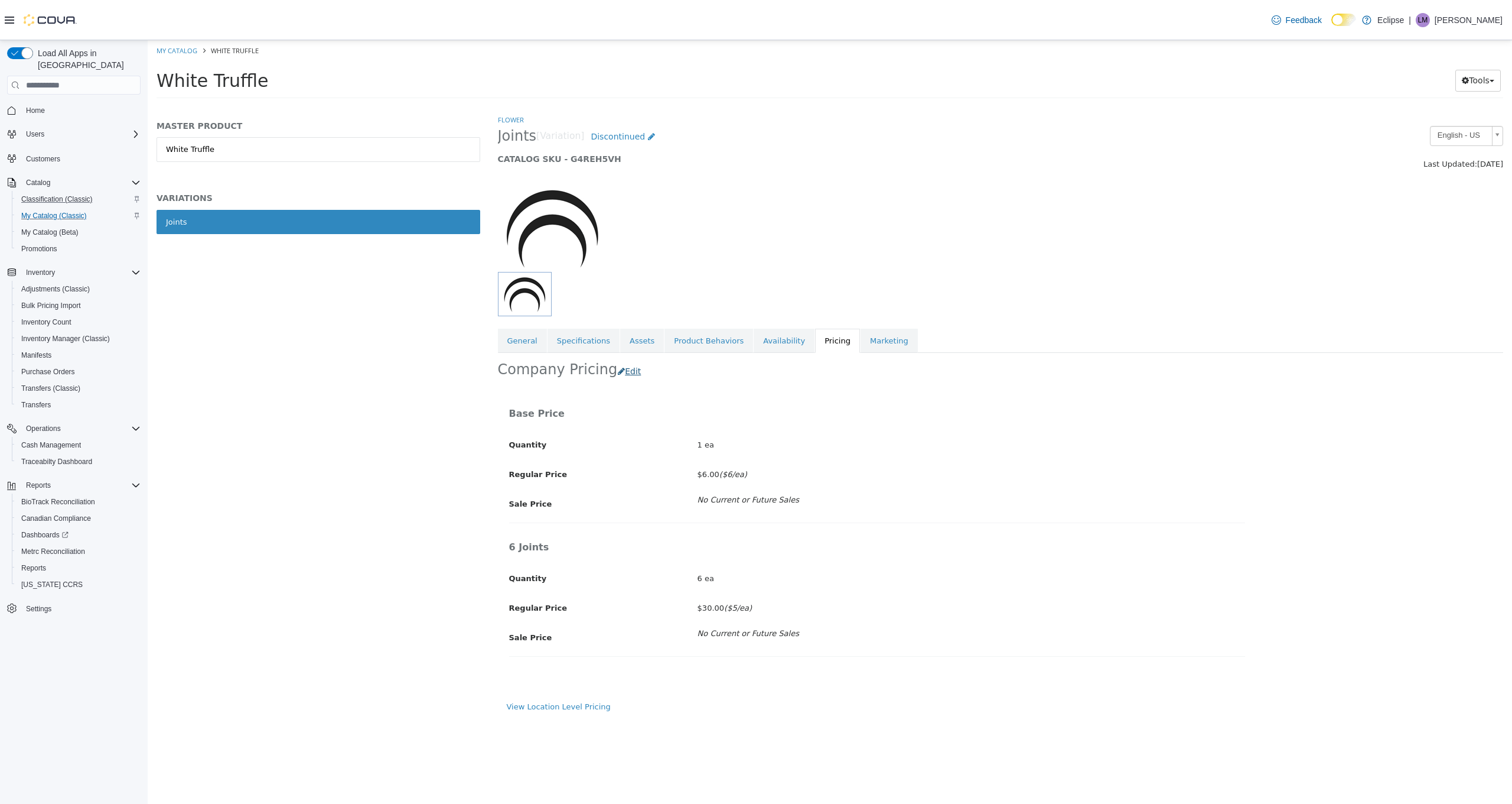
click at [627, 367] on button "Edit" at bounding box center [632, 371] width 30 height 22
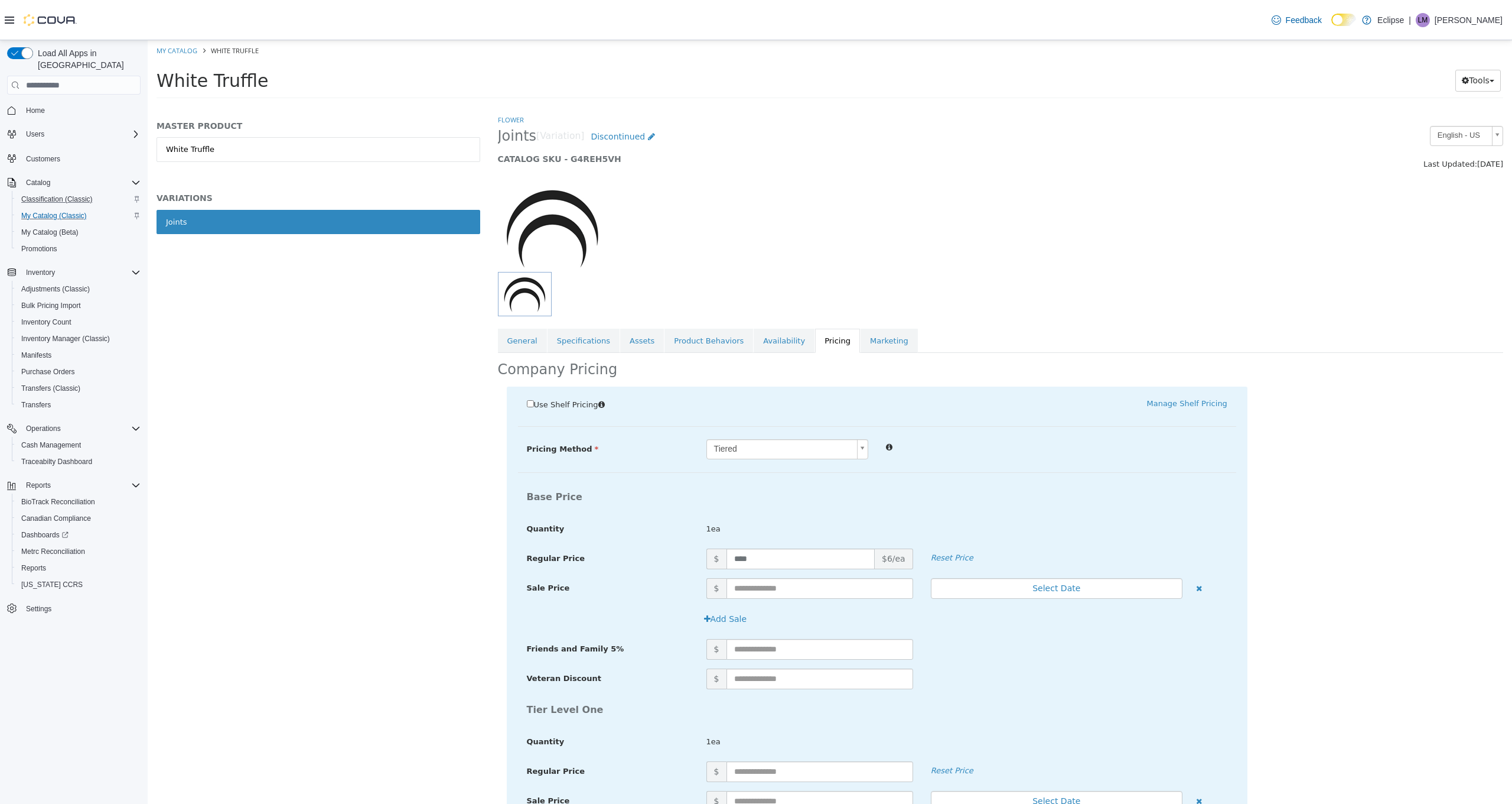
click at [756, 105] on body "Saving Bulk Changes... × My Catalog White Truffle White Truffle Tools Move Vari…" at bounding box center [830, 73] width 1364 height 66
click at [769, 105] on body "Saving Bulk Changes... × My Catalog White Truffle White Truffle Tools Move Vari…" at bounding box center [830, 73] width 1364 height 66
click at [565, 400] on span "Use Shelf Pricing" at bounding box center [565, 404] width 64 height 8
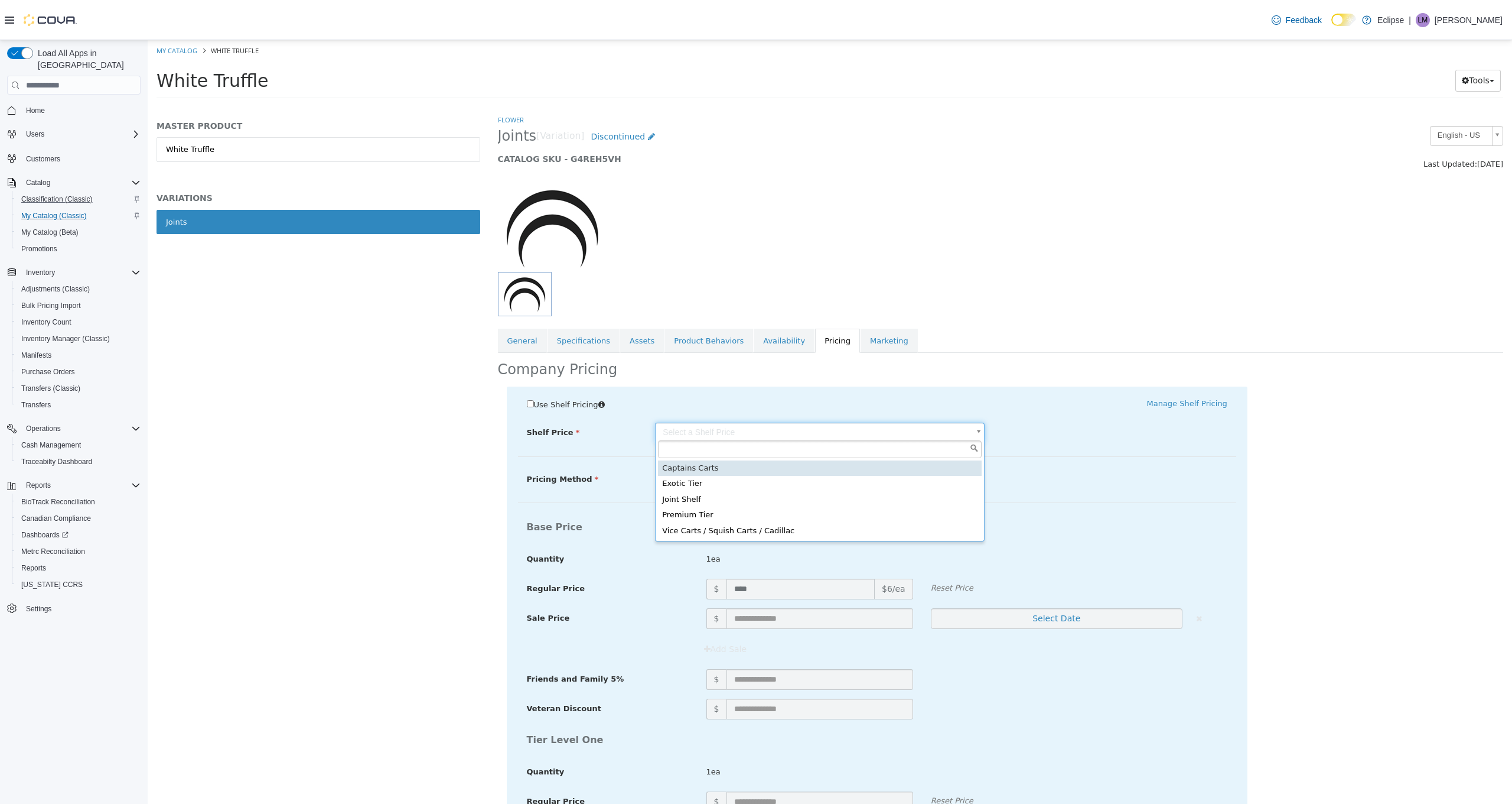
click at [772, 105] on body "Saving Bulk Changes... × My Catalog White Truffle White Truffle Tools Move Vari…" at bounding box center [830, 73] width 1364 height 66
type input "*****"
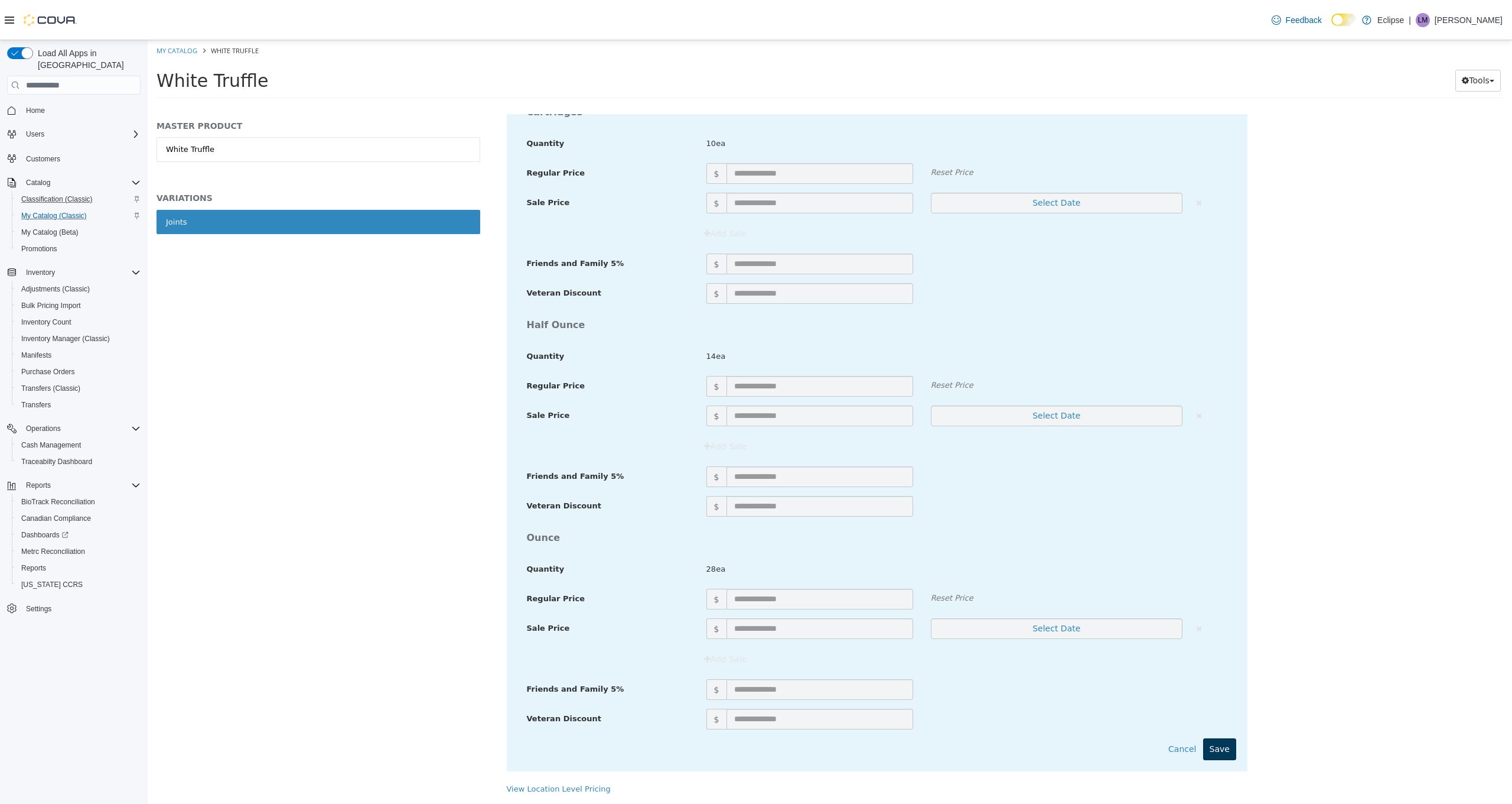
scroll to position [1699, 0]
click at [1220, 738] on button "Save" at bounding box center [1219, 748] width 33 height 22
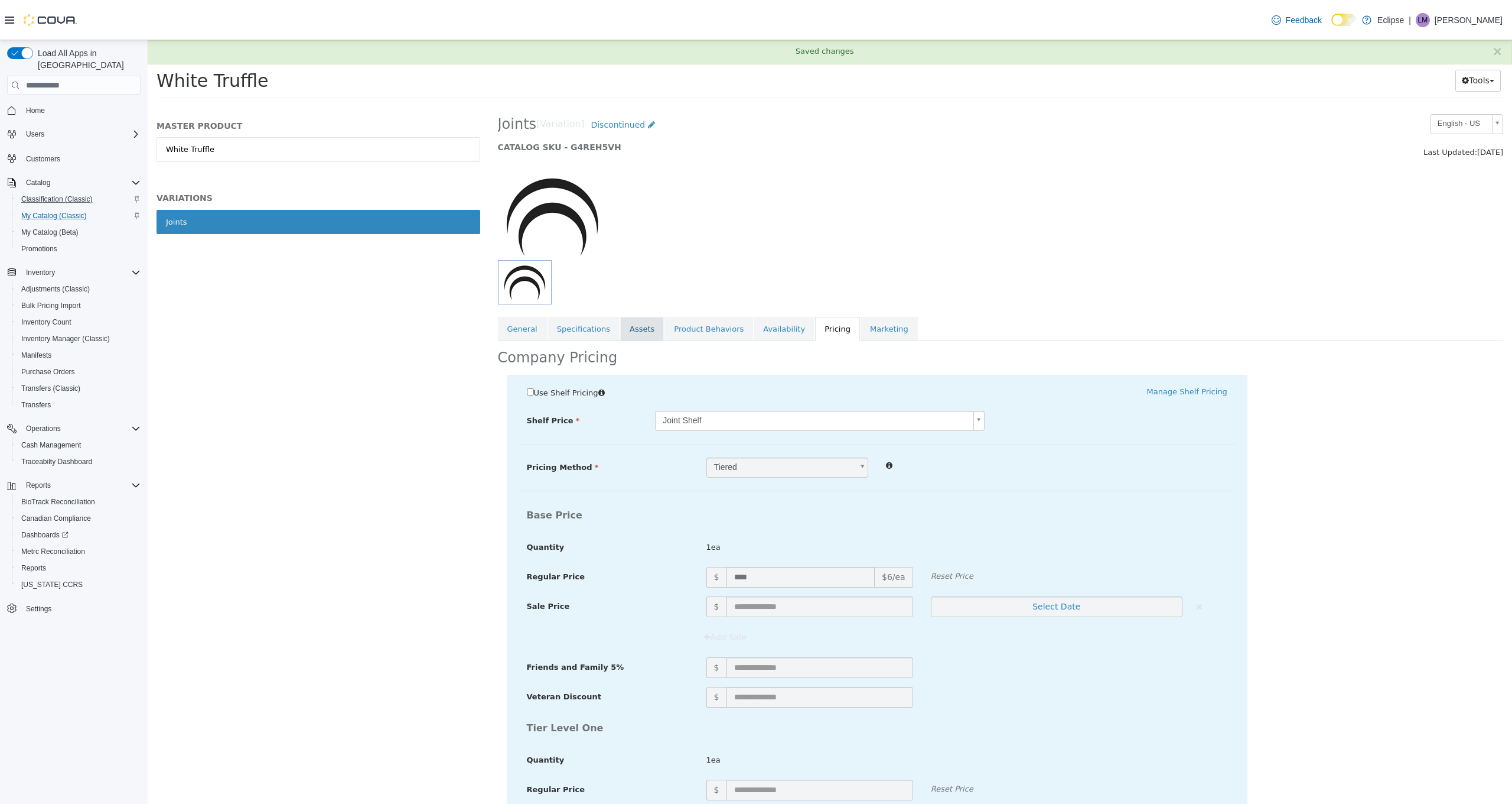
scroll to position [0, 0]
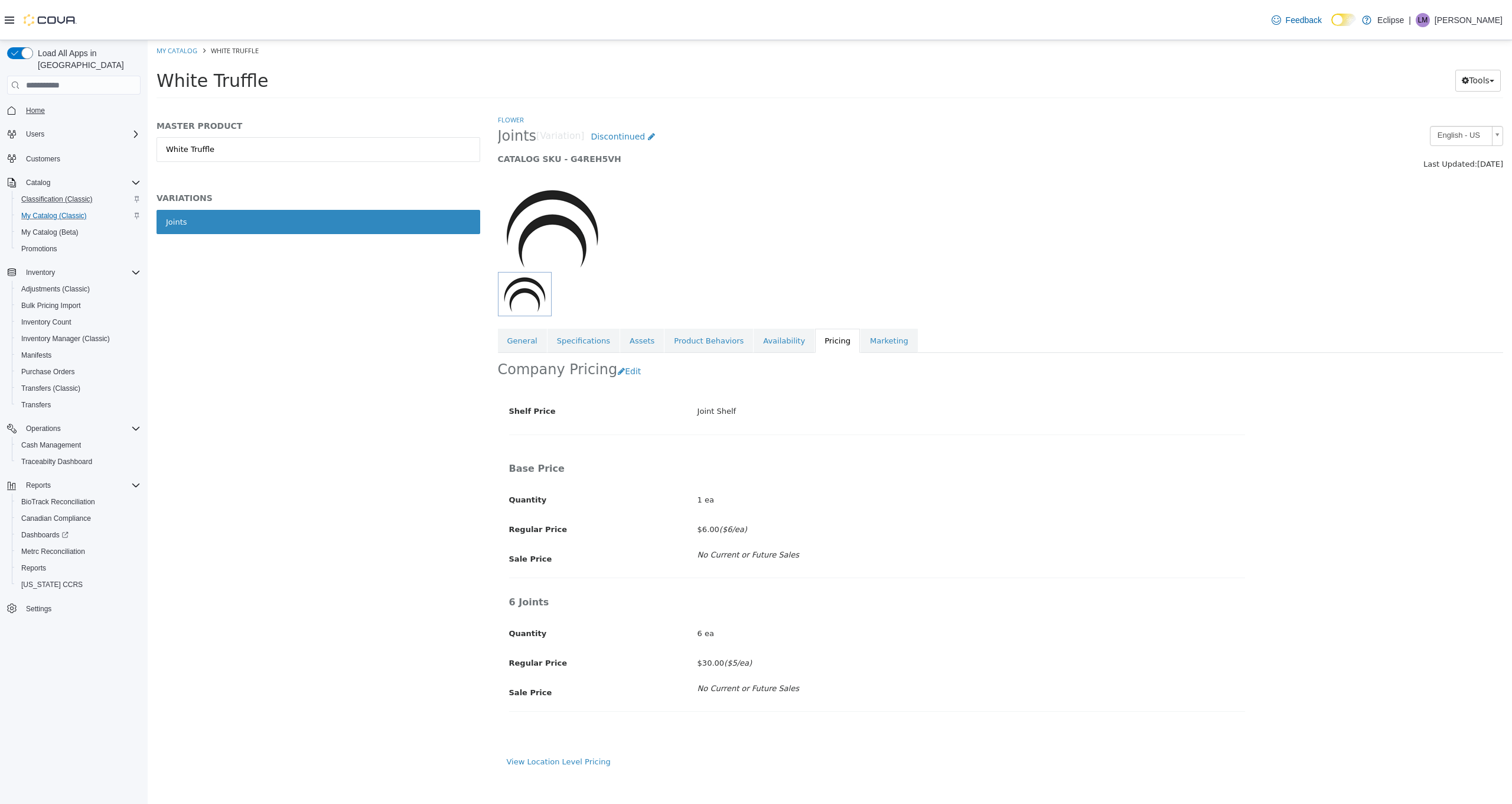
click at [46, 104] on link "Home" at bounding box center [36, 110] width 28 height 14
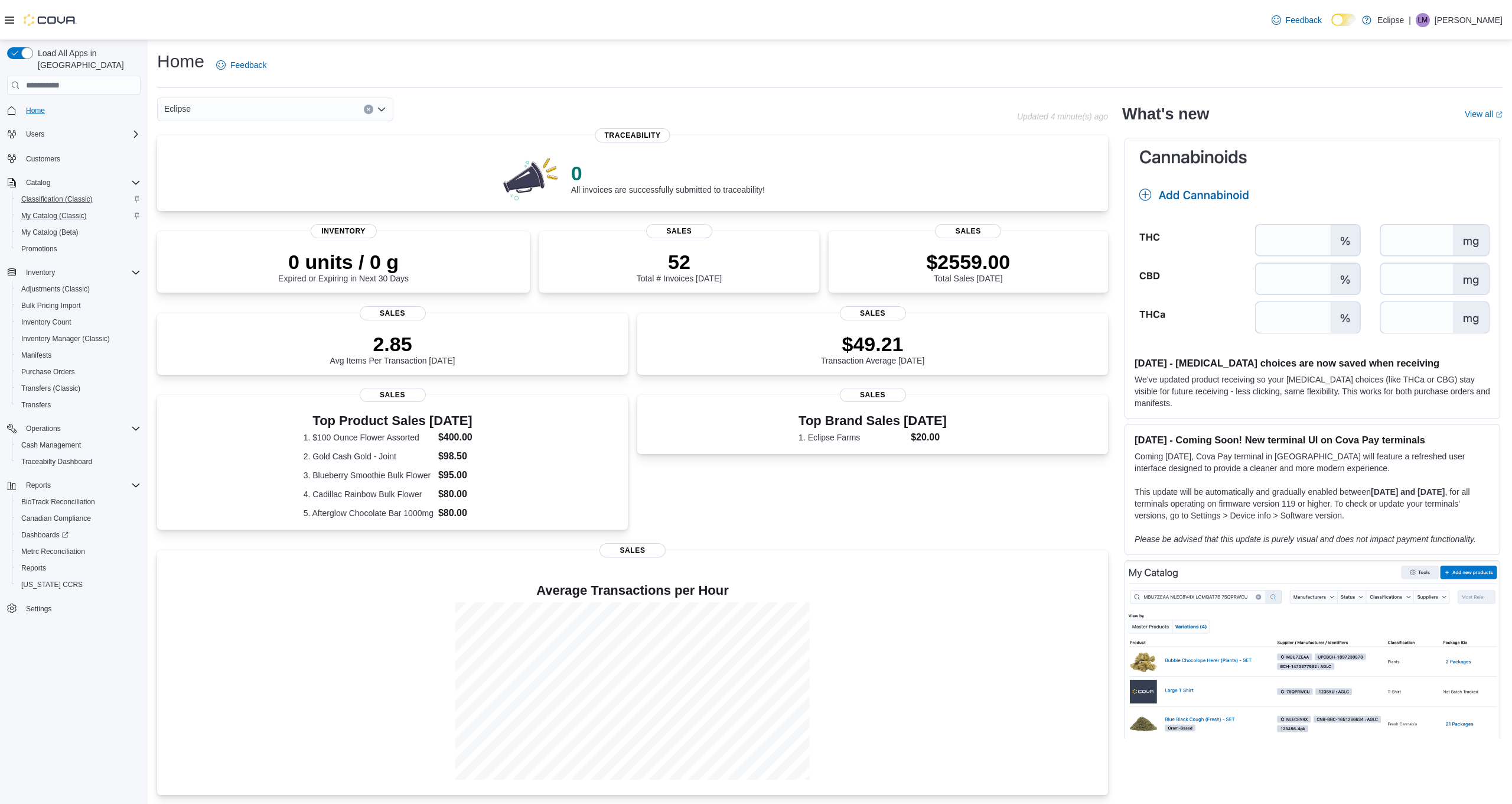
click at [45, 105] on span "Home" at bounding box center [36, 110] width 19 height 9
